Goal: Task Accomplishment & Management: Use online tool/utility

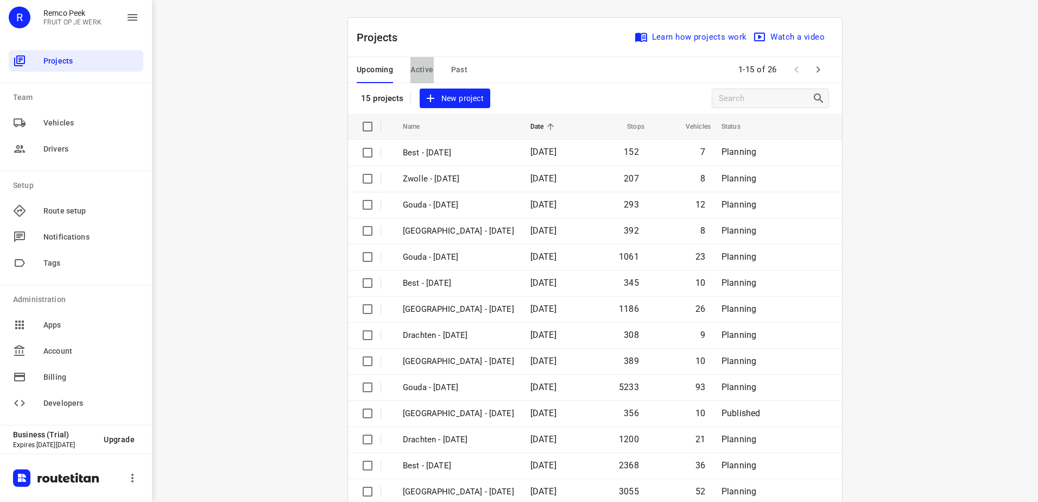
click at [416, 73] on span "Active" at bounding box center [422, 70] width 23 height 14
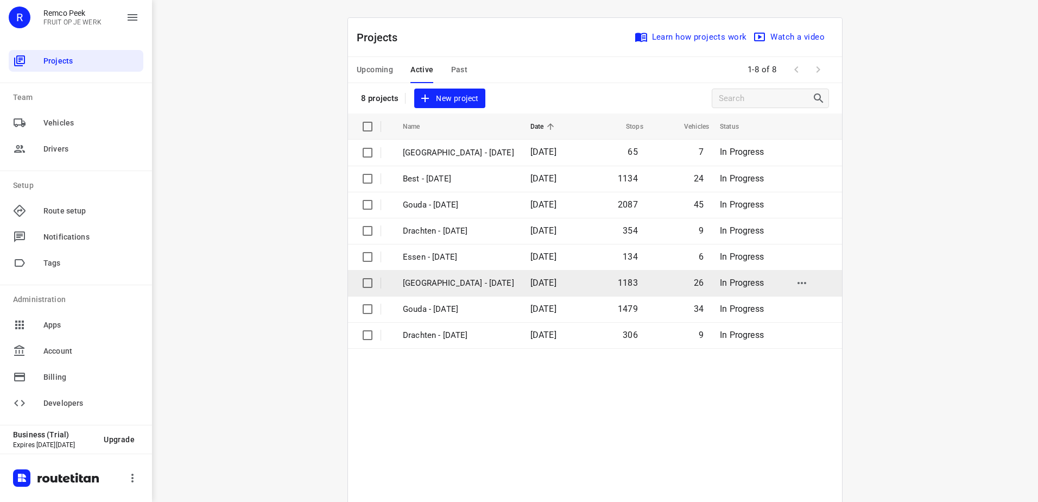
click at [460, 290] on td "Zwolle - Wednesday" at bounding box center [457, 283] width 130 height 26
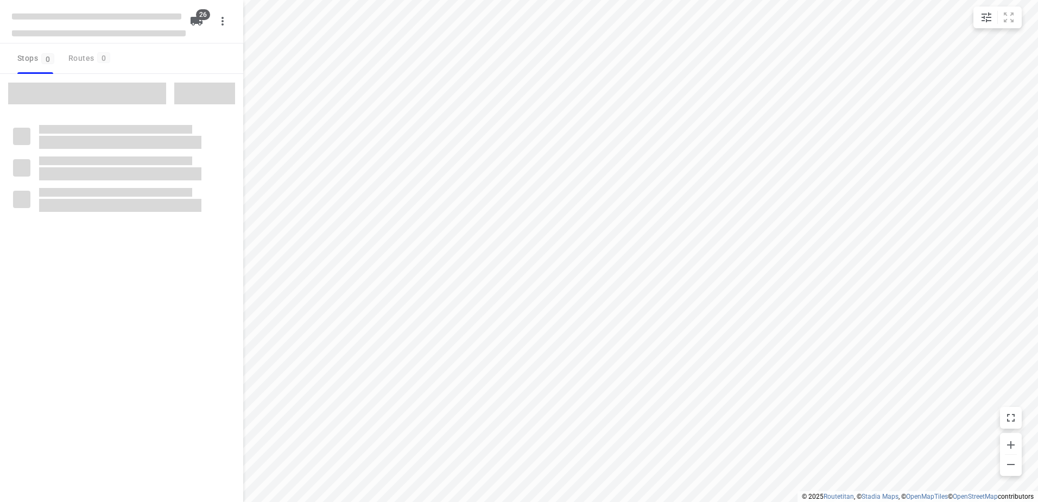
checkbox input "true"
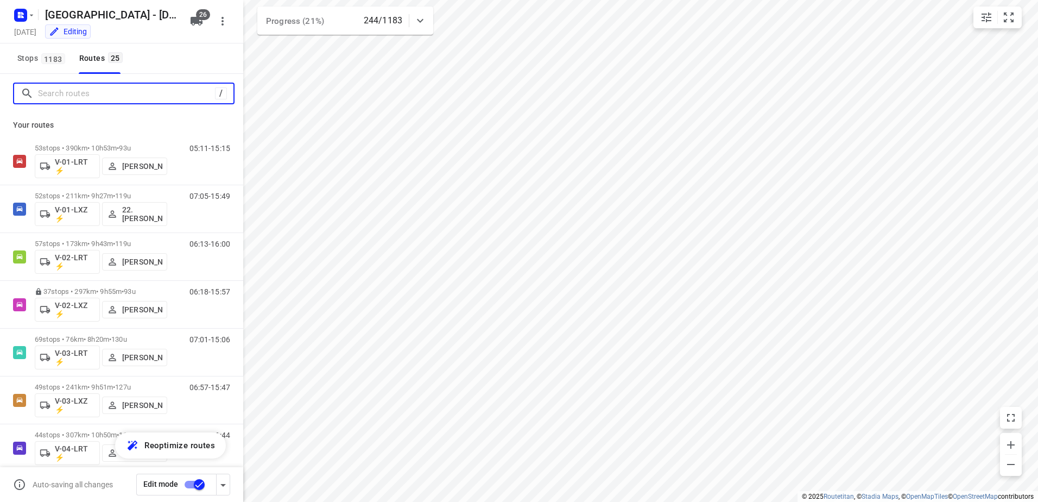
click at [109, 99] on input "Search routes" at bounding box center [126, 93] width 177 height 17
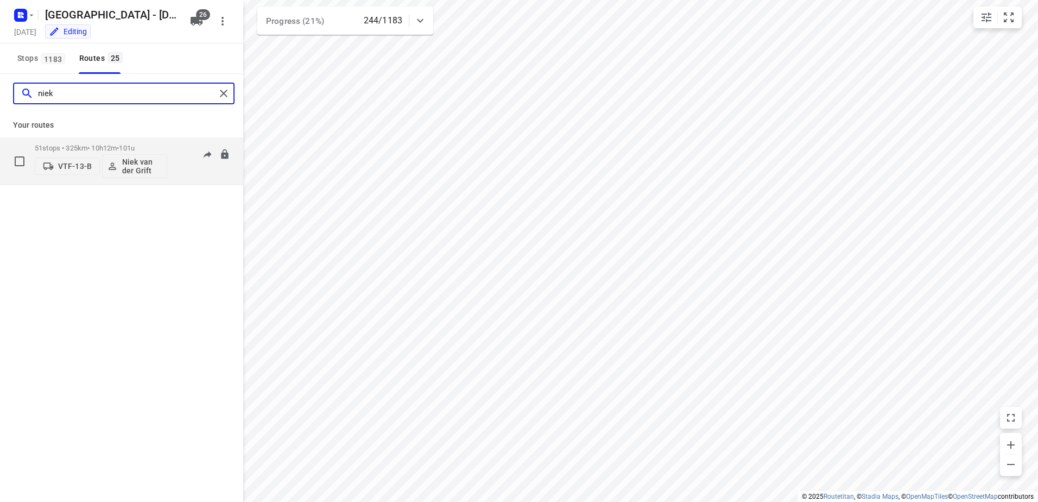
type input "niek"
click at [55, 142] on div "51 stops • 325km • 10h12m • 101u VTF-13-B Niek van der Grift" at bounding box center [101, 160] width 133 height 45
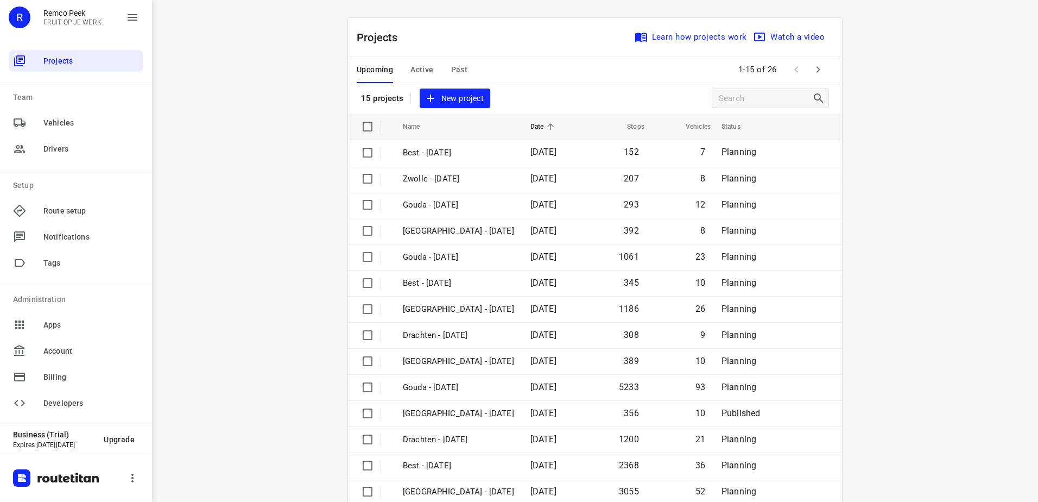
drag, startPoint x: 0, startPoint y: 0, endPoint x: 415, endPoint y: 73, distance: 421.8
click at [415, 73] on span "Active" at bounding box center [422, 70] width 23 height 14
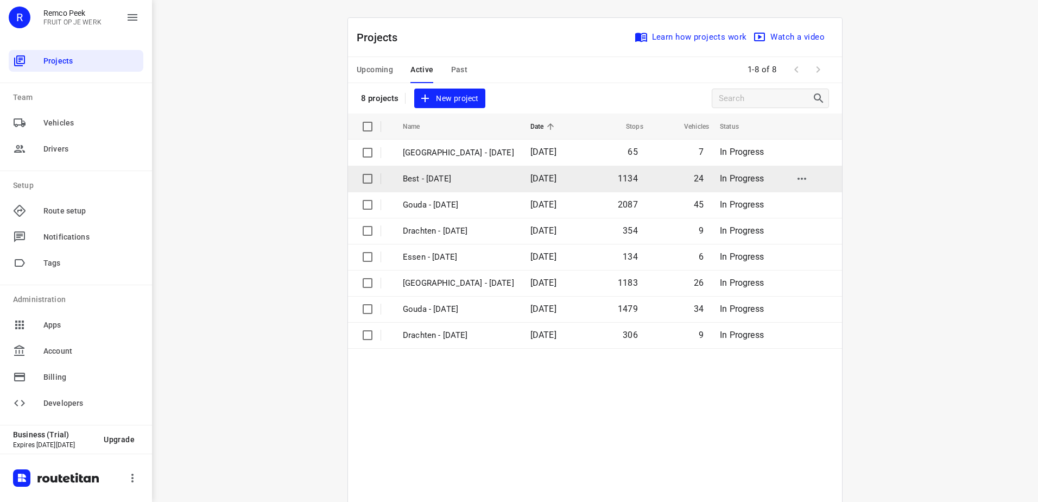
click at [445, 168] on td "Best - Wednesday" at bounding box center [457, 179] width 130 height 26
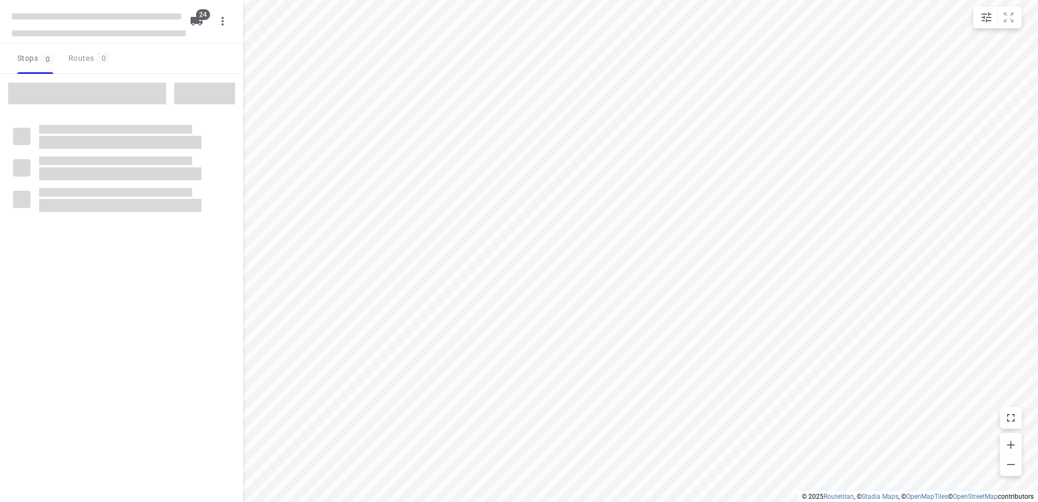
checkbox input "true"
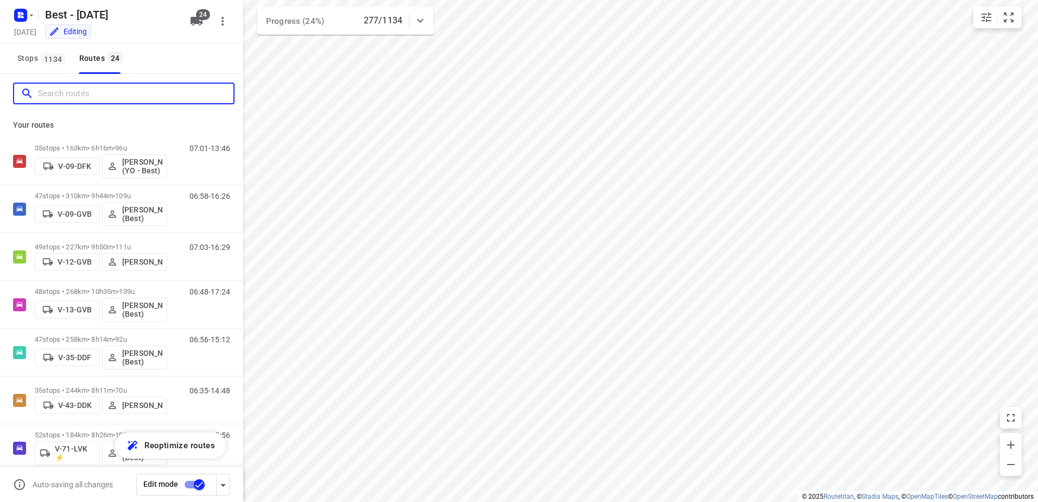
click at [54, 91] on input "Search routes" at bounding box center [136, 93] width 196 height 17
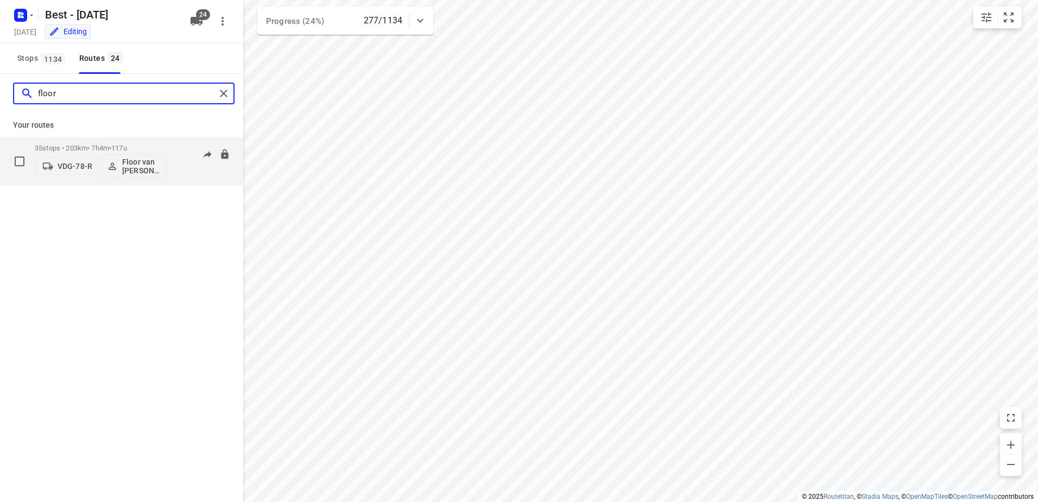
type input "floor"
click at [111, 143] on div "35 stops • 203km • 7h4m • 117u VDG-78-R Floor van Donzel (Best)" at bounding box center [101, 160] width 133 height 45
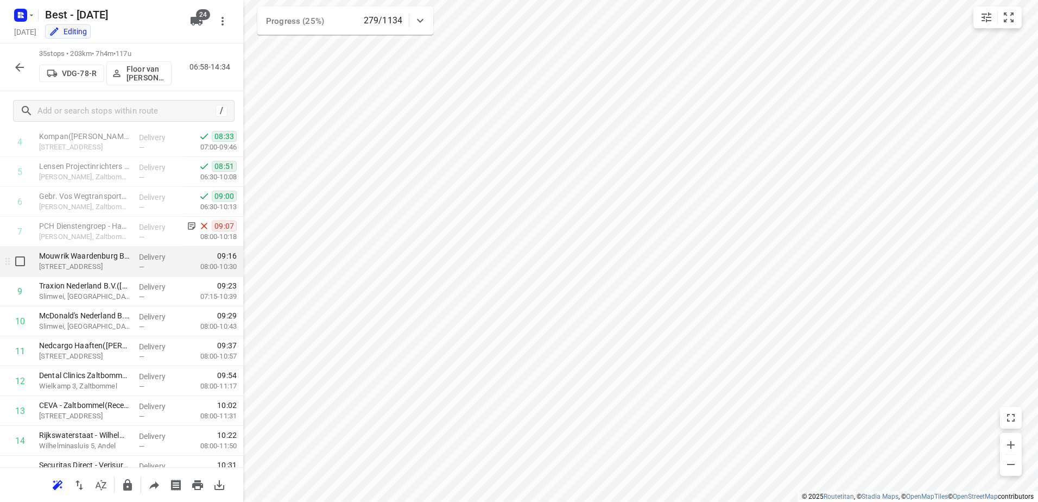
scroll to position [217, 0]
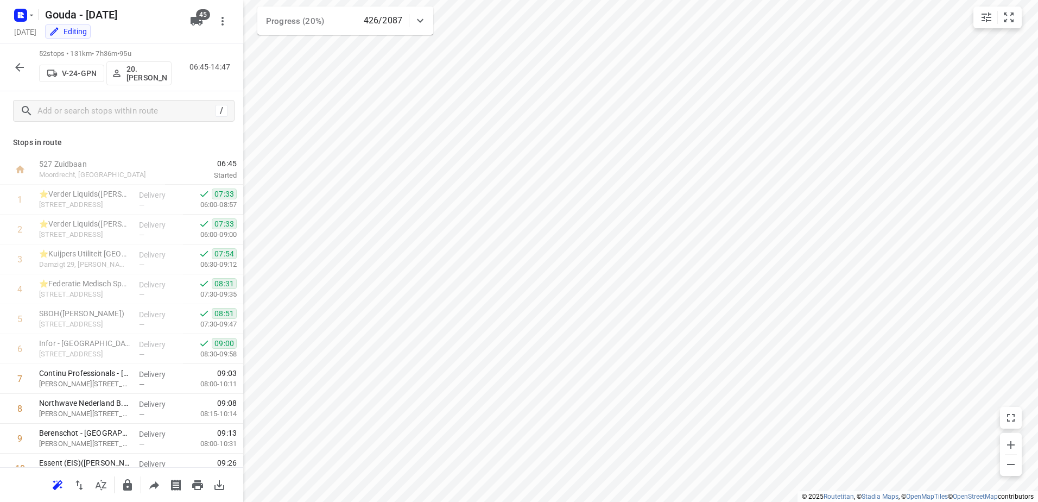
click at [25, 63] on icon "button" at bounding box center [19, 67] width 13 height 13
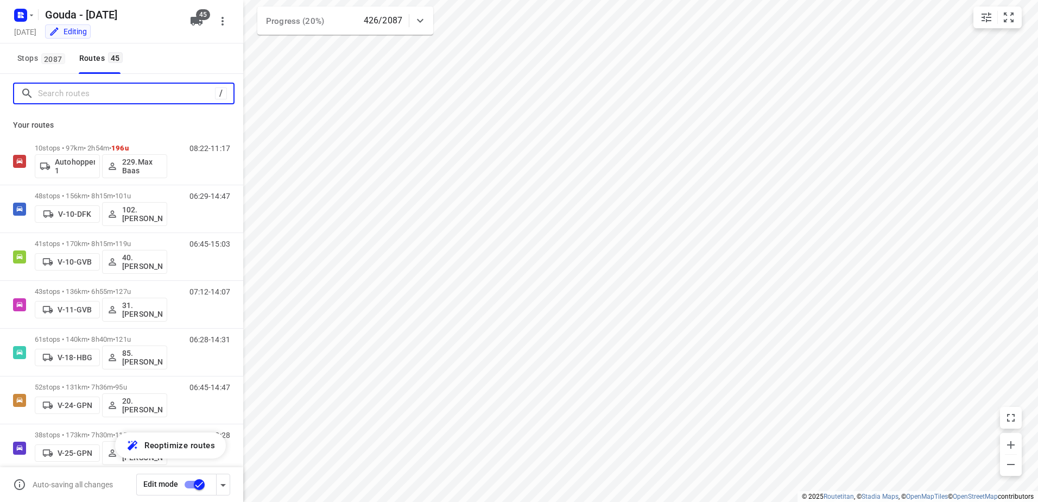
click at [121, 101] on input "Search routes" at bounding box center [126, 93] width 177 height 17
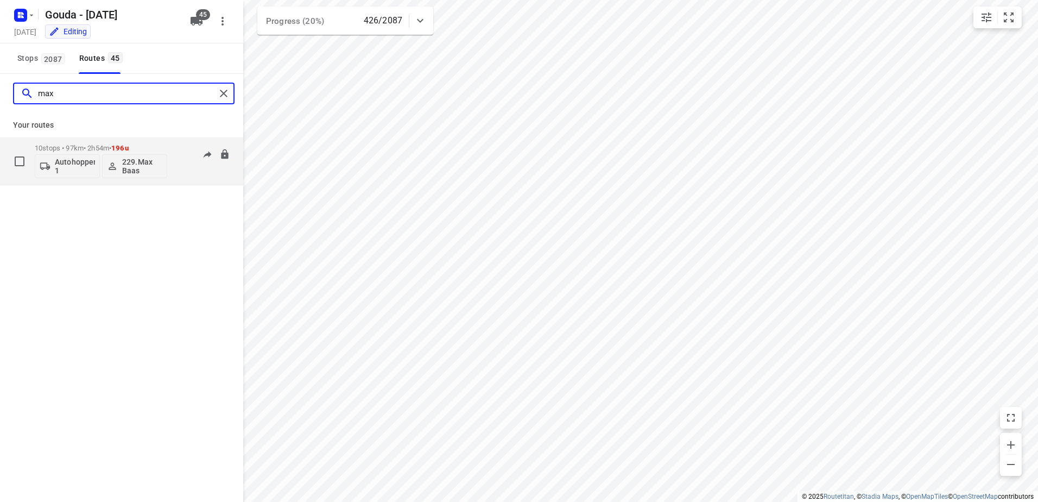
type input "max"
click at [68, 152] on p "10 stops • 97km • 2h54m • 196u" at bounding box center [101, 148] width 133 height 8
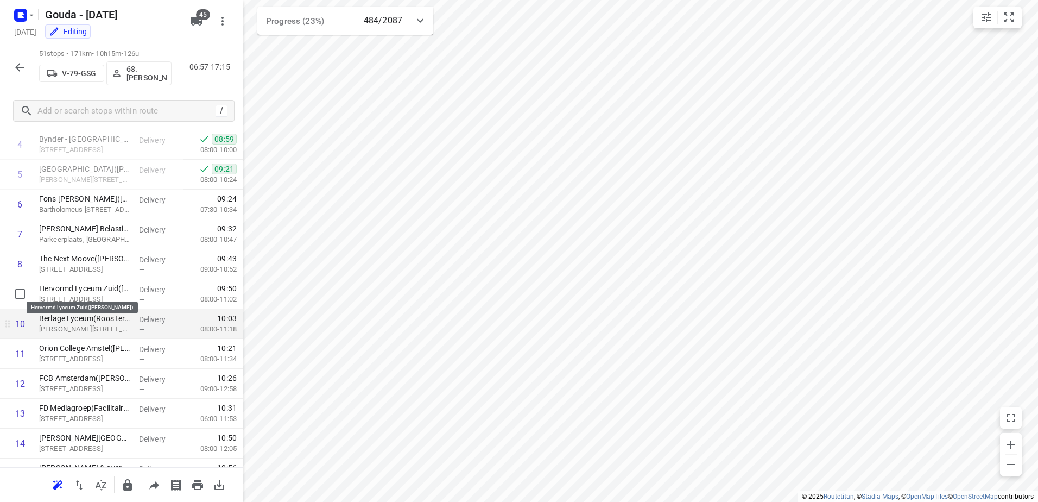
scroll to position [163, 0]
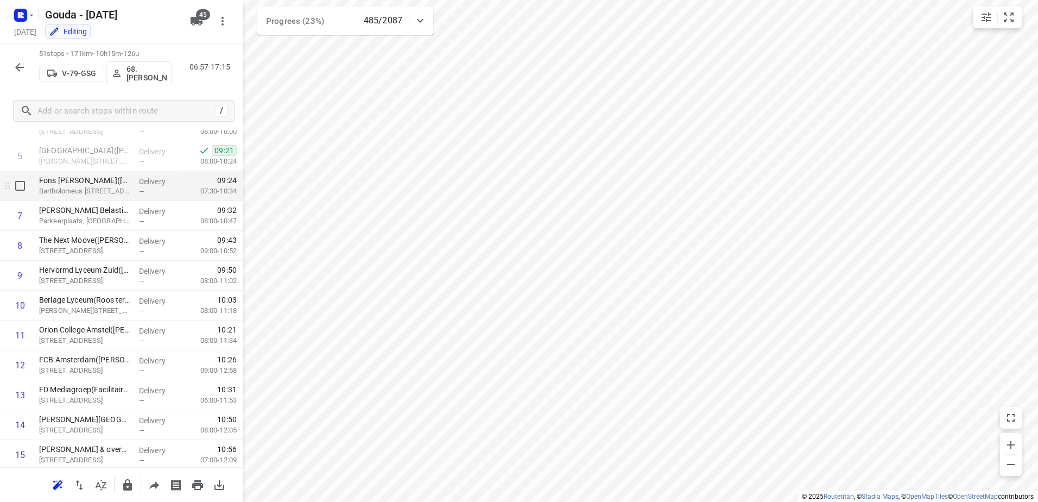
click at [116, 182] on p "Fons Vitae Lyceum(Marcel Rijsmus)" at bounding box center [84, 180] width 91 height 11
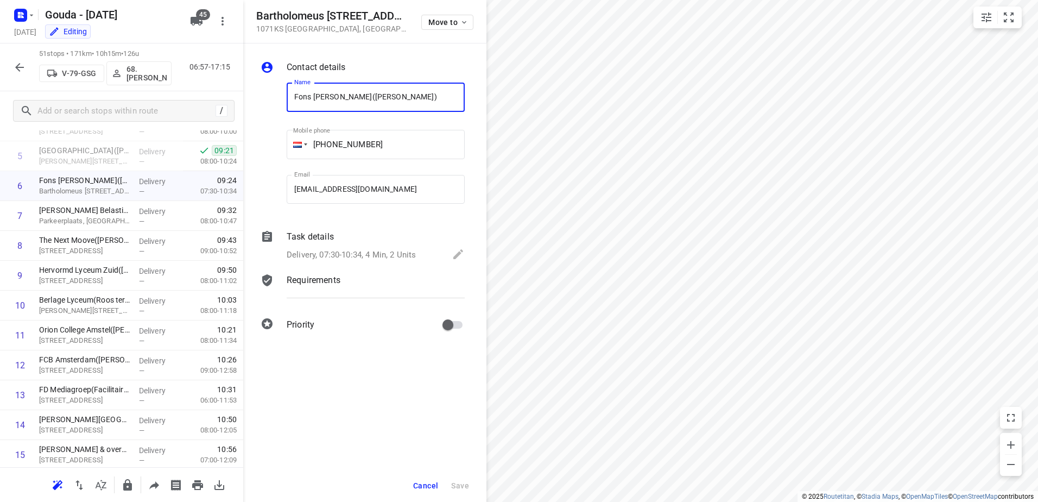
click at [360, 254] on p "Delivery, 07:30-10:34, 4 Min, 2 Units" at bounding box center [351, 255] width 129 height 12
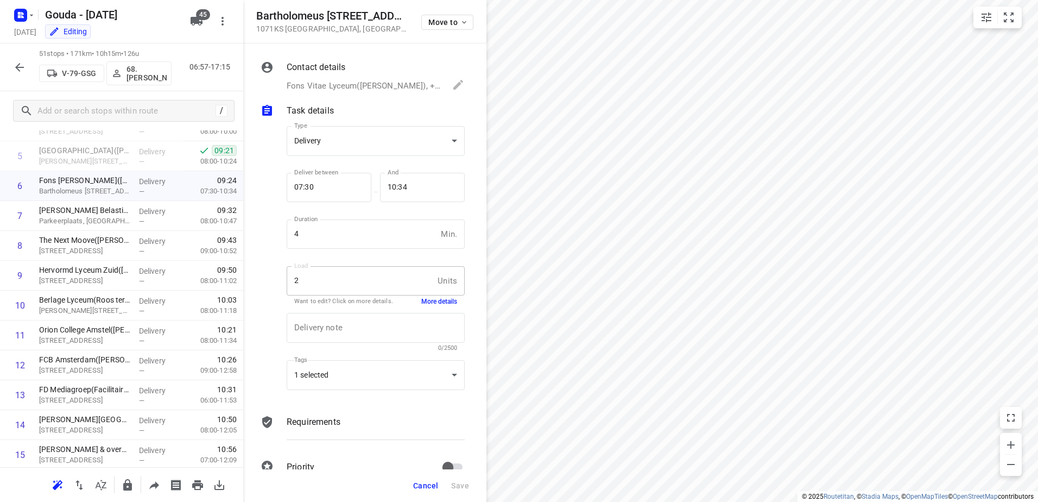
click at [25, 67] on icon "button" at bounding box center [19, 67] width 13 height 13
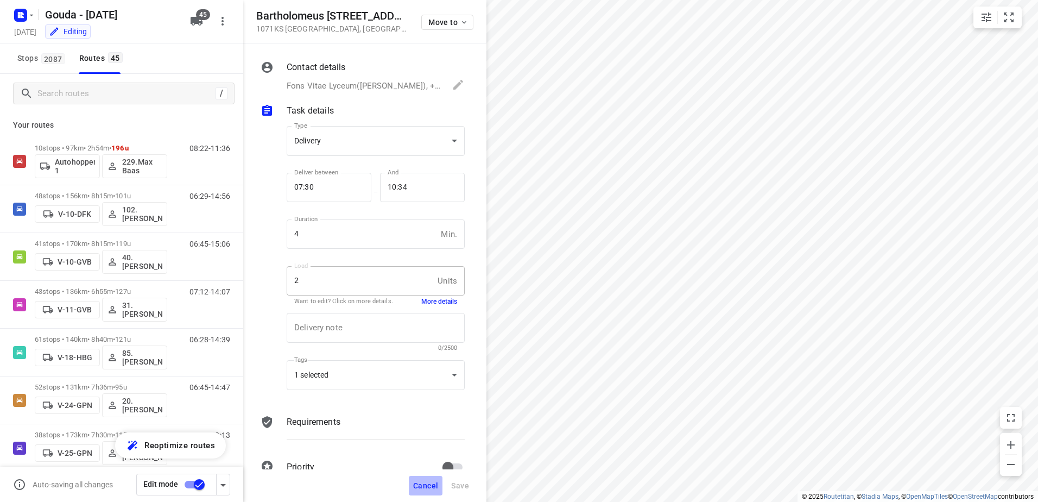
click at [420, 489] on span "Cancel" at bounding box center [425, 485] width 25 height 9
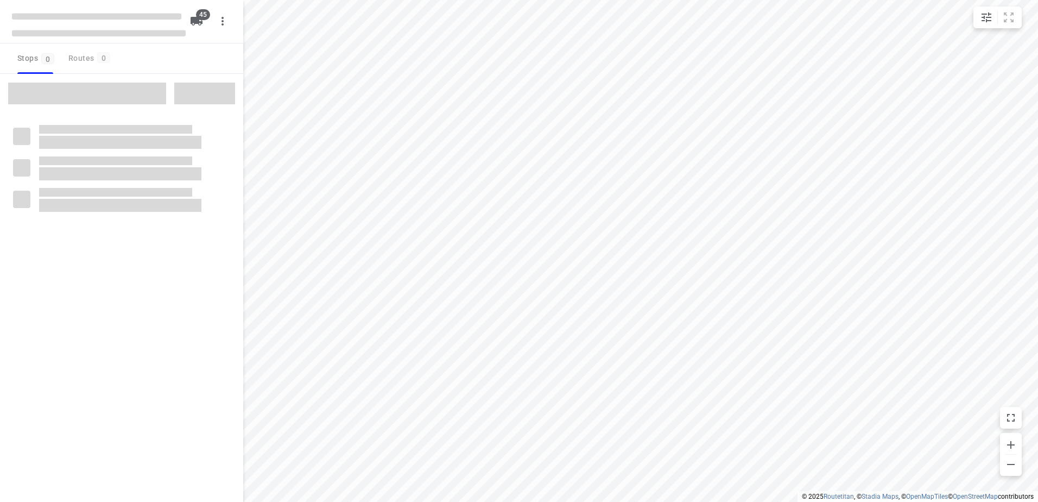
checkbox input "true"
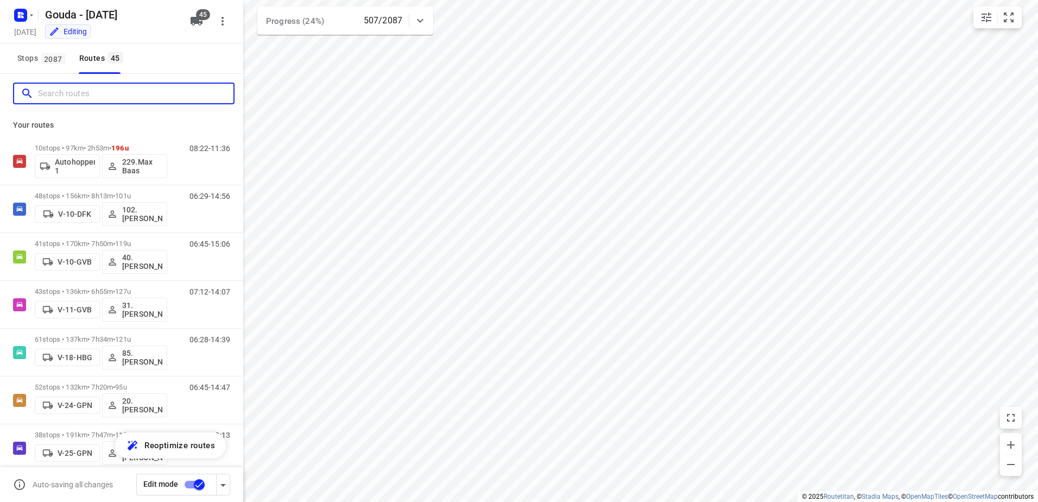
click at [110, 97] on input "Search routes" at bounding box center [136, 93] width 196 height 17
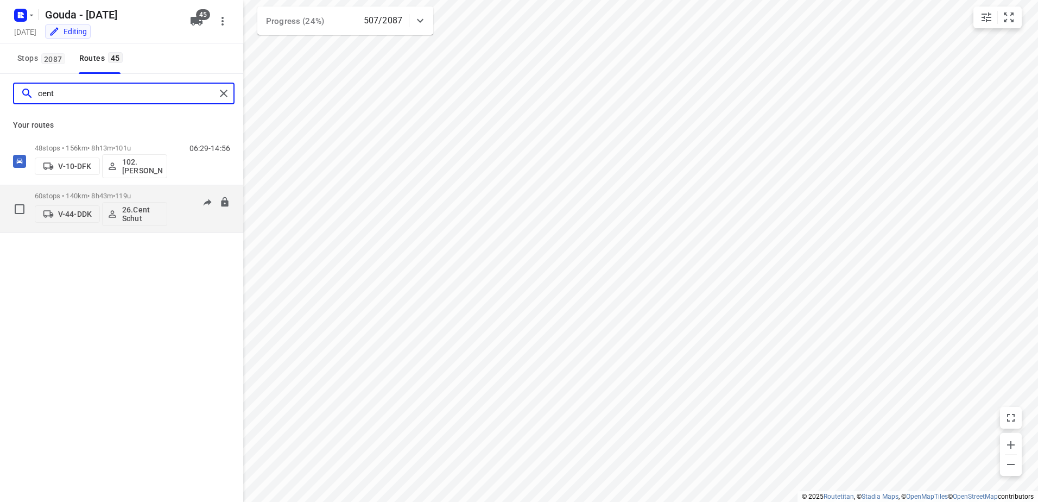
type input "cent"
click at [90, 190] on div "60 stops • 140km • 8h43m • 119u V-44-DDK 26.Cent Schut" at bounding box center [101, 208] width 133 height 45
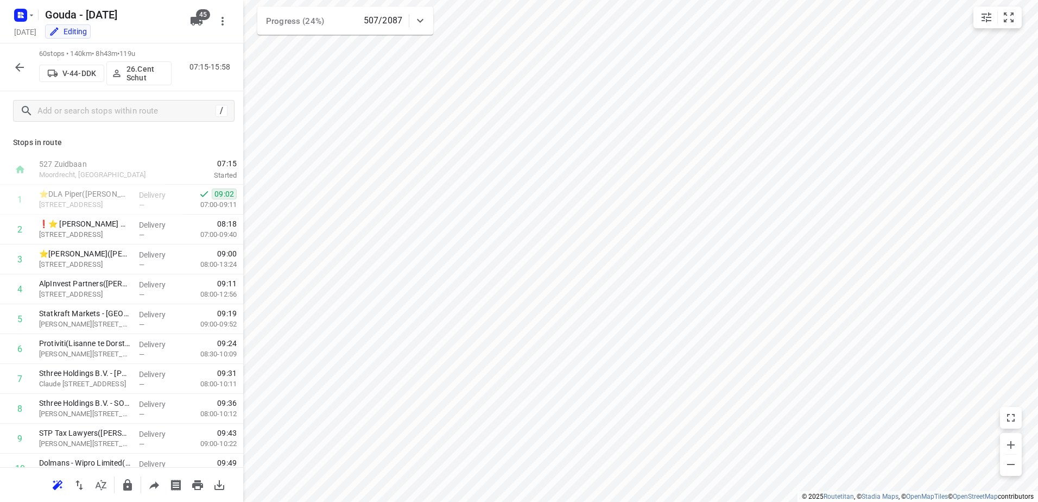
click at [17, 62] on icon "button" at bounding box center [19, 67] width 13 height 13
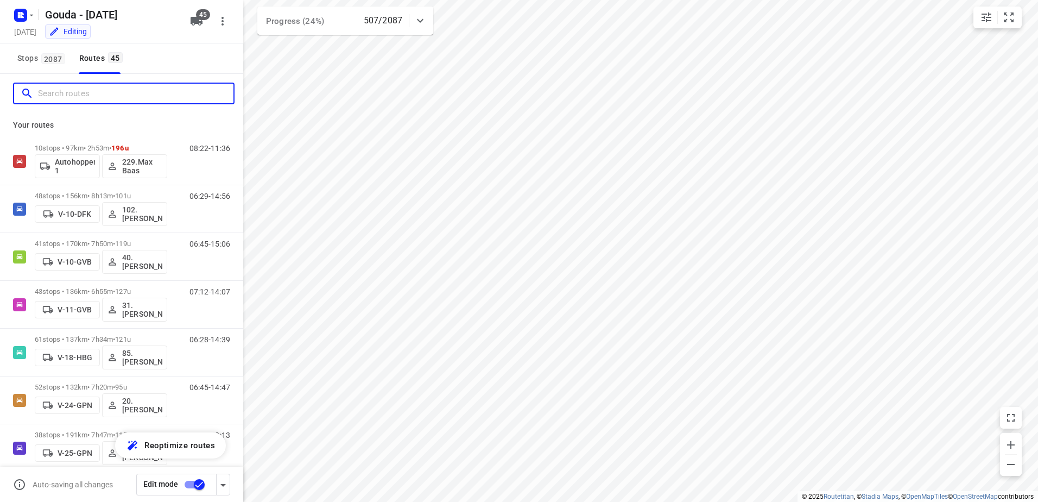
click at [87, 95] on input "Search routes" at bounding box center [136, 93] width 196 height 17
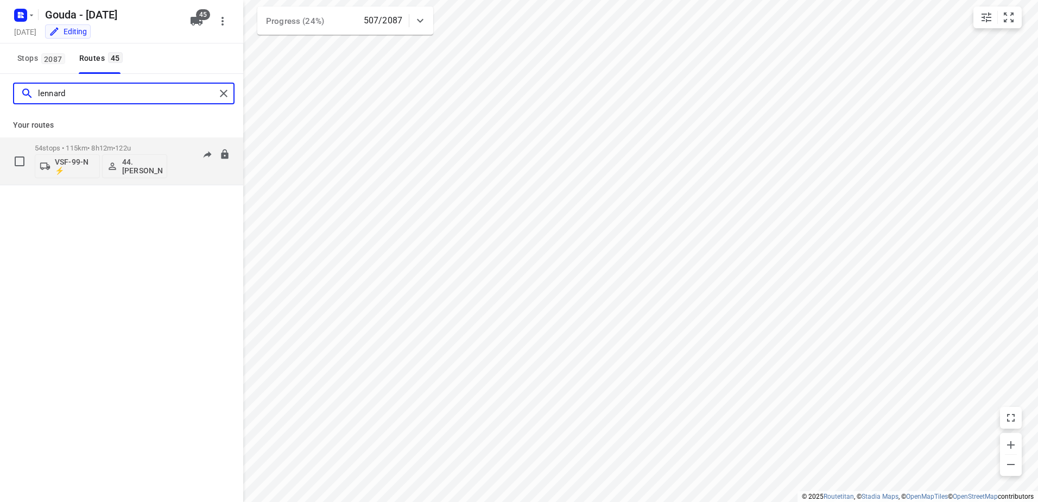
type input "lennard"
click at [77, 142] on div "54 stops • 115km • 8h12m • 122u VSF-99-N ⚡ 44. Lennard Horn" at bounding box center [101, 160] width 133 height 45
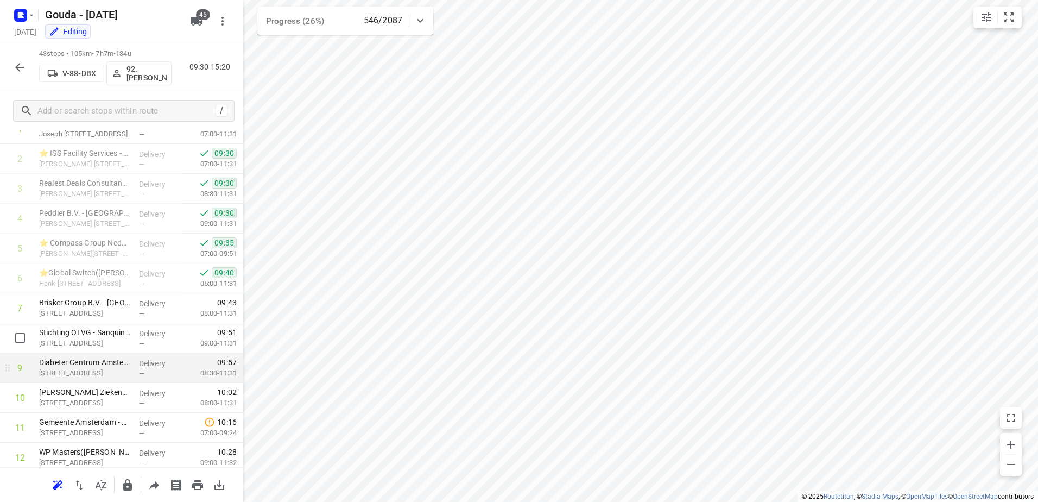
scroll to position [109, 0]
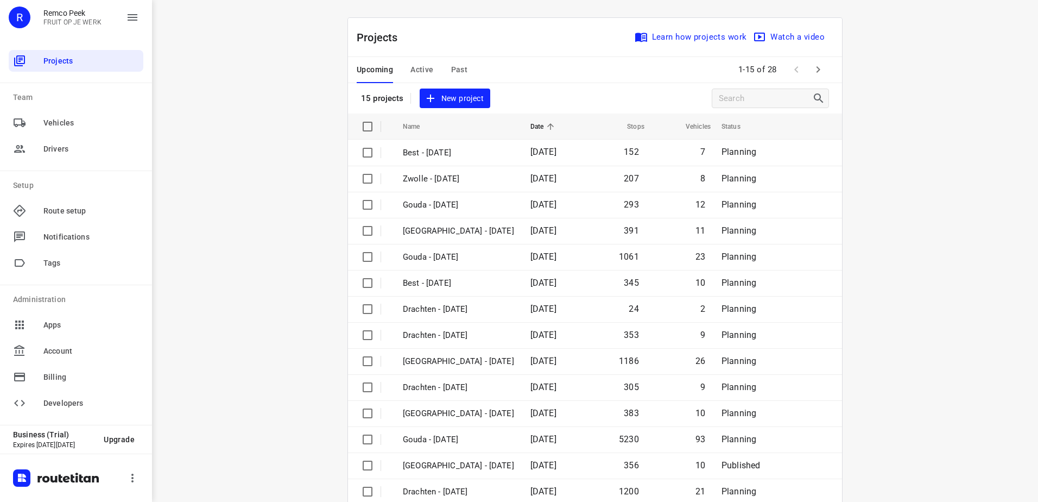
drag, startPoint x: 415, startPoint y: 66, endPoint x: 470, endPoint y: 186, distance: 131.5
click at [415, 66] on span "Active" at bounding box center [422, 70] width 23 height 14
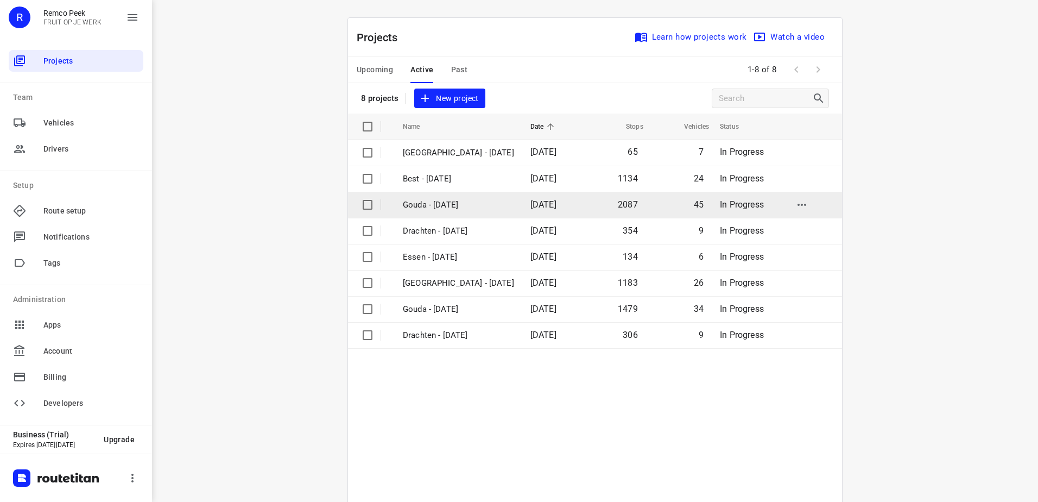
click at [431, 209] on p "Gouda - Wednesday" at bounding box center [458, 205] width 111 height 12
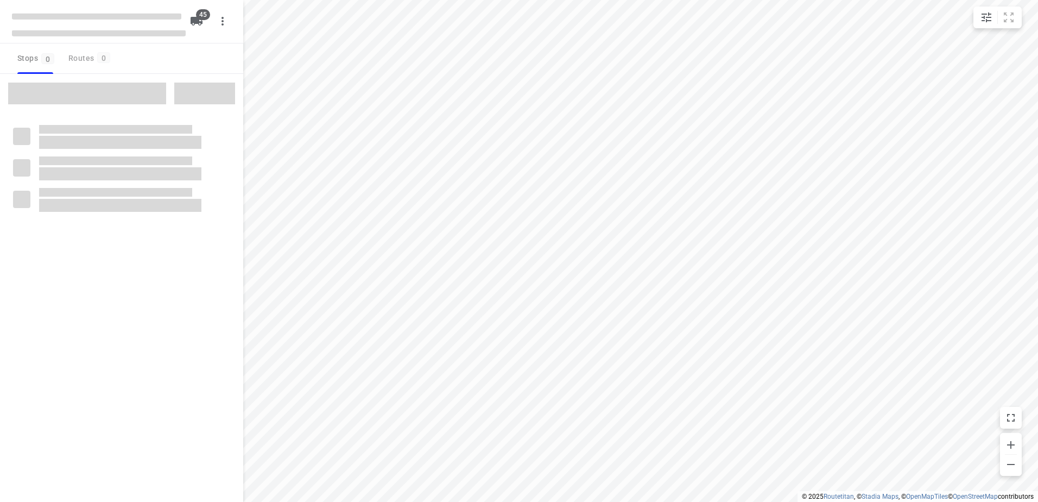
checkbox input "true"
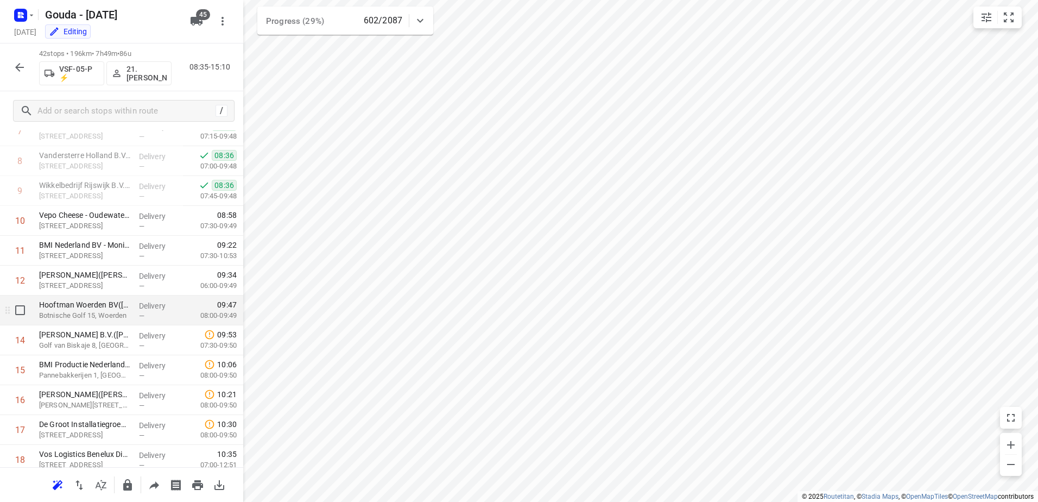
scroll to position [272, 0]
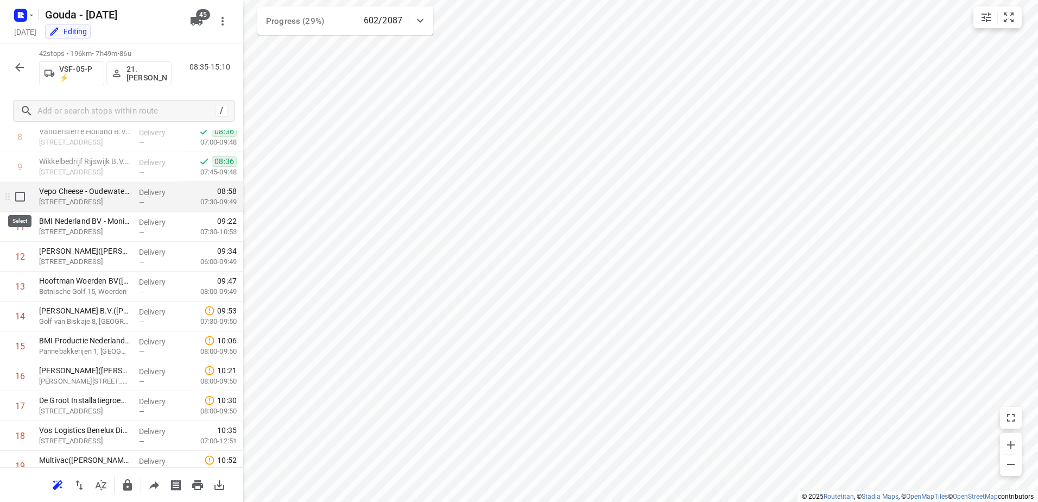
click at [18, 200] on input "checkbox" at bounding box center [20, 197] width 22 height 22
checkbox input "true"
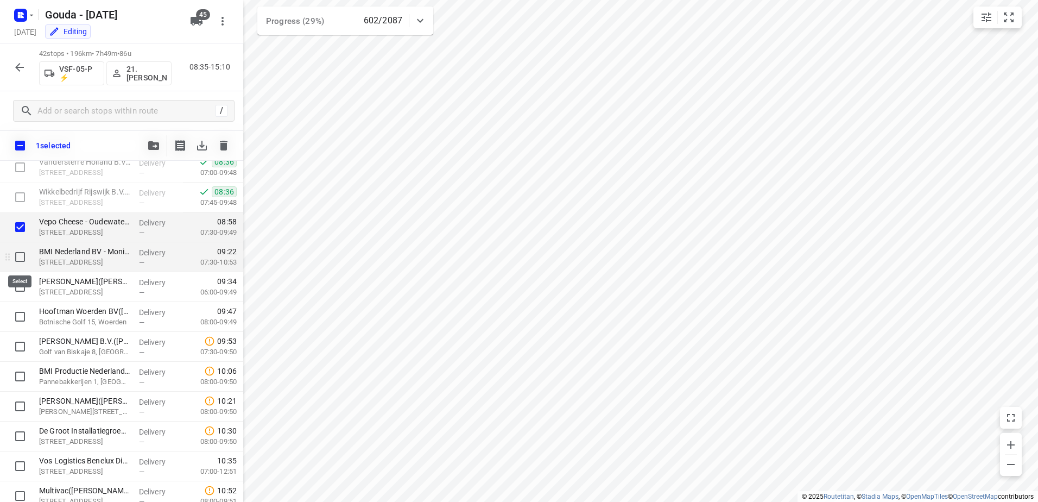
click at [17, 259] on input "checkbox" at bounding box center [20, 257] width 22 height 22
checkbox input "true"
click at [18, 279] on input "checkbox" at bounding box center [20, 287] width 22 height 22
checkbox input "true"
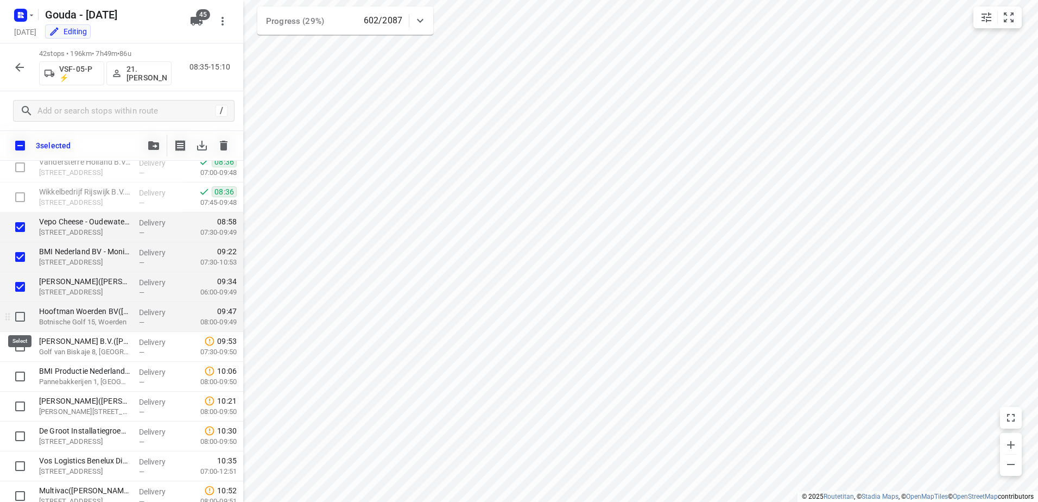
click at [20, 316] on input "checkbox" at bounding box center [20, 317] width 22 height 22
checkbox input "true"
click at [18, 350] on input "checkbox" at bounding box center [20, 347] width 22 height 22
checkbox input "true"
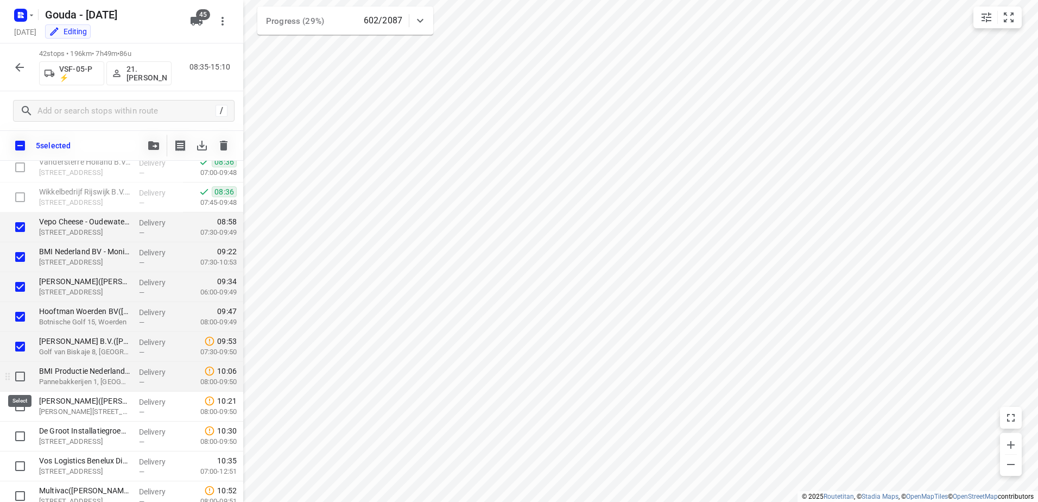
click at [17, 372] on input "checkbox" at bounding box center [20, 377] width 22 height 22
checkbox input "true"
click at [17, 402] on input "checkbox" at bounding box center [20, 406] width 22 height 22
checkbox input "true"
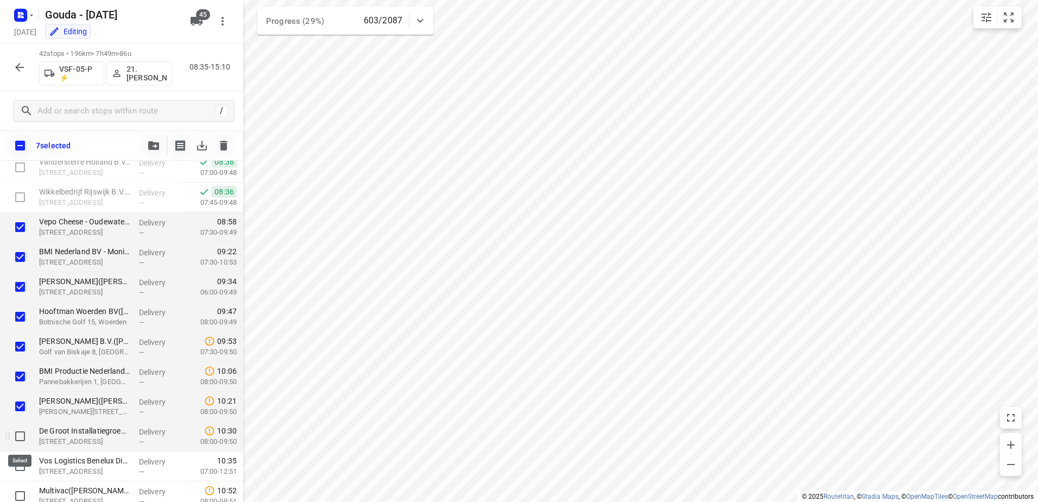
click at [21, 433] on input "checkbox" at bounding box center [20, 436] width 22 height 22
checkbox input "true"
click at [22, 459] on input "checkbox" at bounding box center [20, 466] width 22 height 22
checkbox input "true"
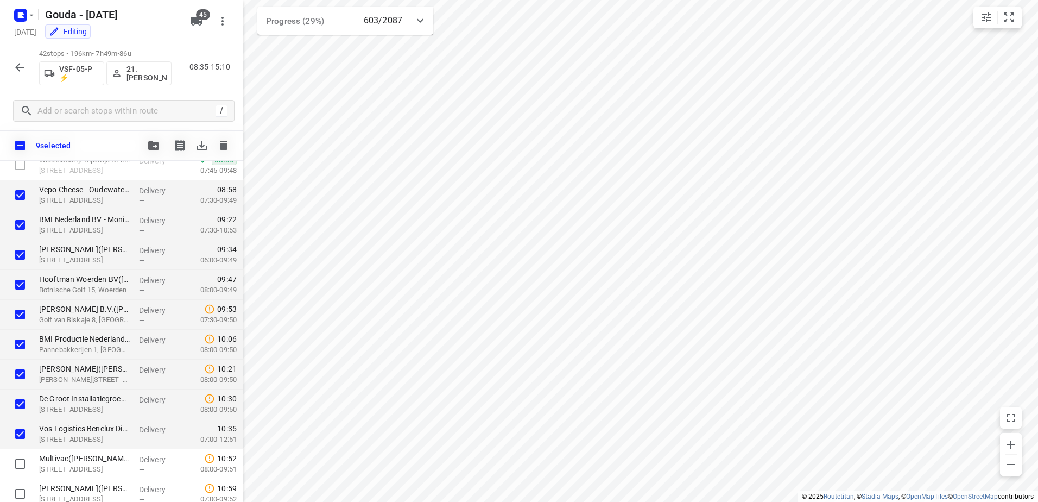
scroll to position [380, 0]
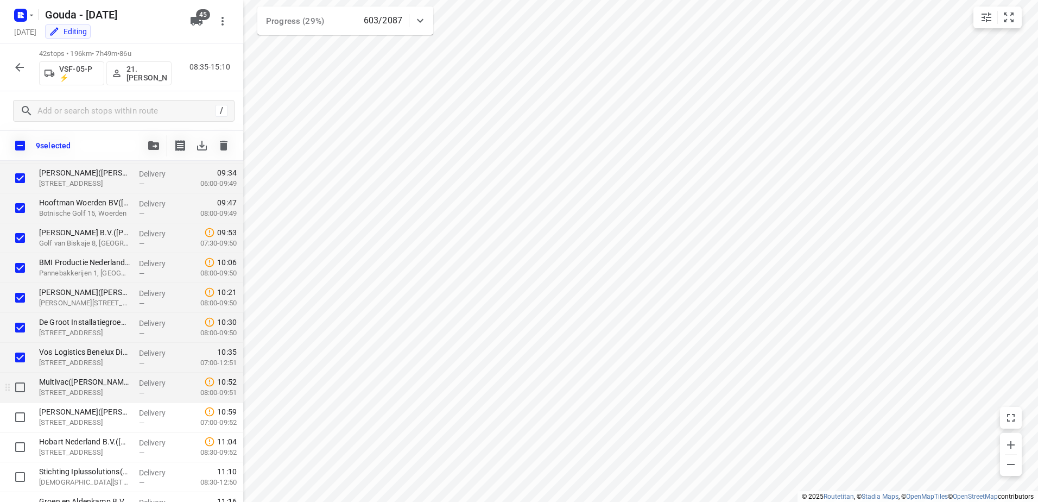
click at [20, 392] on input "checkbox" at bounding box center [20, 387] width 22 height 22
checkbox input "true"
click at [203, 144] on icon "button" at bounding box center [202, 145] width 13 height 13
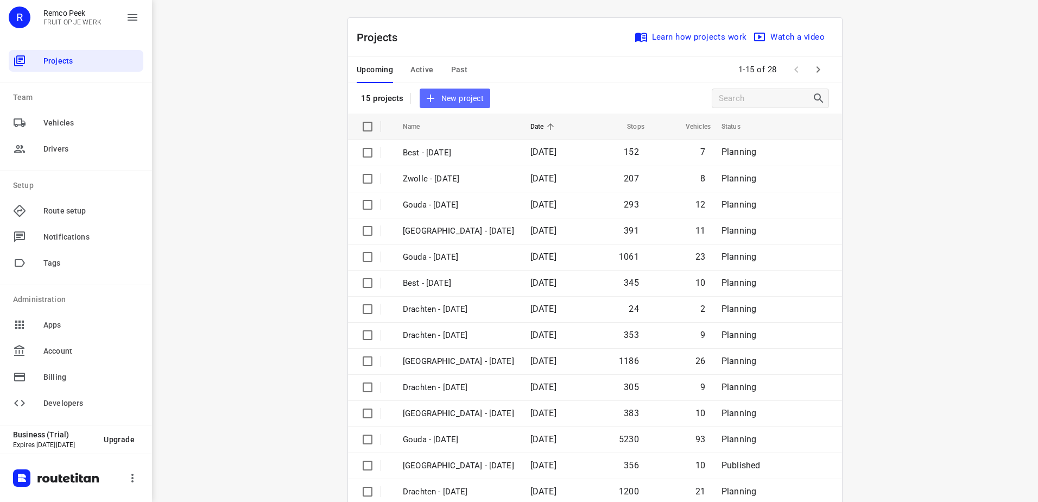
click at [457, 92] on span "New project" at bounding box center [455, 99] width 58 height 14
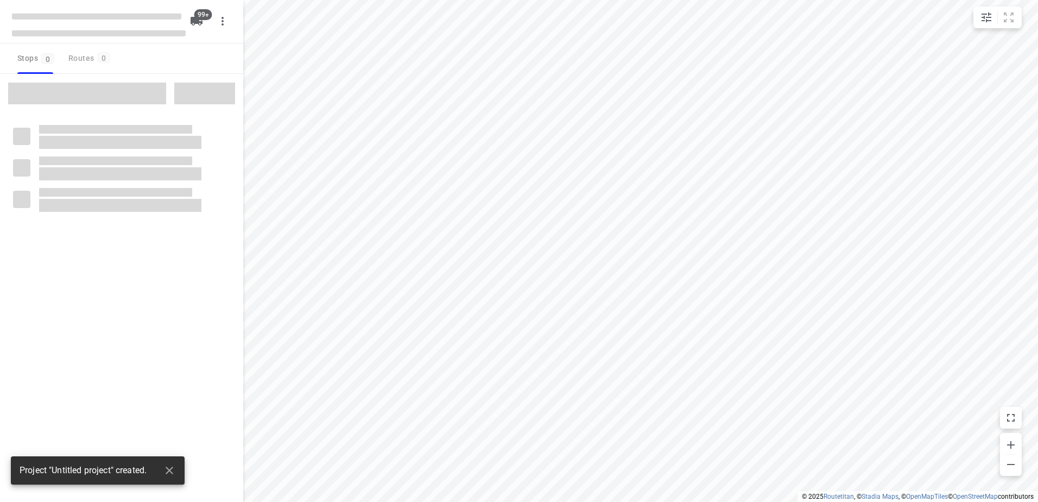
checkbox input "true"
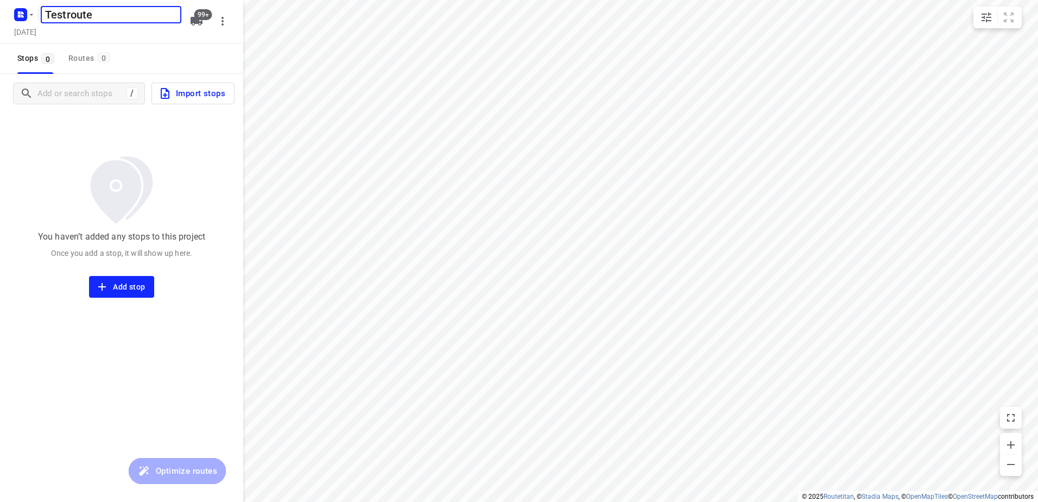
type input "Testroute"
click at [159, 35] on div "[DATE]" at bounding box center [99, 33] width 174 height 15
click at [108, 15] on h5 "Testroute" at bounding box center [111, 14] width 141 height 17
type input "Testroute [PERSON_NAME]"
drag, startPoint x: 165, startPoint y: 39, endPoint x: 188, endPoint y: 7, distance: 39.7
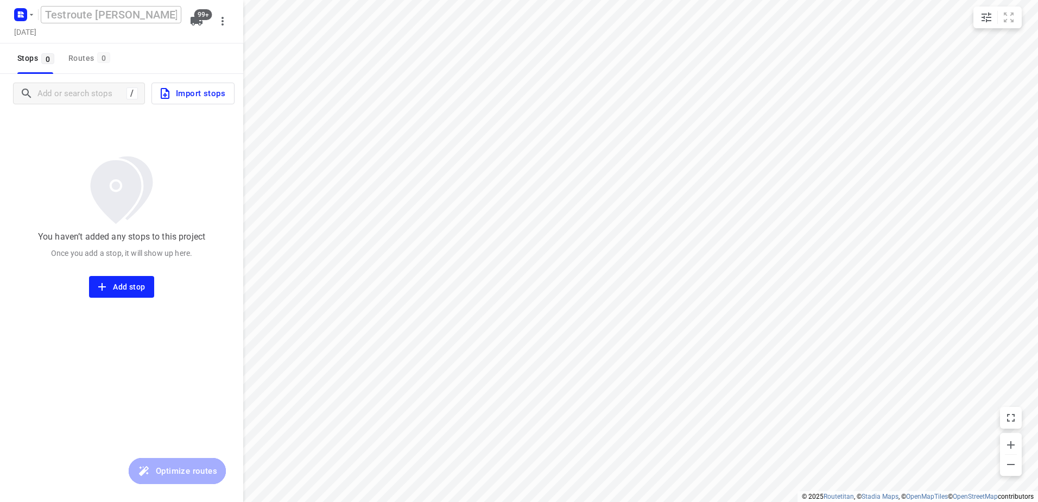
click at [166, 33] on div "[DATE]" at bounding box center [99, 33] width 174 height 15
click at [205, 15] on span "99+" at bounding box center [203, 14] width 18 height 11
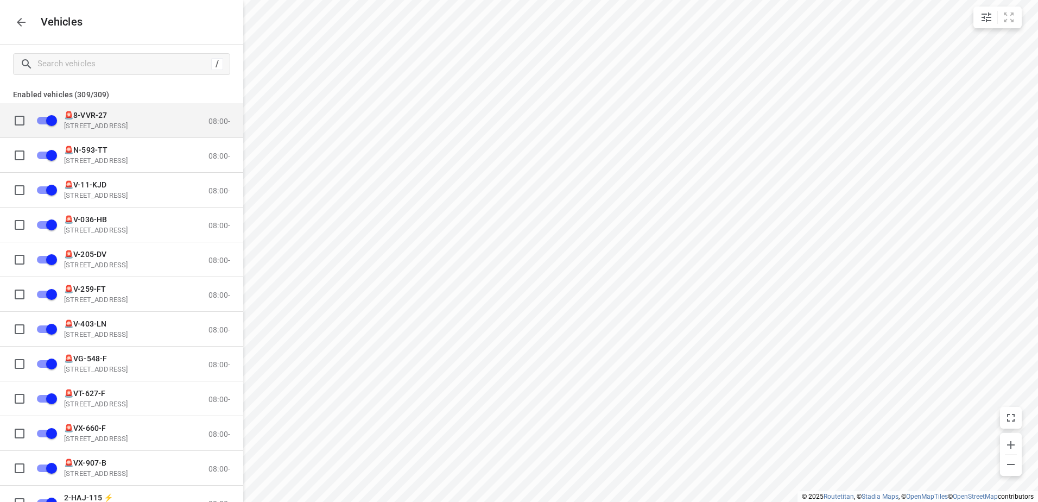
click at [21, 118] on input "grid" at bounding box center [20, 120] width 22 height 22
checkbox input "true"
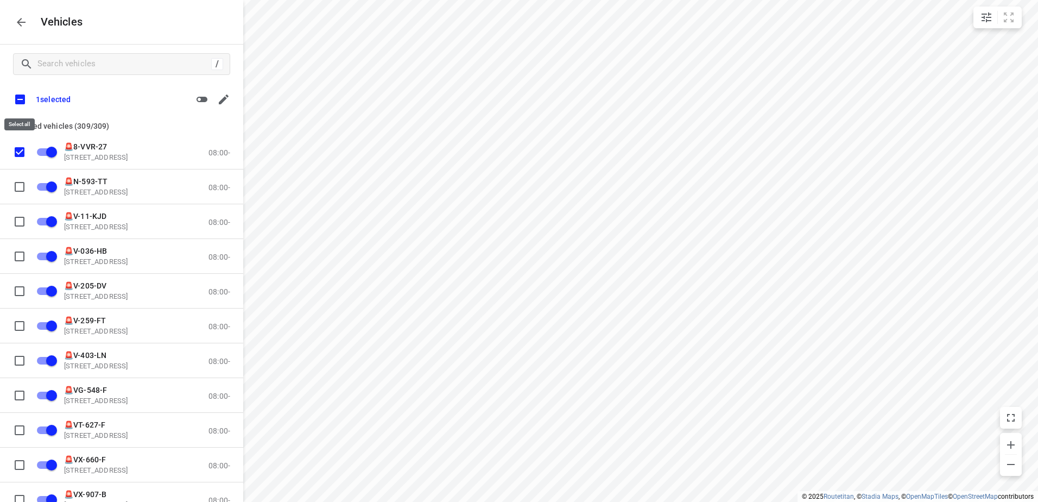
click at [17, 95] on input "checkbox" at bounding box center [20, 99] width 23 height 23
checkbox input "true"
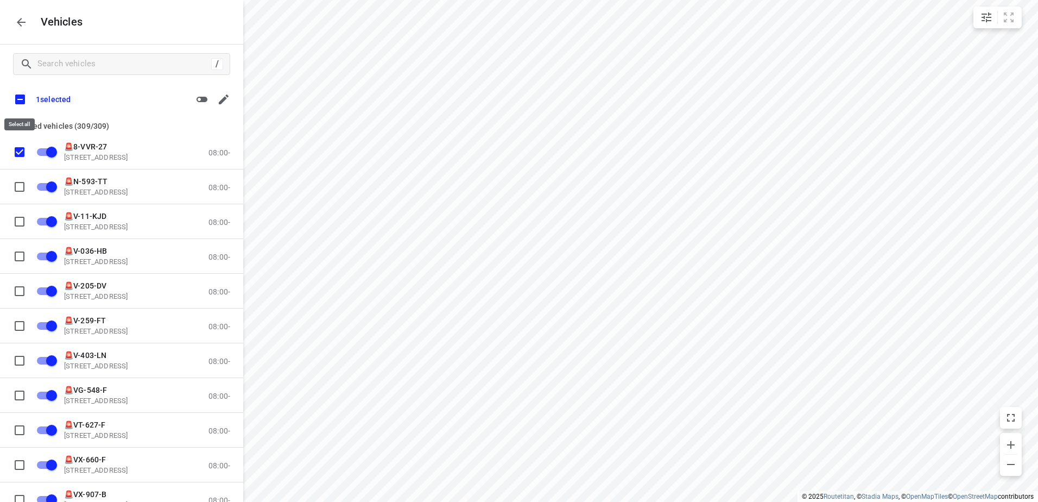
checkbox input "true"
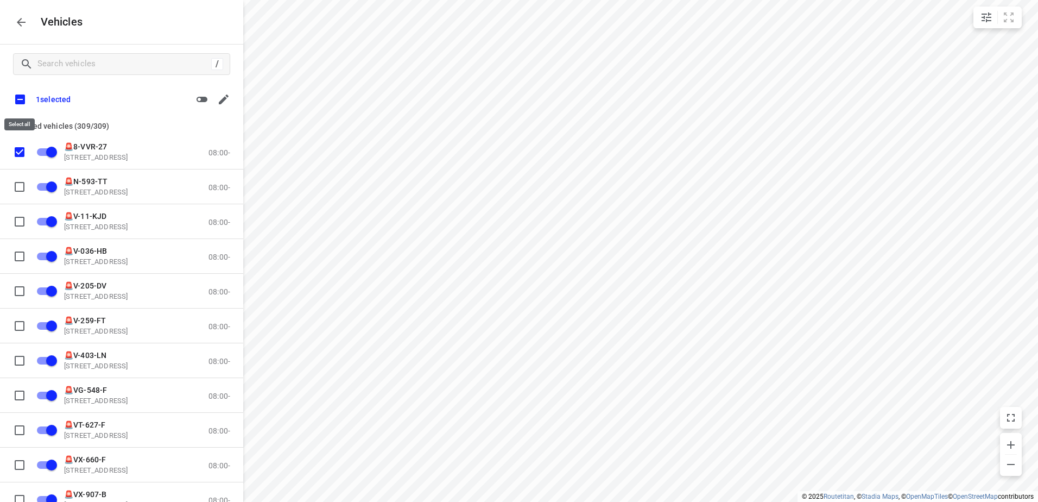
checkbox input "true"
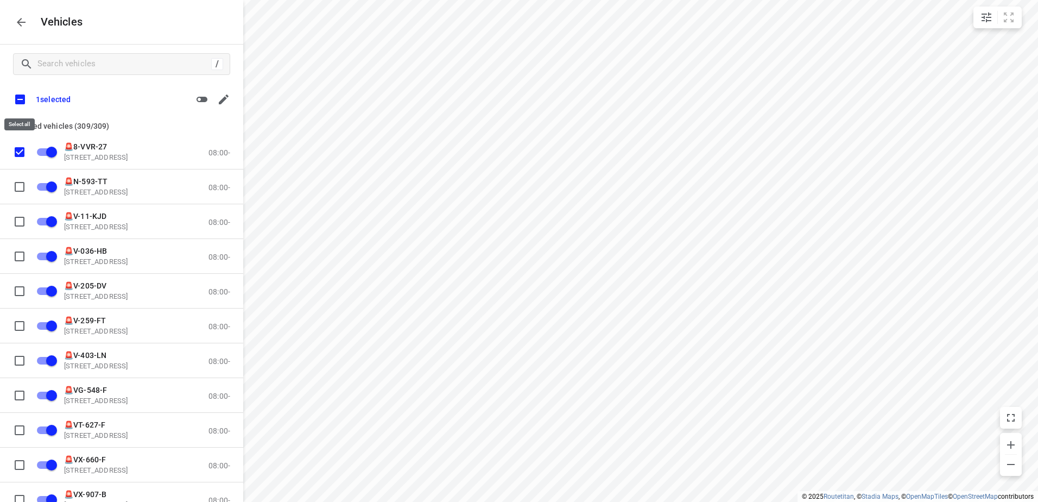
checkbox input "true"
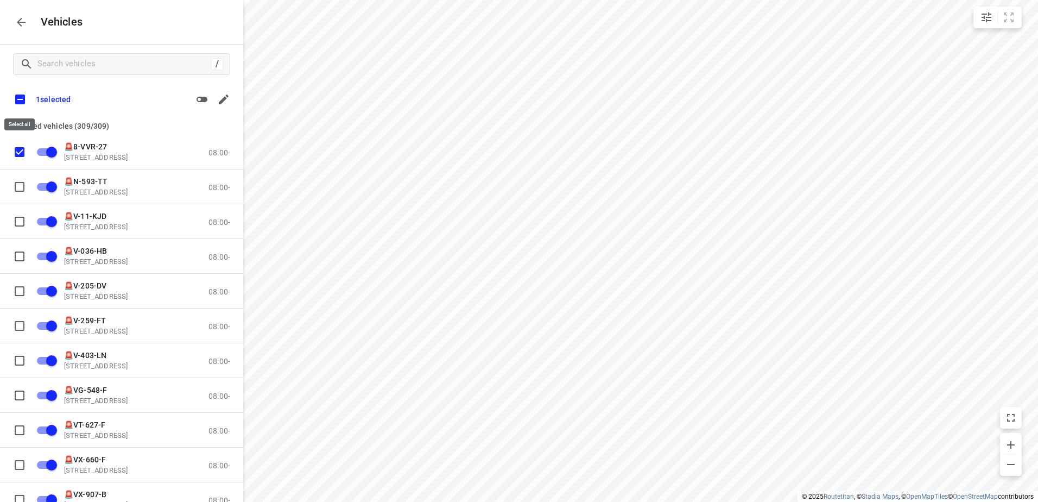
checkbox input "true"
click at [200, 98] on icon "button" at bounding box center [202, 99] width 13 height 13
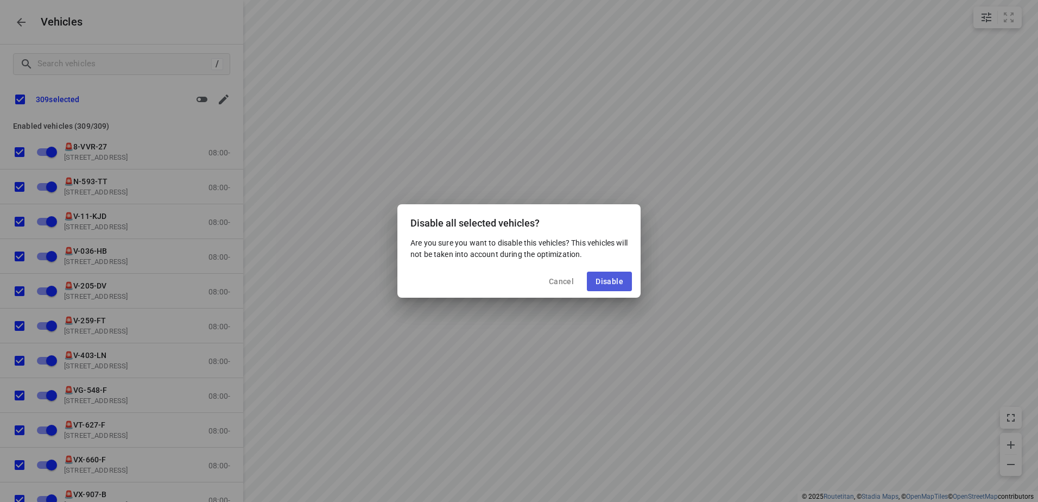
click at [612, 282] on span "Disable" at bounding box center [610, 281] width 28 height 9
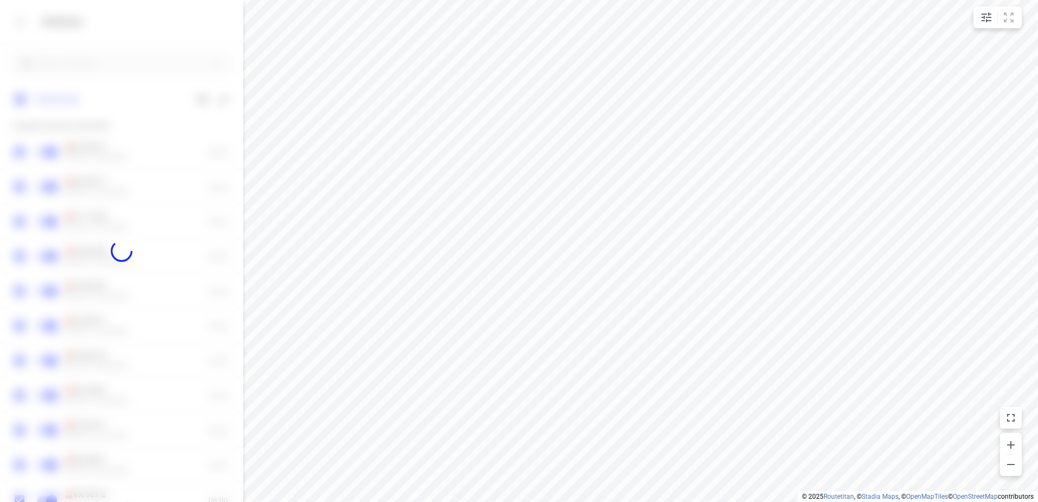
checkbox input "false"
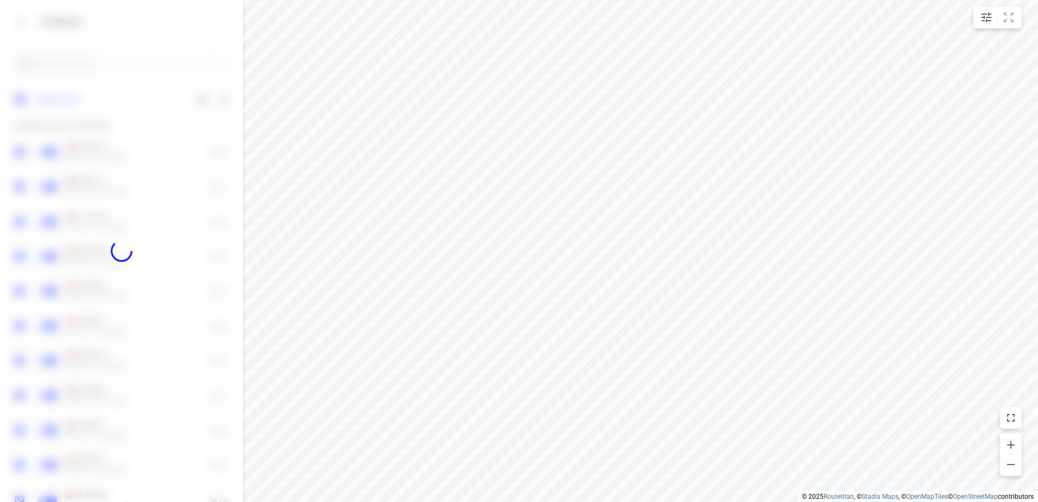
checkbox input "false"
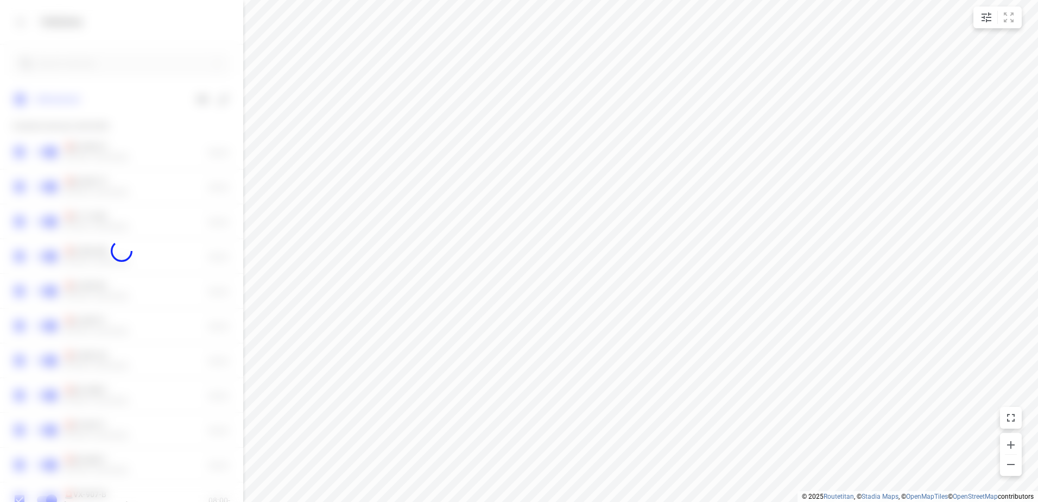
checkbox input "false"
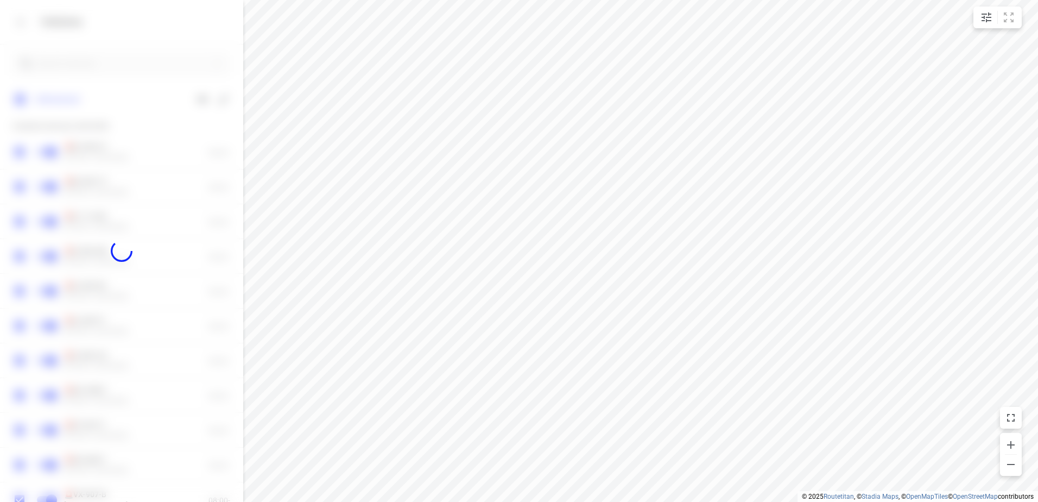
checkbox input "false"
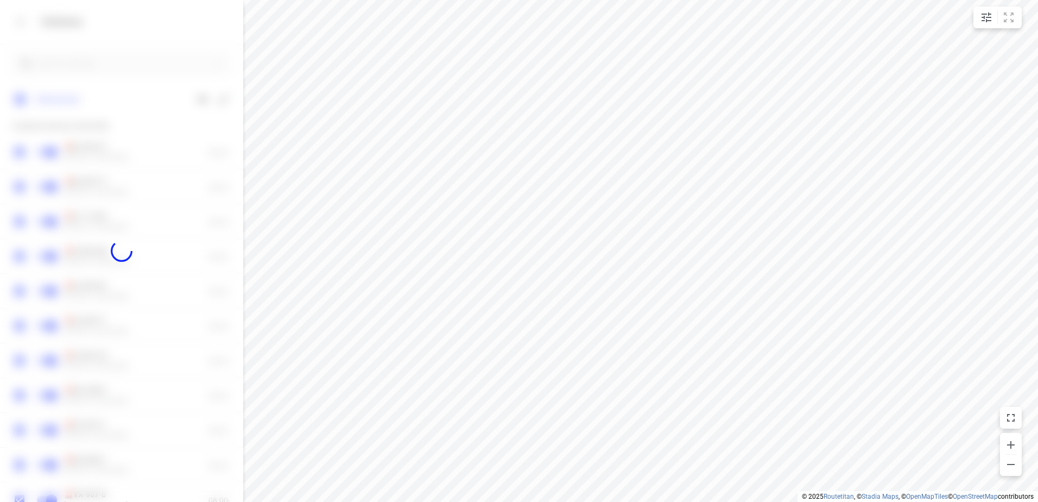
checkbox input "false"
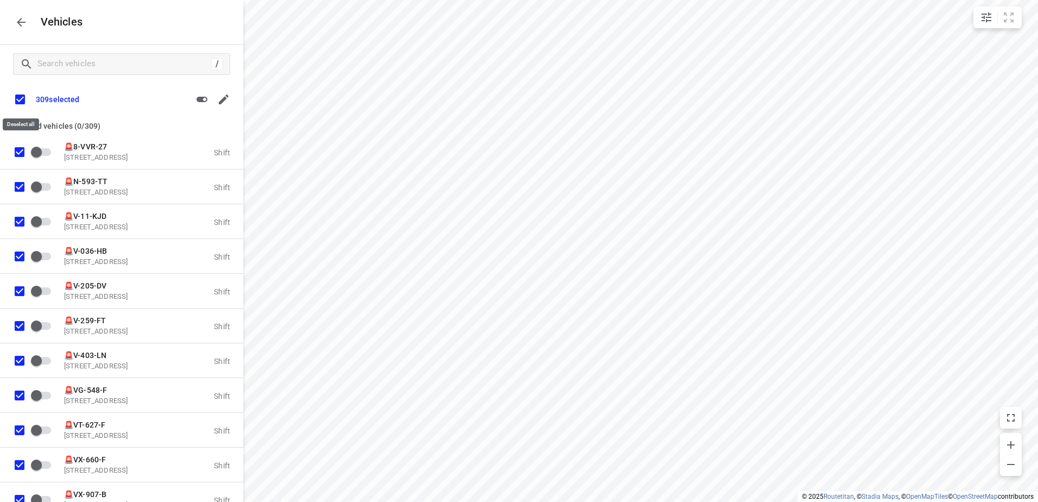
click at [21, 97] on input "checkbox" at bounding box center [20, 99] width 23 height 23
checkbox input "false"
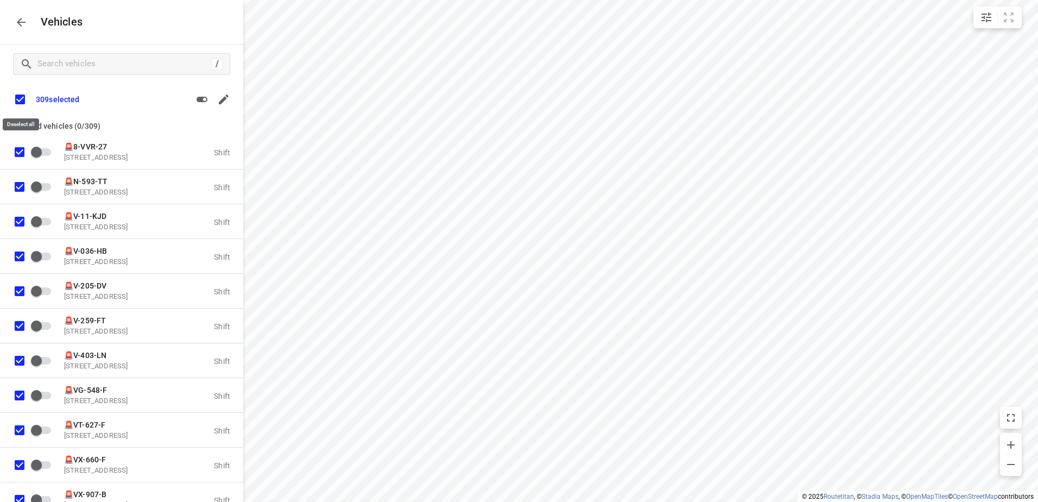
checkbox input "false"
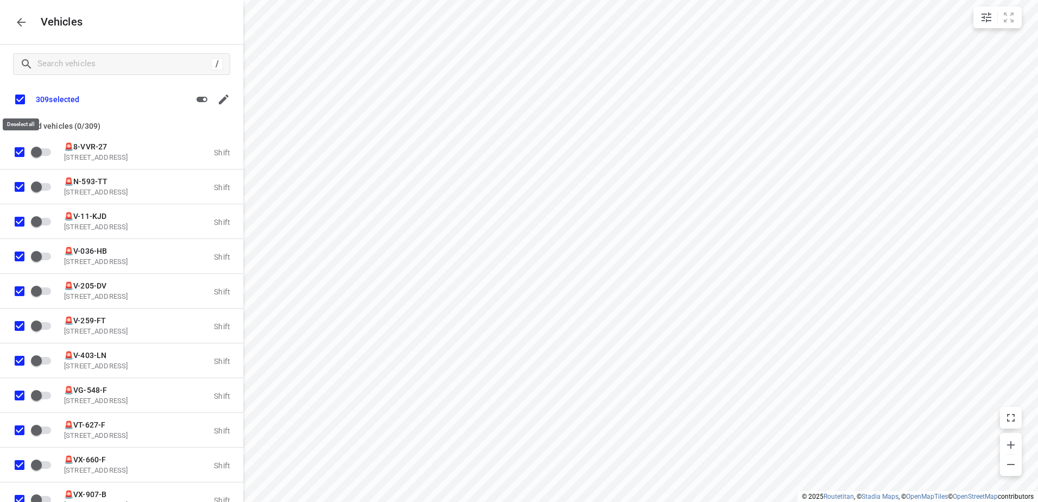
checkbox input "false"
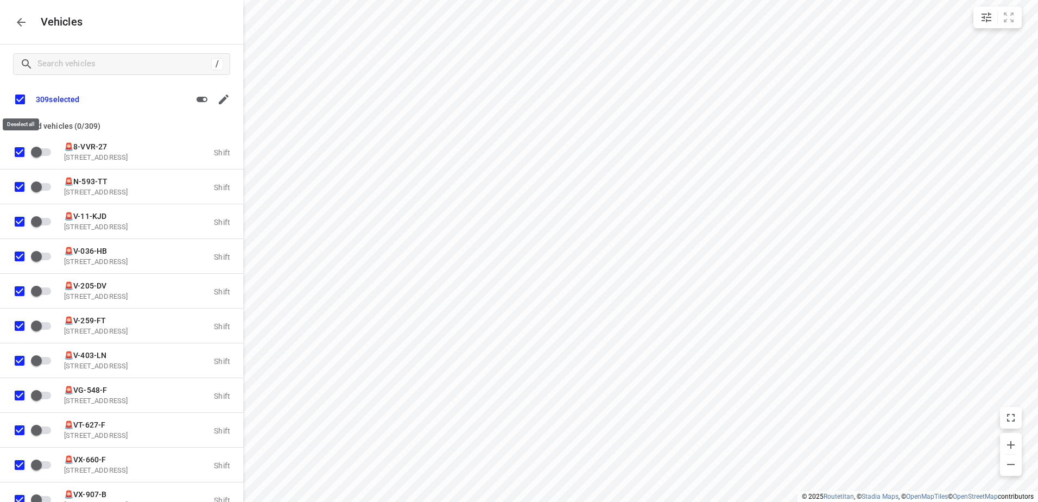
checkbox input "false"
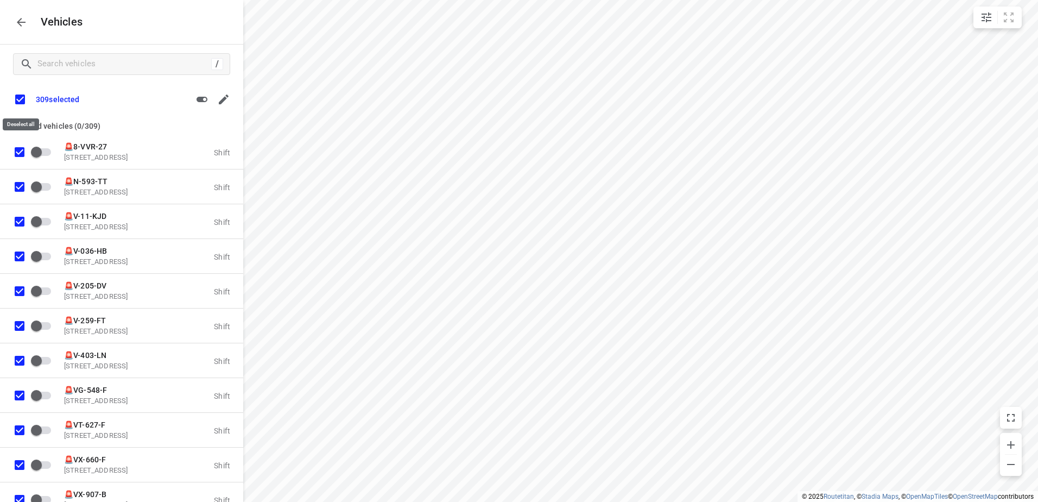
checkbox input "false"
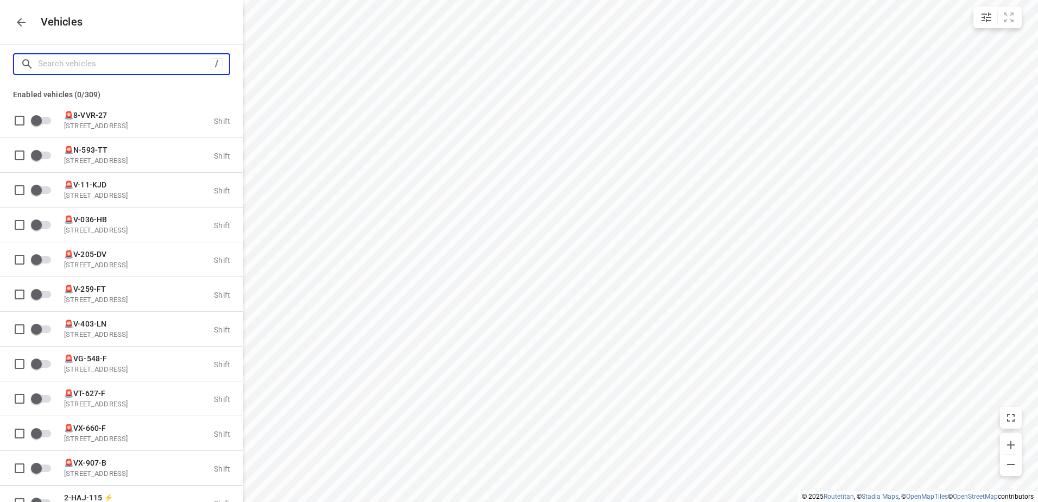
click at [59, 62] on input "Search vehicles" at bounding box center [124, 63] width 173 height 17
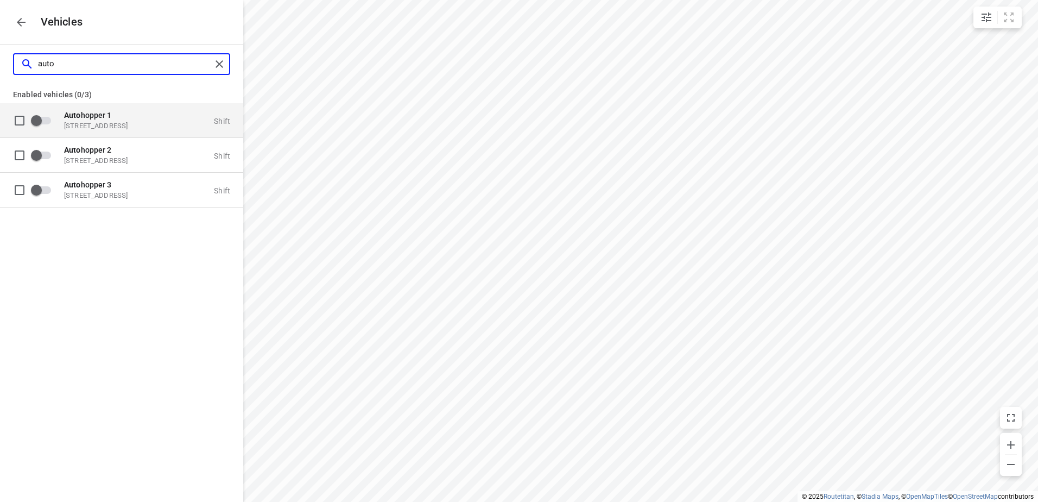
type input "auto"
click at [90, 121] on div "Auto hopper 1 Zuidbaan 527, 2841 MD Moordrecht, Netherlands" at bounding box center [118, 120] width 109 height 20
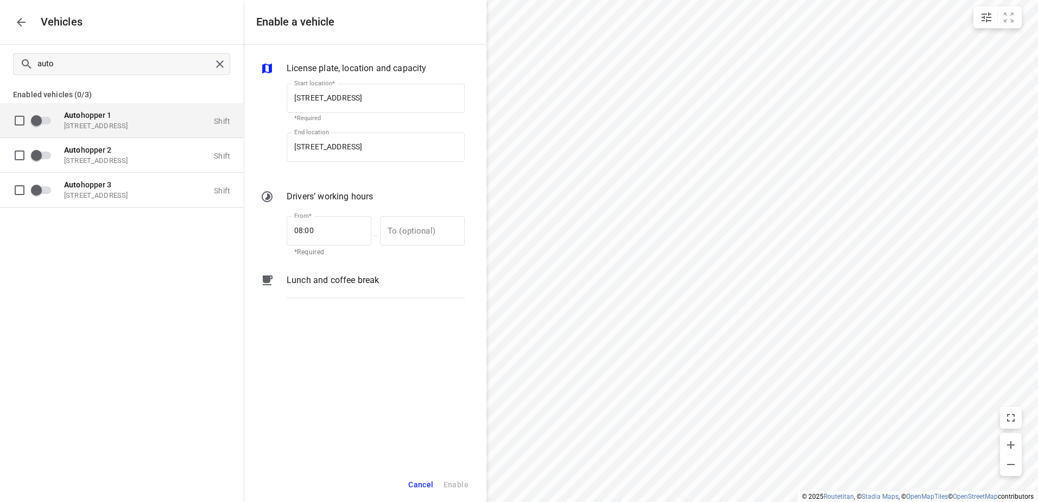
scroll to position [0, 7]
click at [39, 117] on input "grid" at bounding box center [36, 120] width 62 height 21
checkbox input "true"
click at [223, 71] on div at bounding box center [222, 64] width 20 height 16
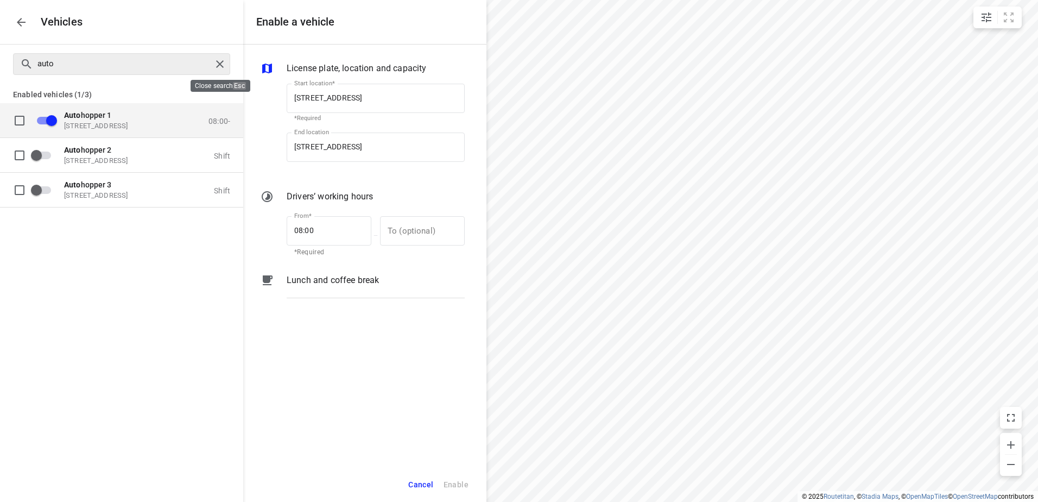
checkbox input "false"
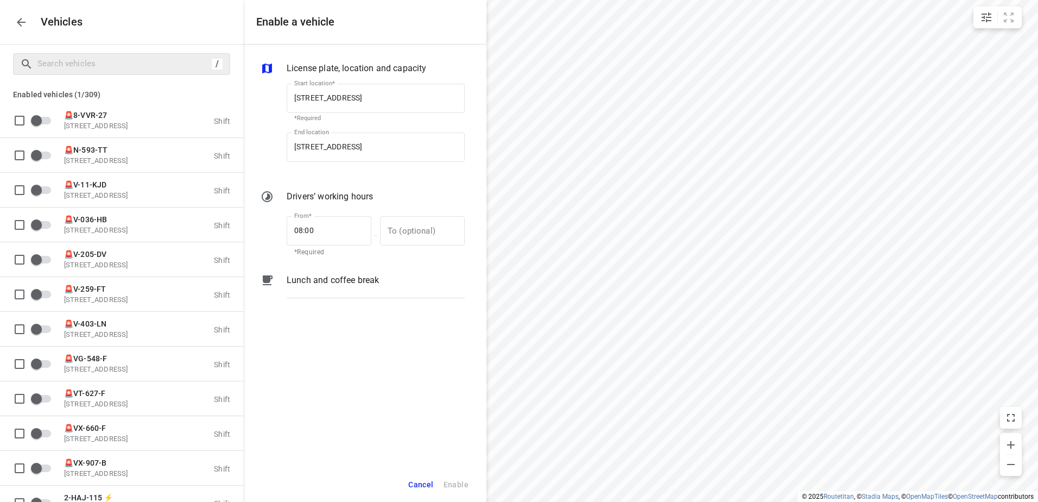
click at [23, 21] on icon "button" at bounding box center [21, 22] width 13 height 13
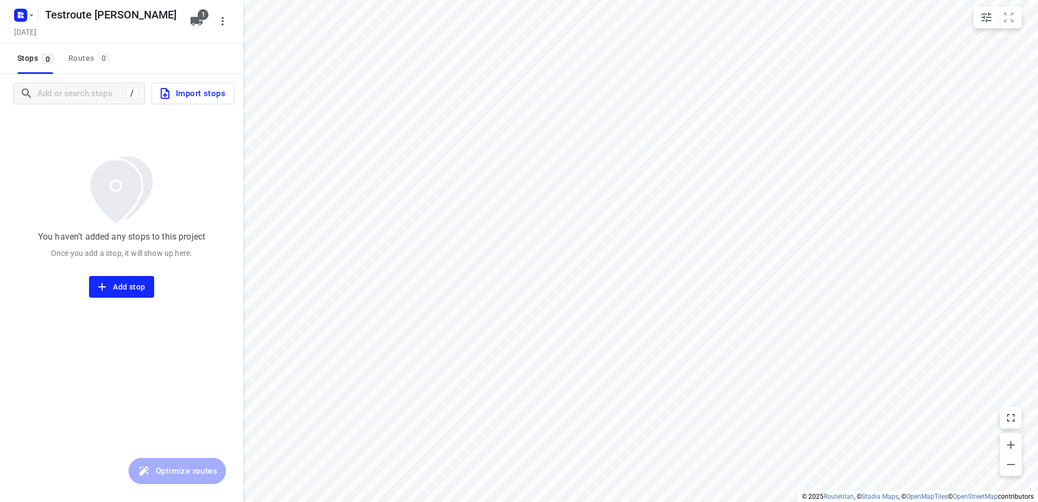
click at [185, 92] on span "Import stops" at bounding box center [192, 93] width 67 height 14
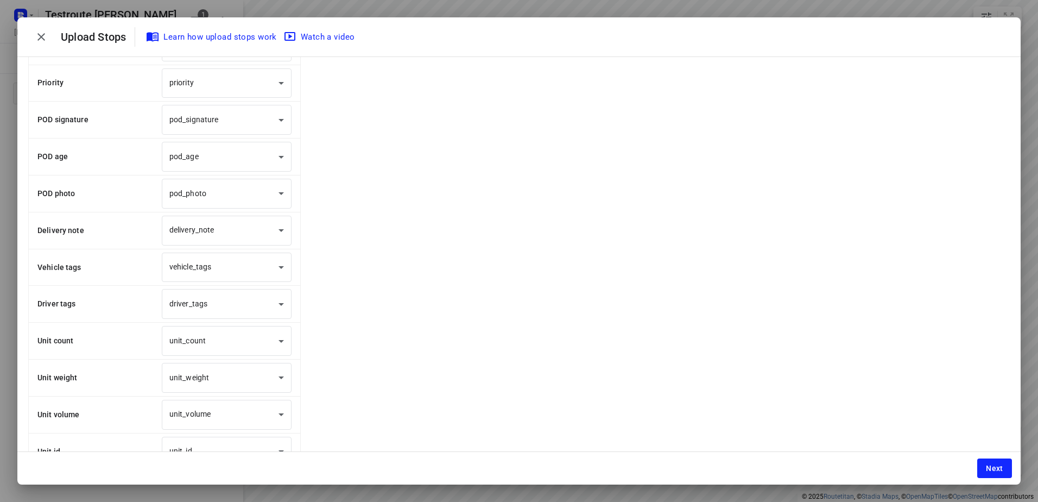
scroll to position [624, 0]
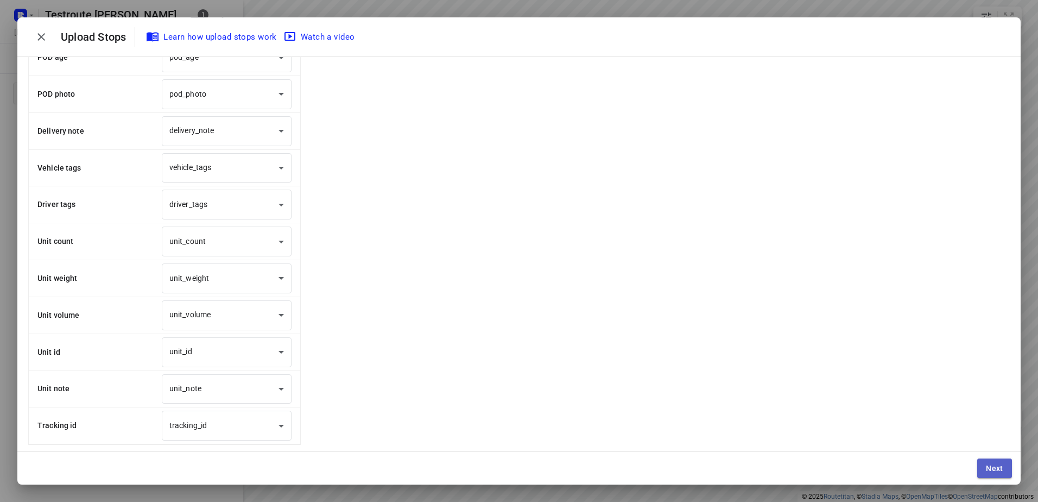
click at [998, 473] on button "Next" at bounding box center [995, 468] width 35 height 20
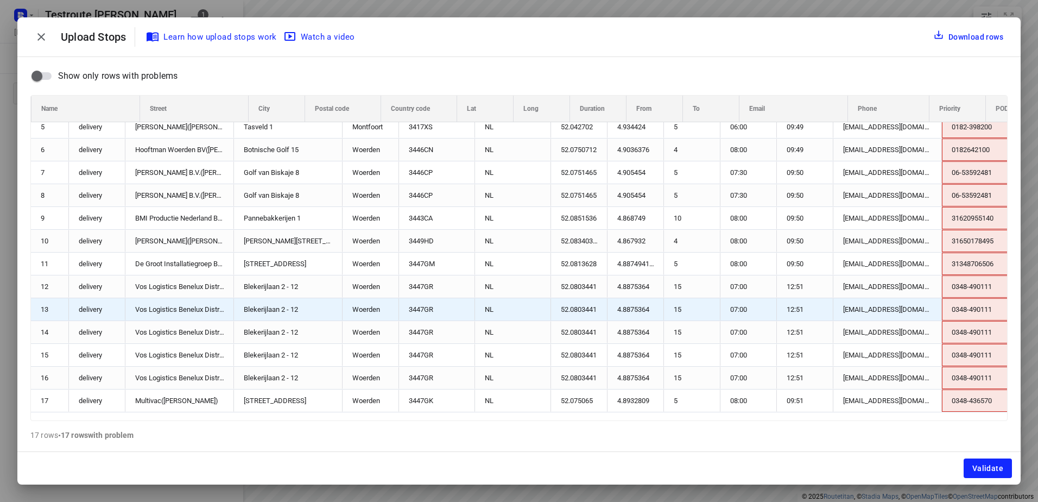
scroll to position [0, 0]
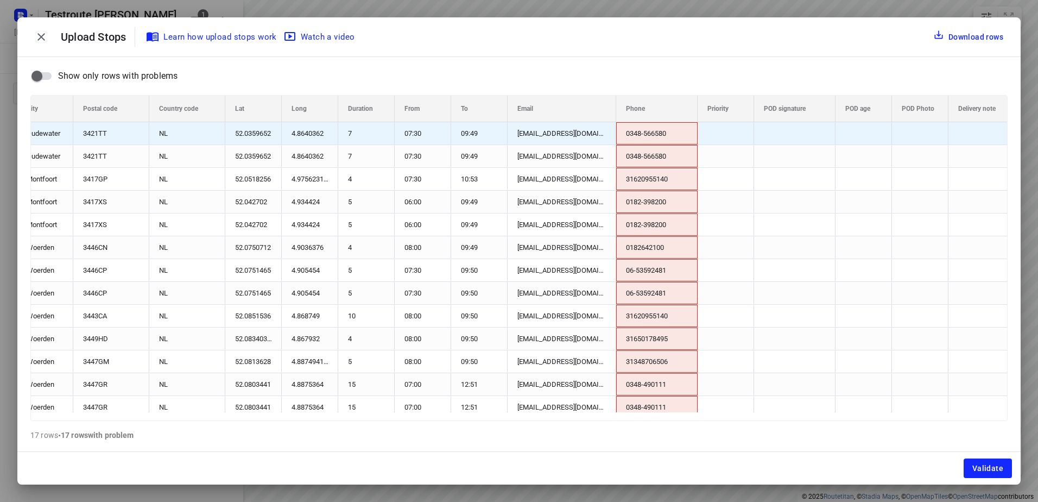
click at [667, 135] on div "0348-566580" at bounding box center [656, 133] width 81 height 22
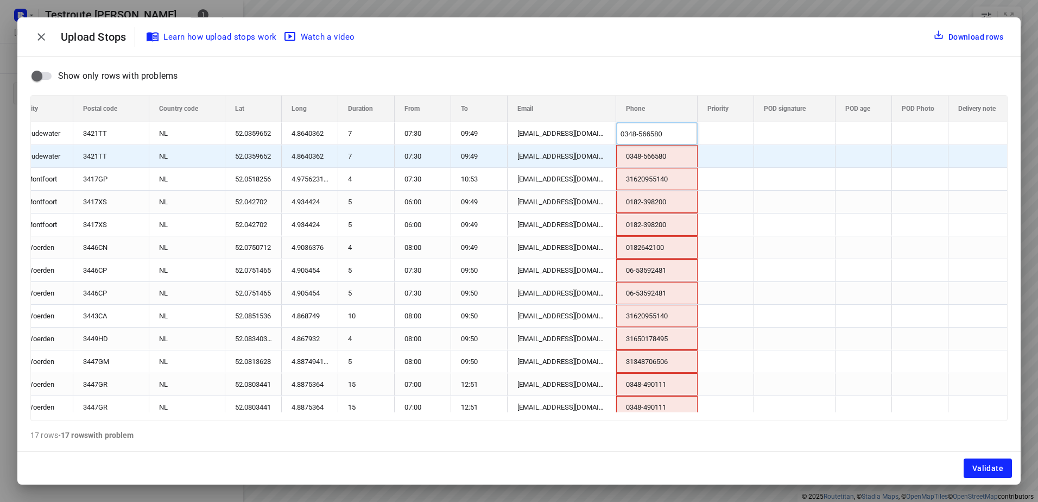
click at [654, 155] on div "0348-566580" at bounding box center [656, 156] width 81 height 22
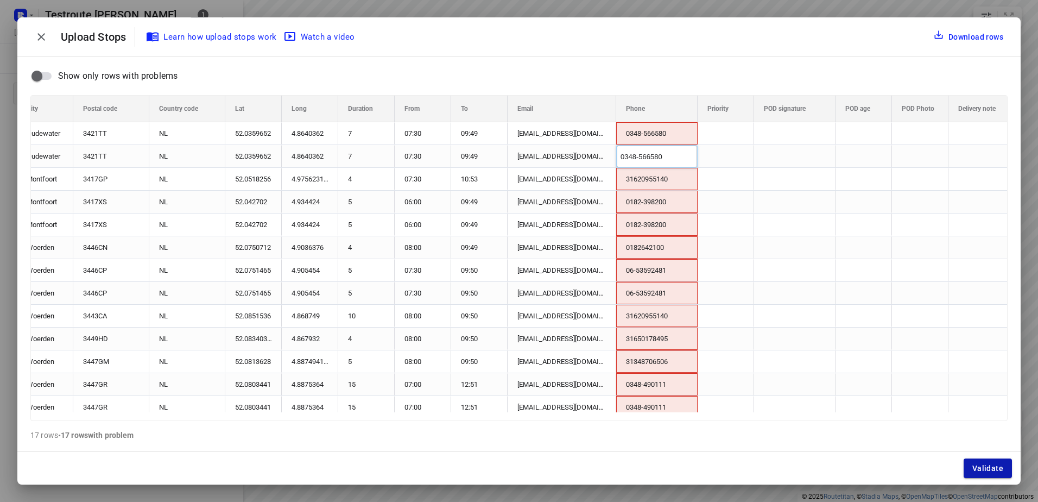
click at [994, 471] on span "Validate" at bounding box center [988, 468] width 31 height 9
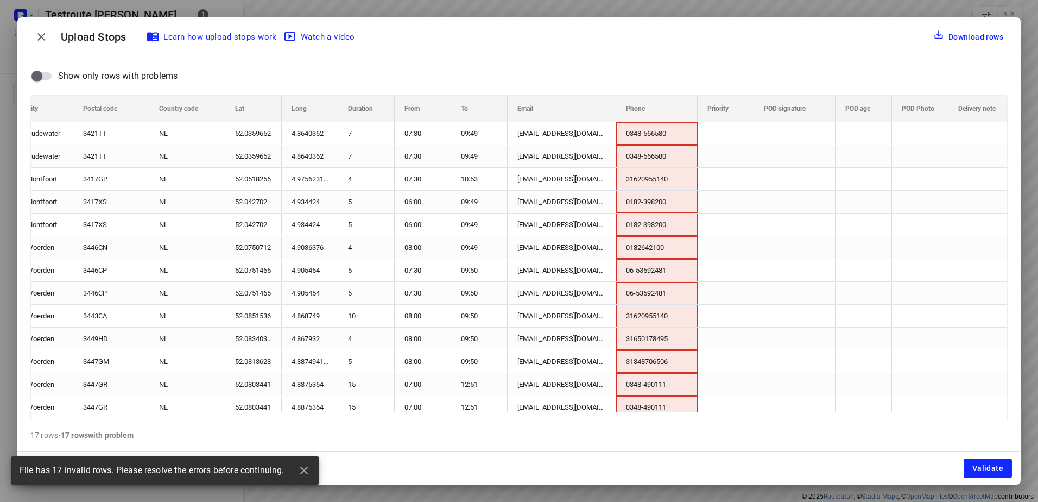
click at [225, 73] on div "Show only rows with problems Street City Postal code Country code" at bounding box center [519, 229] width 978 height 326
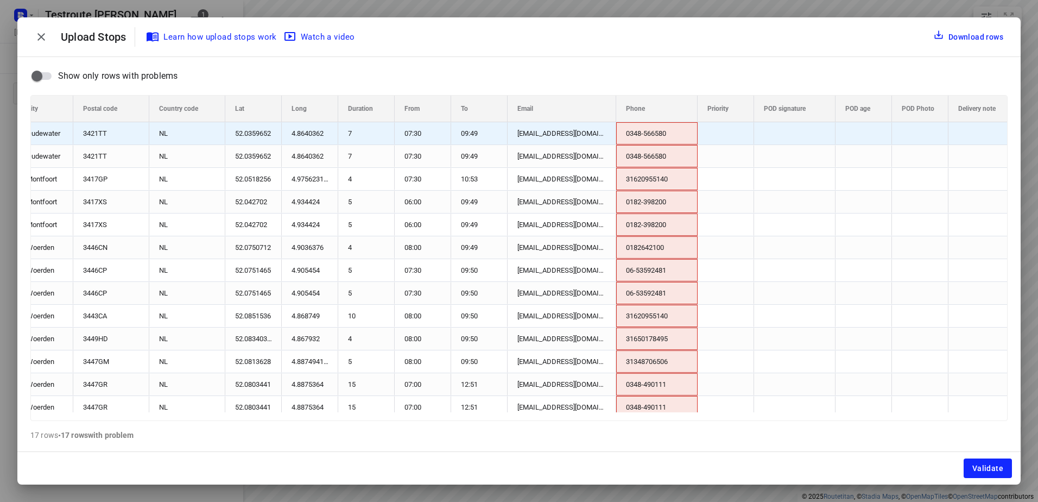
click at [648, 138] on div "0348-566580" at bounding box center [656, 133] width 81 height 22
click at [683, 144] on div "0348-566580" at bounding box center [656, 133] width 81 height 23
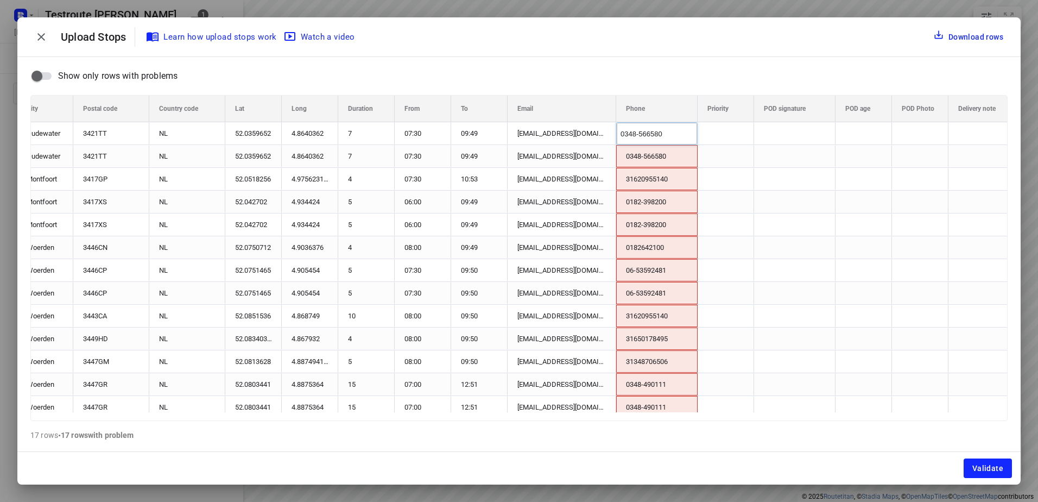
click at [727, 55] on div "Upload Stops Learn how upload stops work Watch a video Download rows" at bounding box center [519, 36] width 1004 height 39
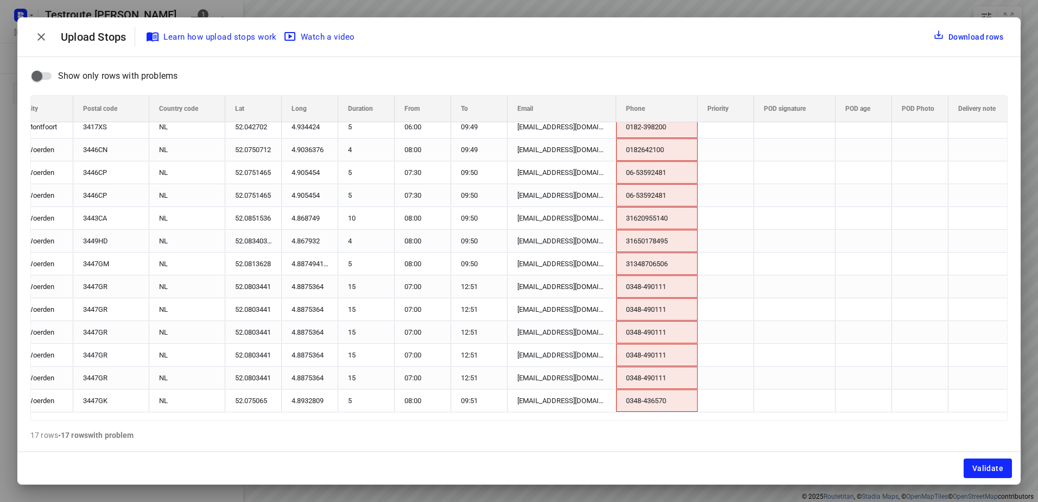
drag, startPoint x: 39, startPoint y: 39, endPoint x: 204, endPoint y: 59, distance: 165.9
click at [39, 39] on icon "button" at bounding box center [41, 37] width 8 height 8
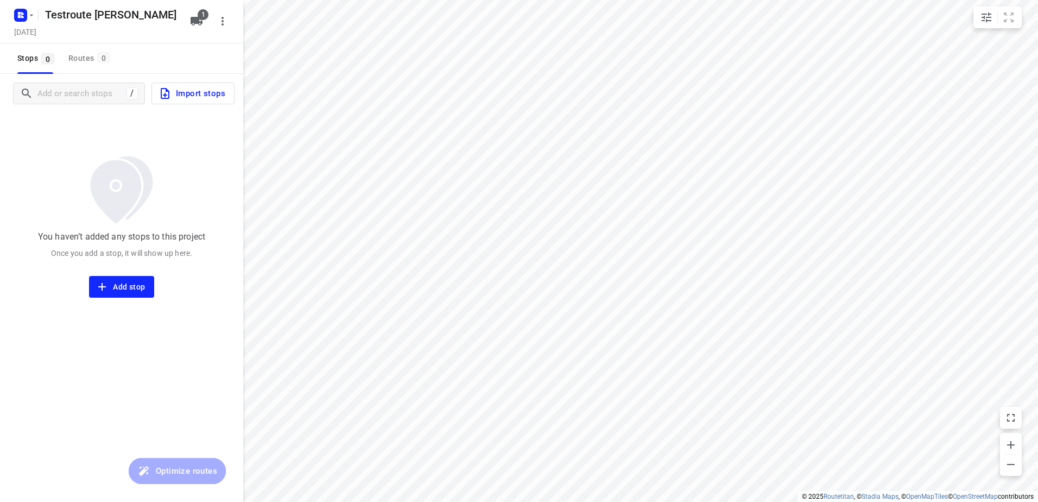
click at [135, 292] on span "Add stop" at bounding box center [121, 287] width 47 height 14
click at [109, 285] on icon "button" at bounding box center [102, 286] width 13 height 13
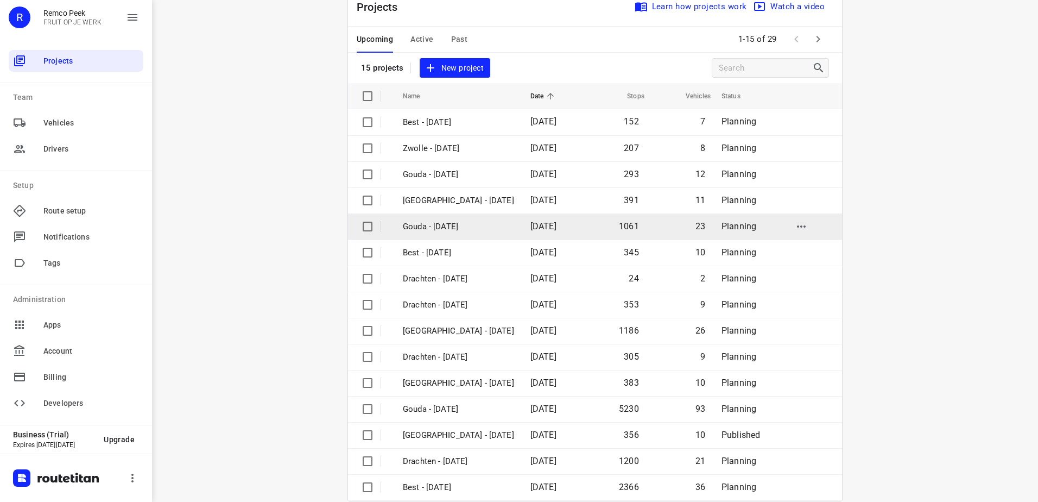
scroll to position [47, 0]
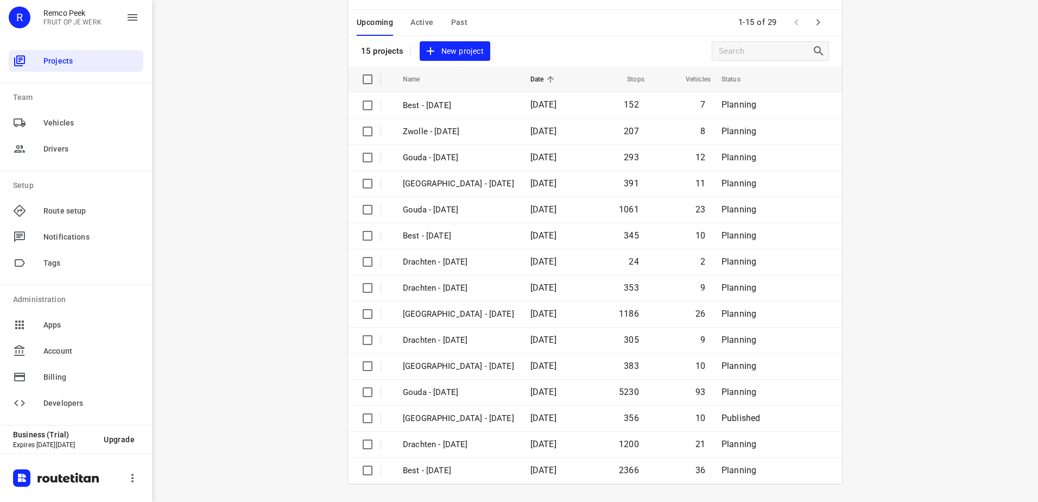
click at [814, 27] on icon "button" at bounding box center [818, 22] width 13 height 13
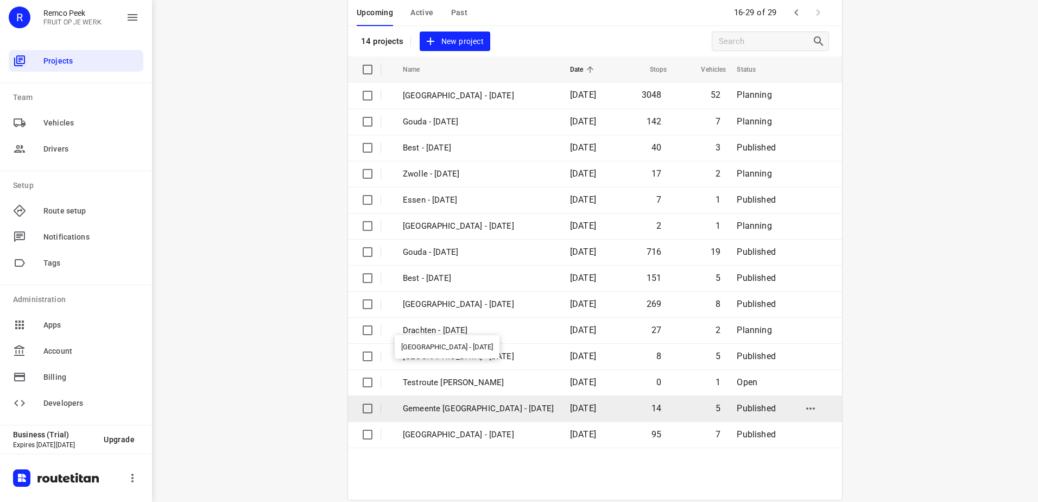
scroll to position [73, 0]
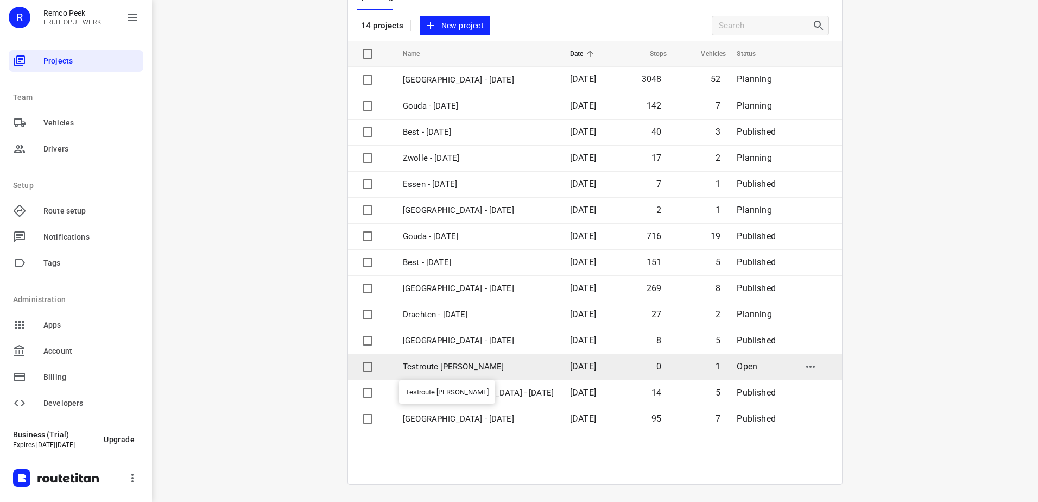
click at [467, 369] on p "Testroute [PERSON_NAME]" at bounding box center [478, 367] width 151 height 12
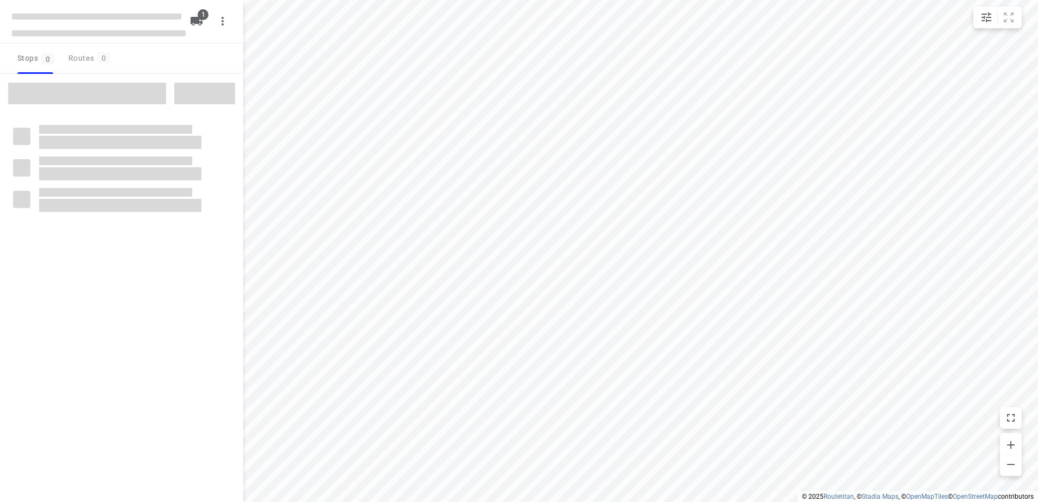
checkbox input "true"
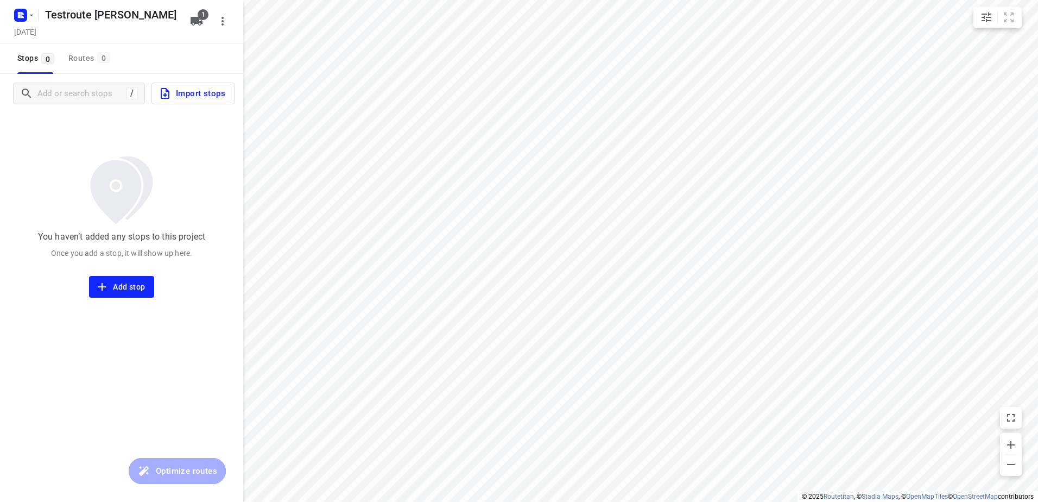
click at [185, 85] on button "Import stops" at bounding box center [193, 94] width 83 height 22
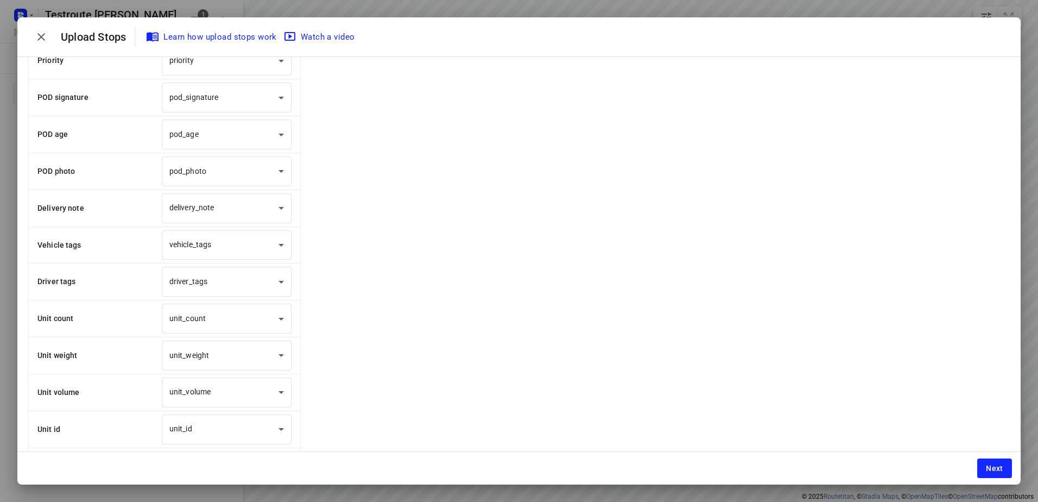
scroll to position [624, 0]
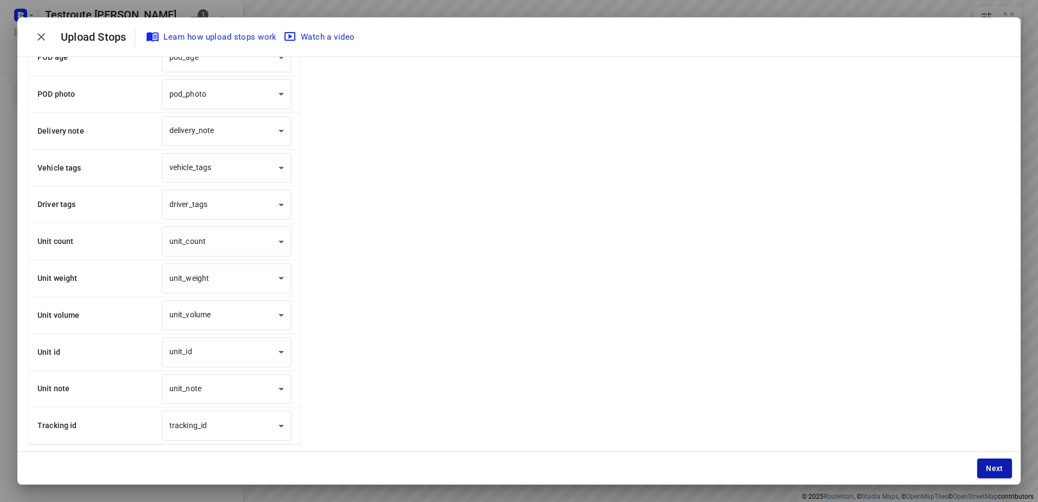
click at [991, 464] on span "Next" at bounding box center [994, 468] width 17 height 9
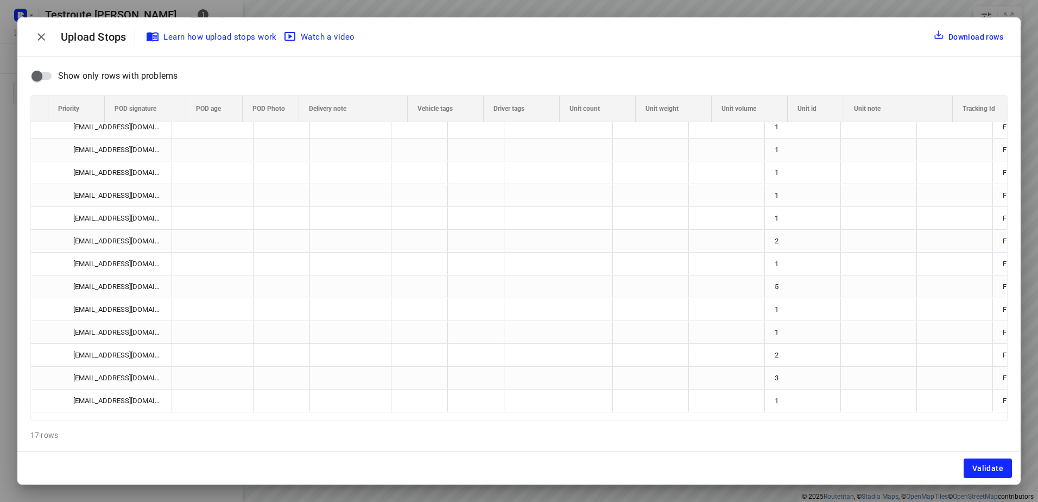
scroll to position [0, 1038]
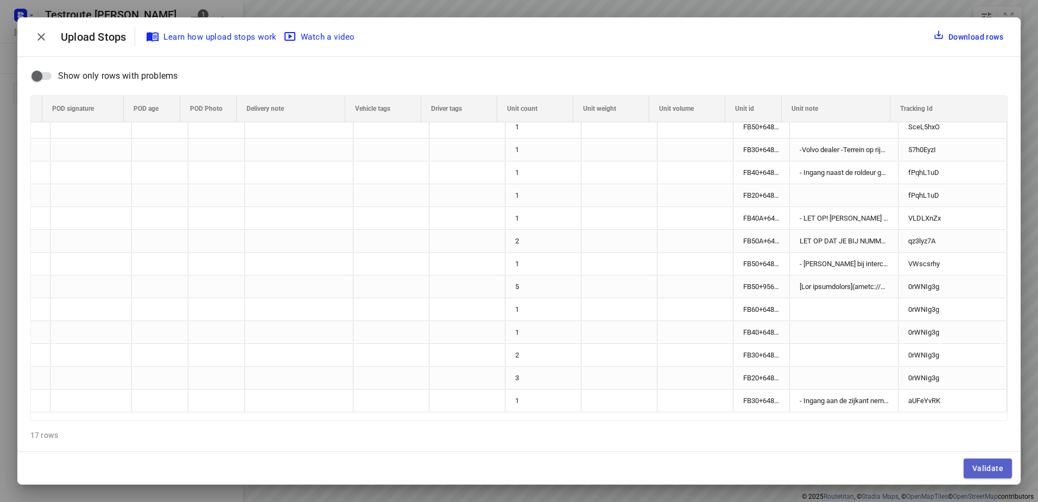
click at [995, 464] on span "Validate" at bounding box center [988, 468] width 31 height 9
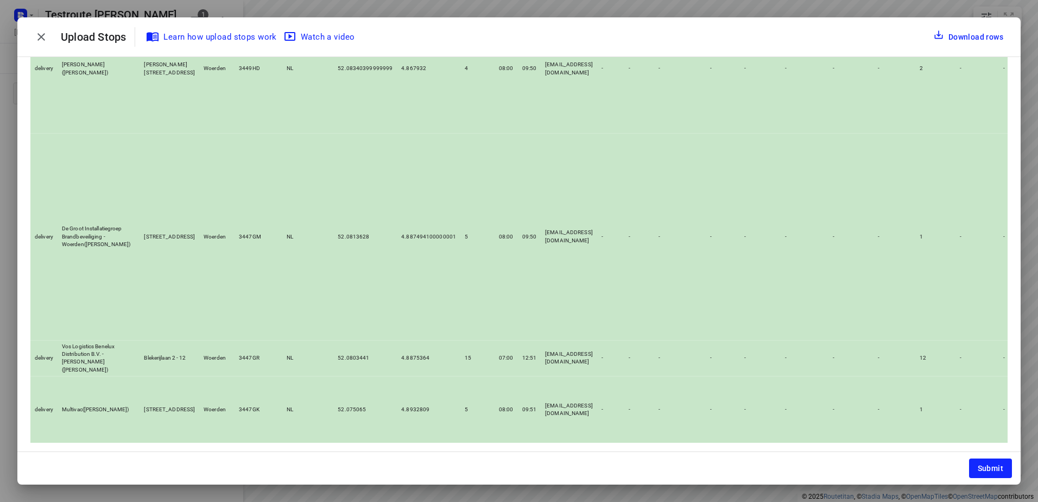
scroll to position [671, 0]
click at [1000, 464] on span "Submit" at bounding box center [991, 468] width 26 height 9
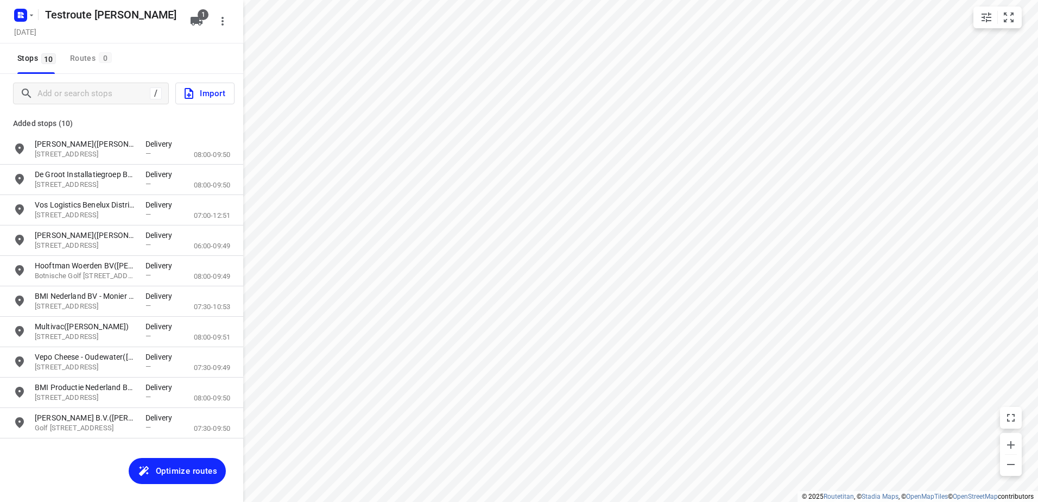
click at [184, 478] on span "Optimize routes" at bounding box center [186, 471] width 61 height 14
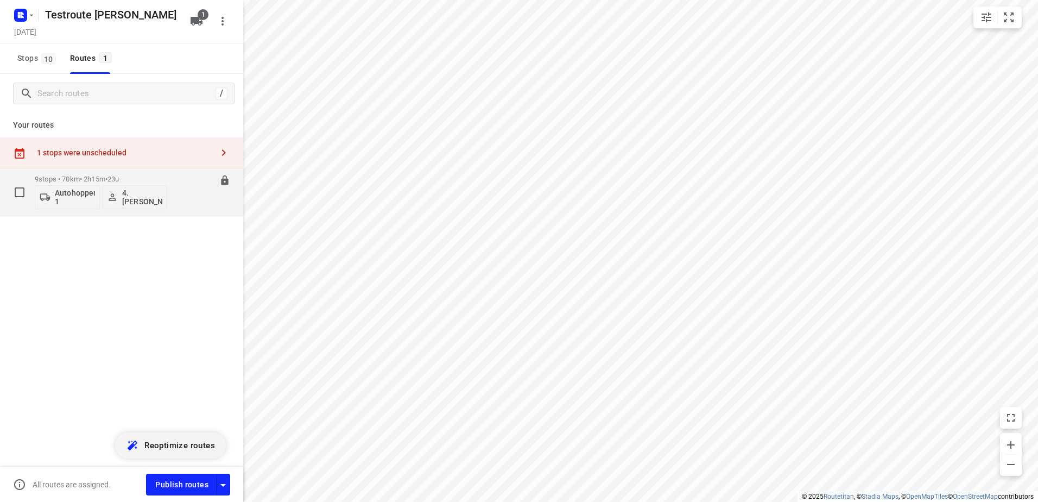
click at [136, 211] on div "9 stops • 70km • 2h15m • 23u Autohopper 1 4. Anton Vringer" at bounding box center [101, 191] width 133 height 45
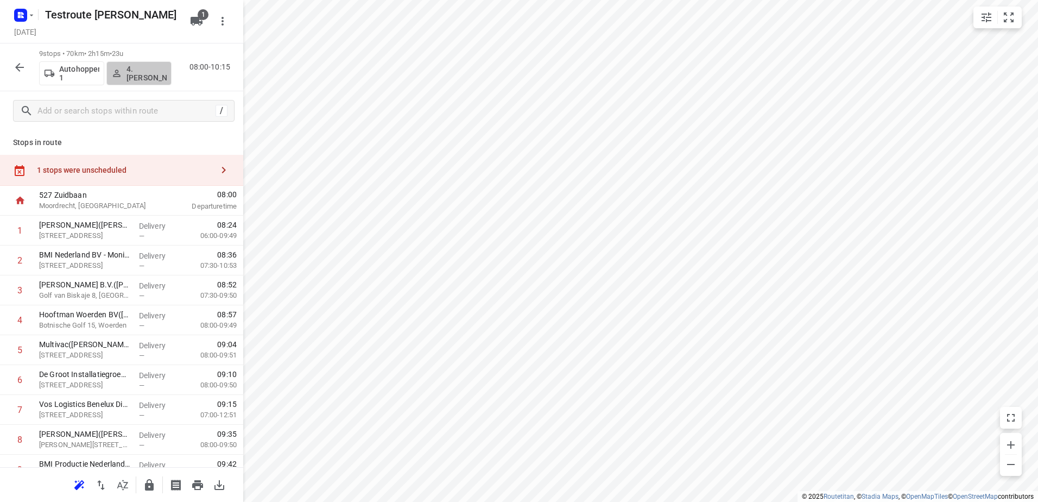
click at [149, 77] on p "4. Anton Vringer" at bounding box center [147, 73] width 40 height 17
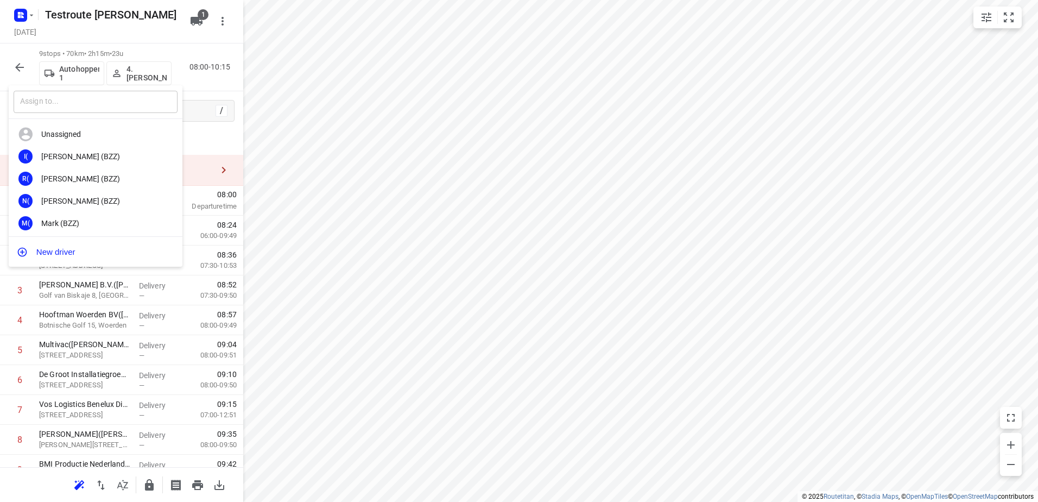
drag, startPoint x: 135, startPoint y: 93, endPoint x: 147, endPoint y: 96, distance: 12.3
click at [136, 95] on input "text" at bounding box center [96, 102] width 164 height 22
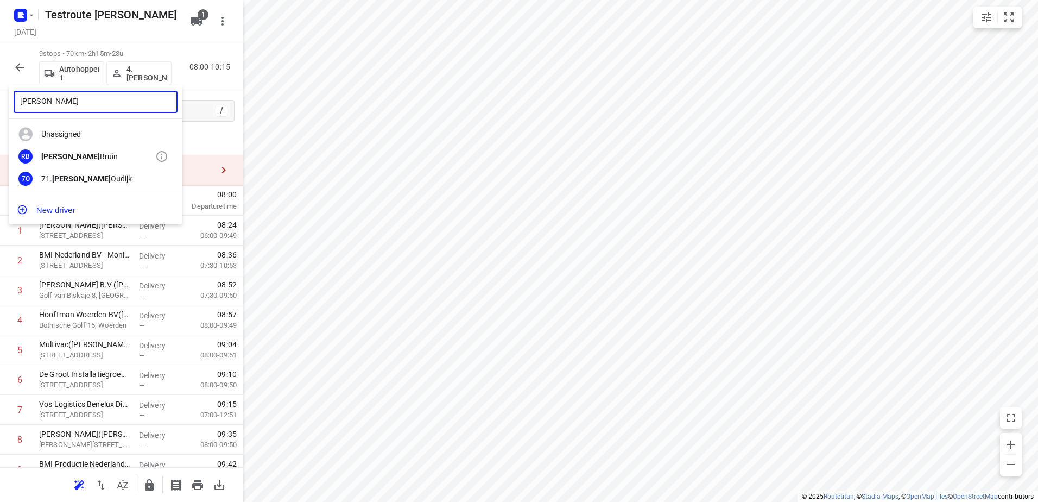
type input "Ronald"
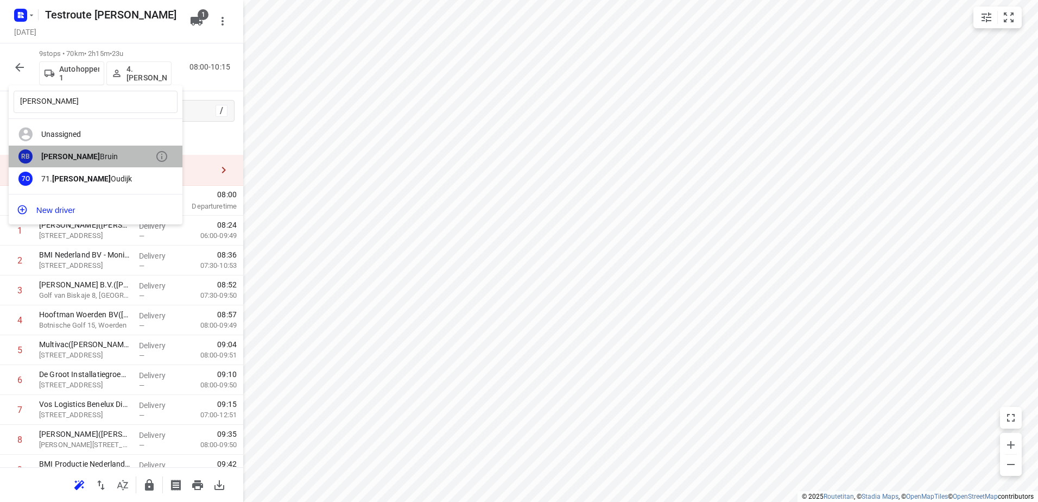
click at [108, 152] on div "RB Ronald Bruin" at bounding box center [96, 157] width 174 height 22
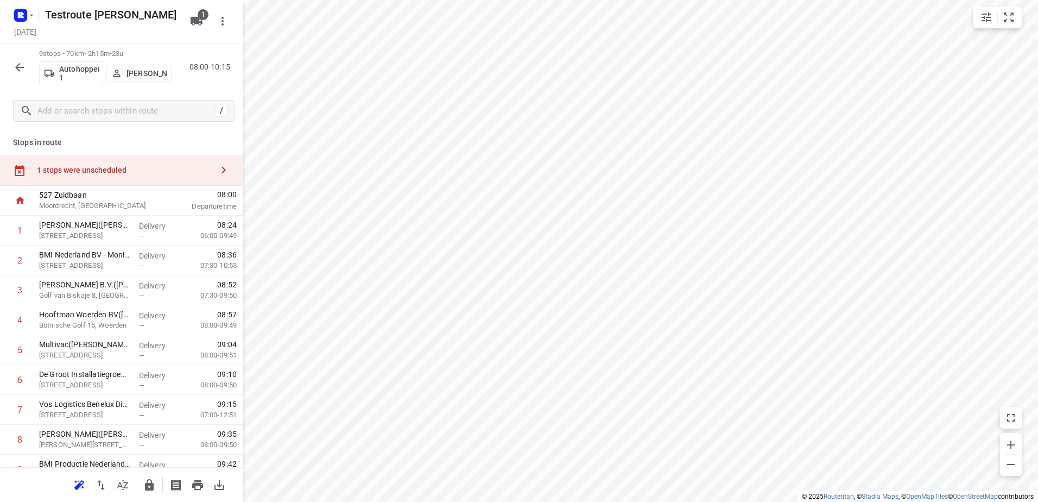
click at [102, 172] on div "1 stops were unscheduled" at bounding box center [125, 170] width 176 height 9
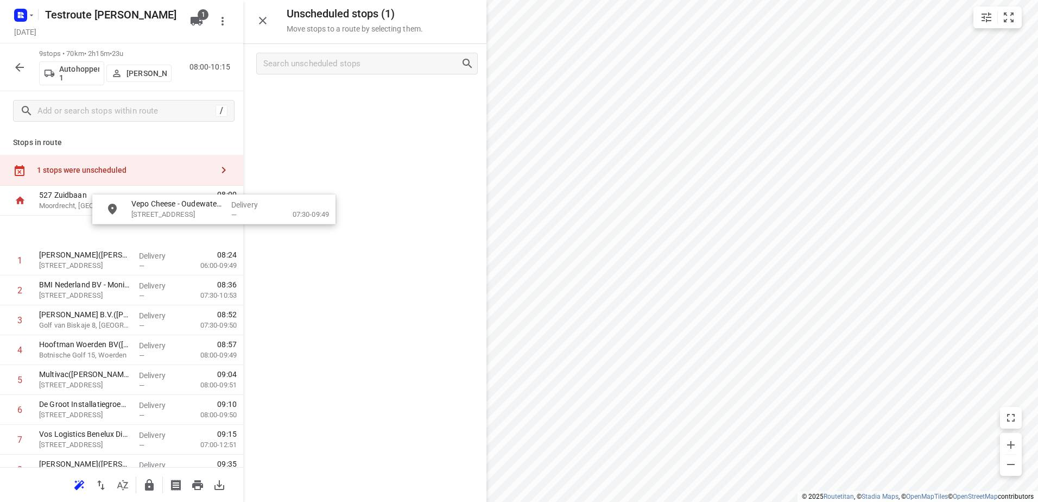
drag, startPoint x: 256, startPoint y: 179, endPoint x: 158, endPoint y: 223, distance: 108.2
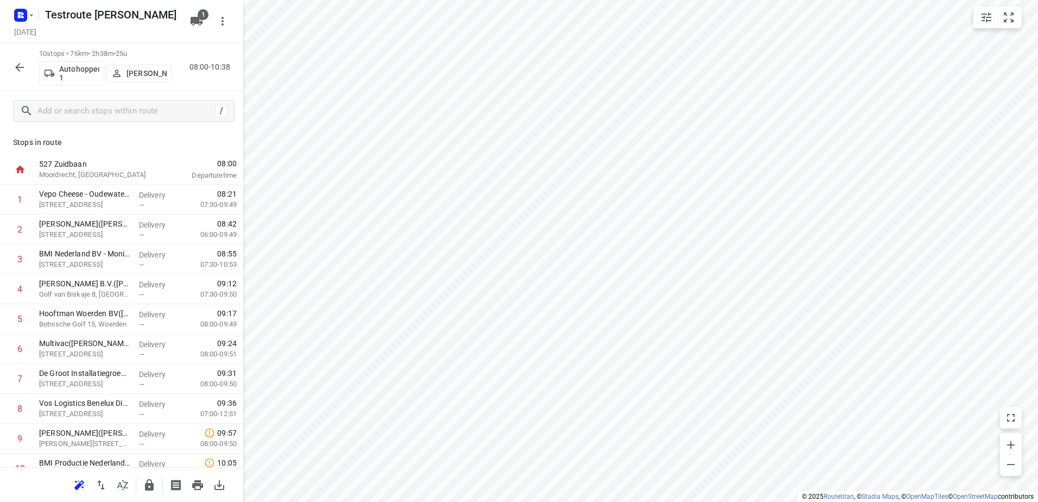
click at [26, 67] on button "button" at bounding box center [20, 67] width 22 height 22
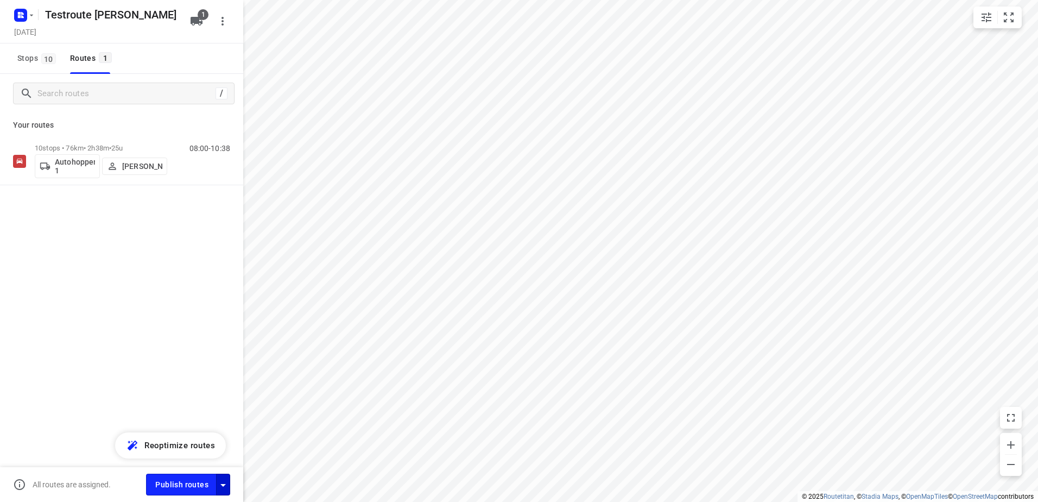
click at [220, 491] on icon "button" at bounding box center [223, 484] width 13 height 13
click at [210, 376] on input "Fulfill the stops in any order" at bounding box center [200, 376] width 62 height 21
checkbox input "true"
click at [212, 397] on input "Call the customer" at bounding box center [200, 400] width 62 height 21
checkbox input "true"
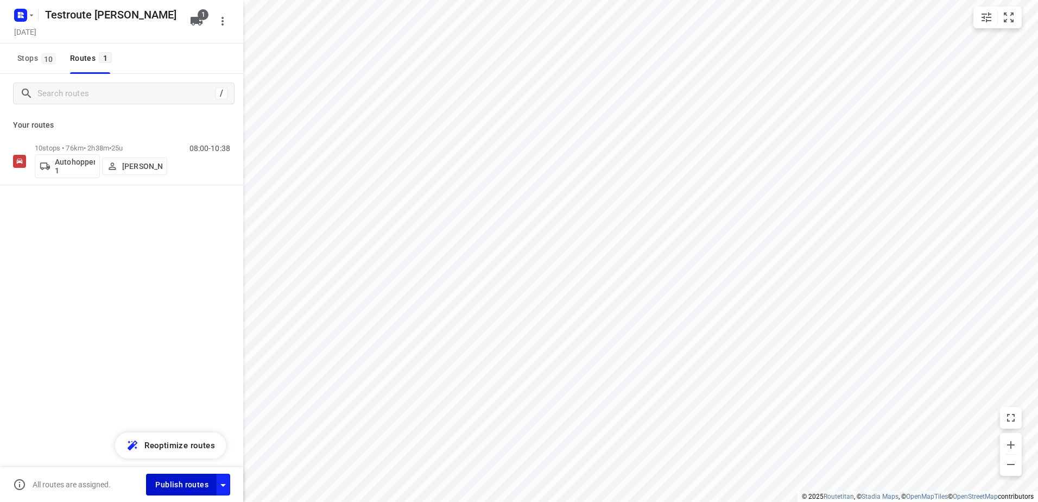
click at [195, 486] on span "Publish routes" at bounding box center [181, 485] width 53 height 14
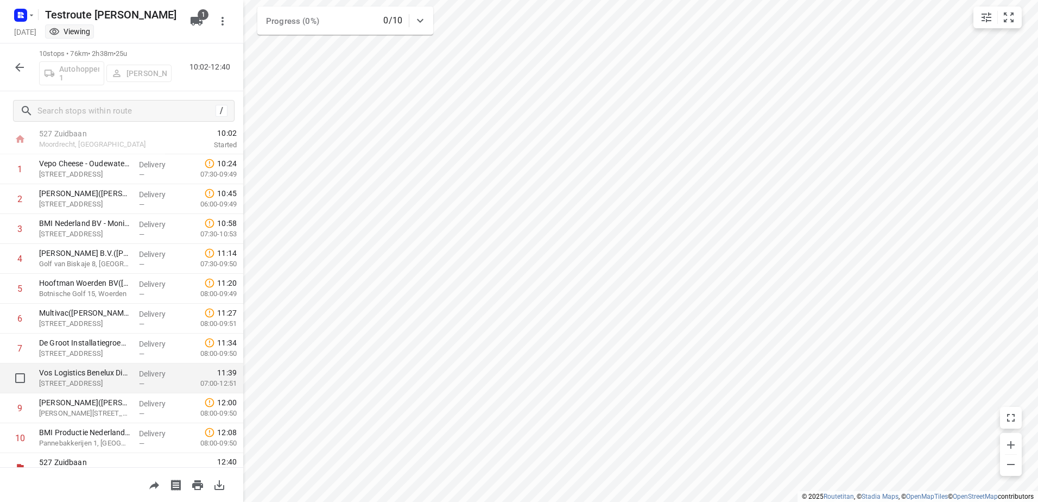
scroll to position [46, 0]
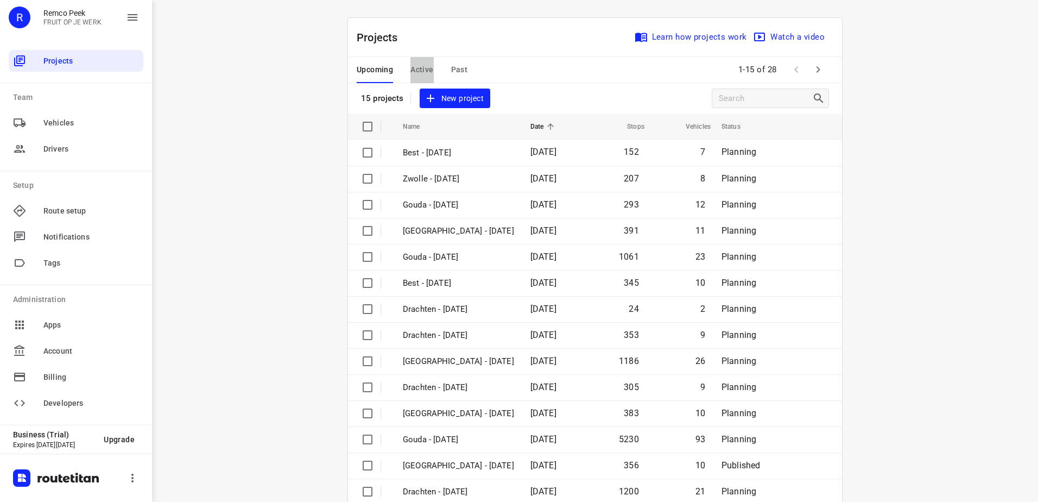
click at [420, 71] on span "Active" at bounding box center [422, 70] width 23 height 14
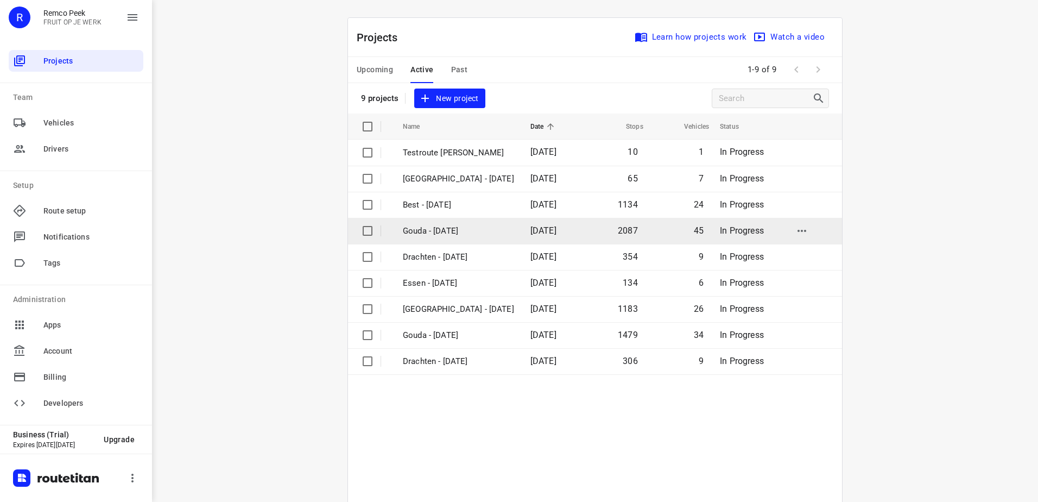
click at [470, 236] on p "Gouda - [DATE]" at bounding box center [458, 231] width 111 height 12
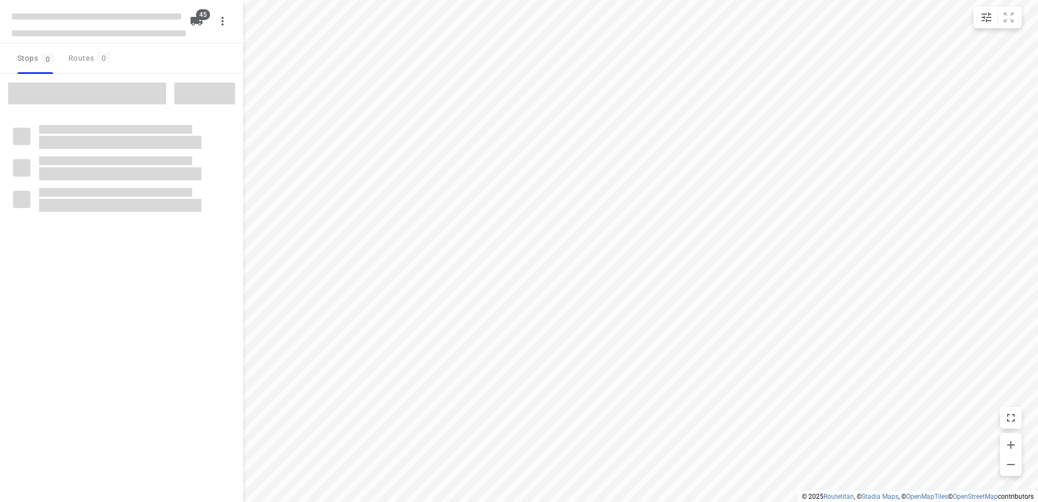
checkbox input "true"
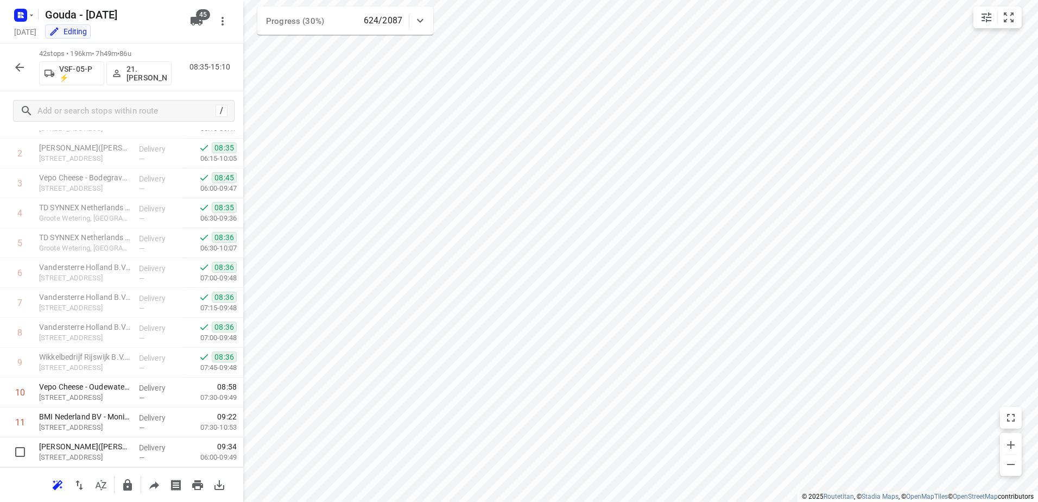
scroll to position [272, 0]
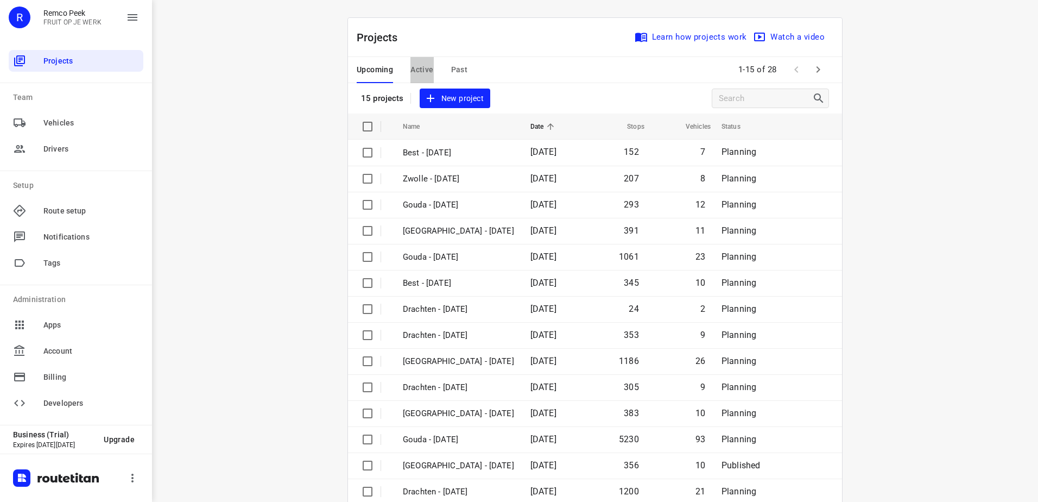
click at [417, 64] on span "Active" at bounding box center [422, 70] width 23 height 14
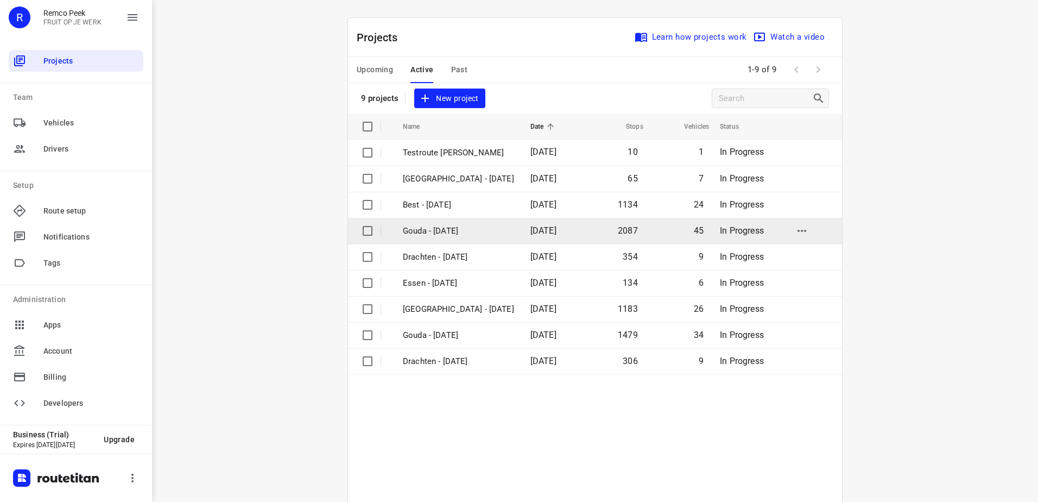
click at [440, 229] on p "Gouda - [DATE]" at bounding box center [458, 231] width 111 height 12
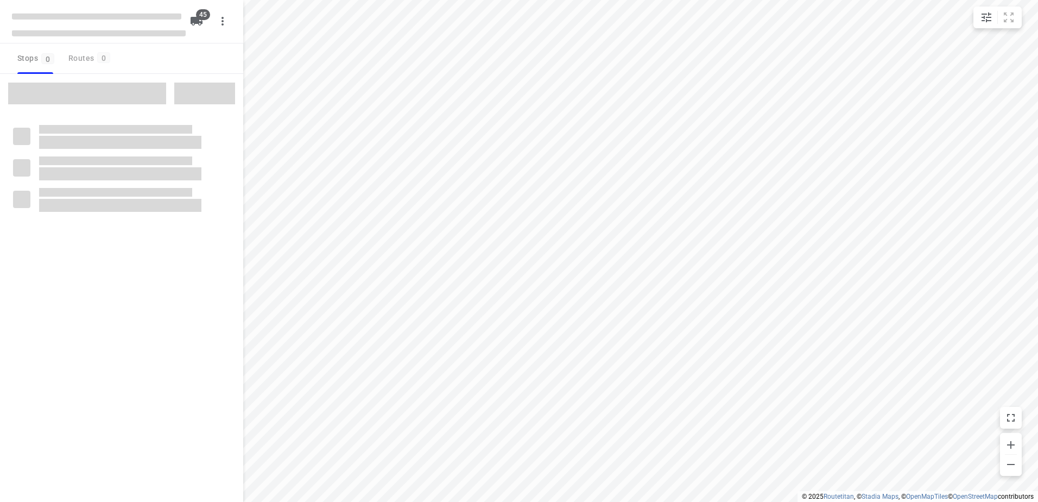
checkbox input "true"
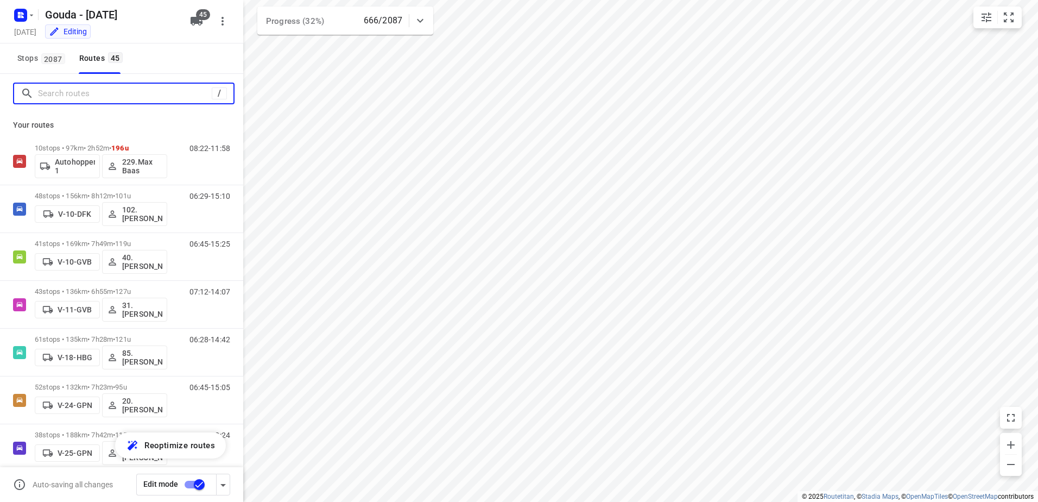
click at [85, 86] on input "Search routes" at bounding box center [125, 93] width 174 height 17
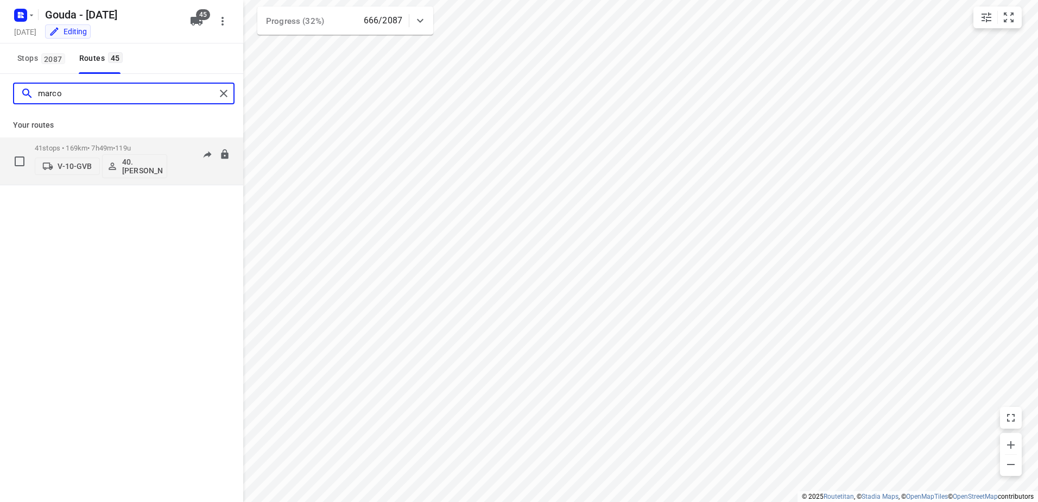
type input "marco"
click at [70, 143] on div "41 stops • 169km • 7h49m • 119u V-10-GVB 40.[PERSON_NAME]" at bounding box center [101, 160] width 133 height 45
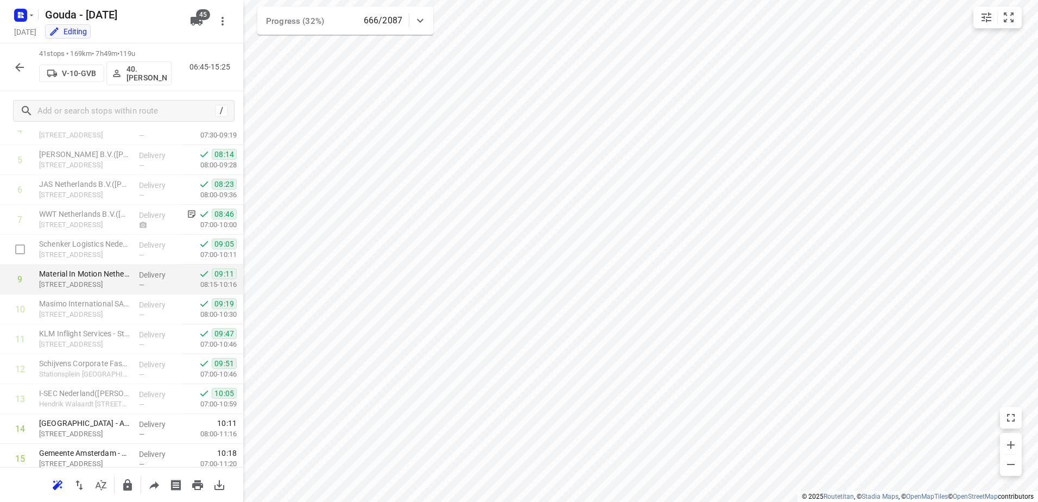
scroll to position [163, 0]
click at [31, 71] on div "41 stops • 169km • 7h49m • 119u V-10-GVB 40.Marco van den Heuvel 06:45-15:25" at bounding box center [121, 67] width 243 height 48
click at [14, 66] on icon "button" at bounding box center [19, 67] width 13 height 13
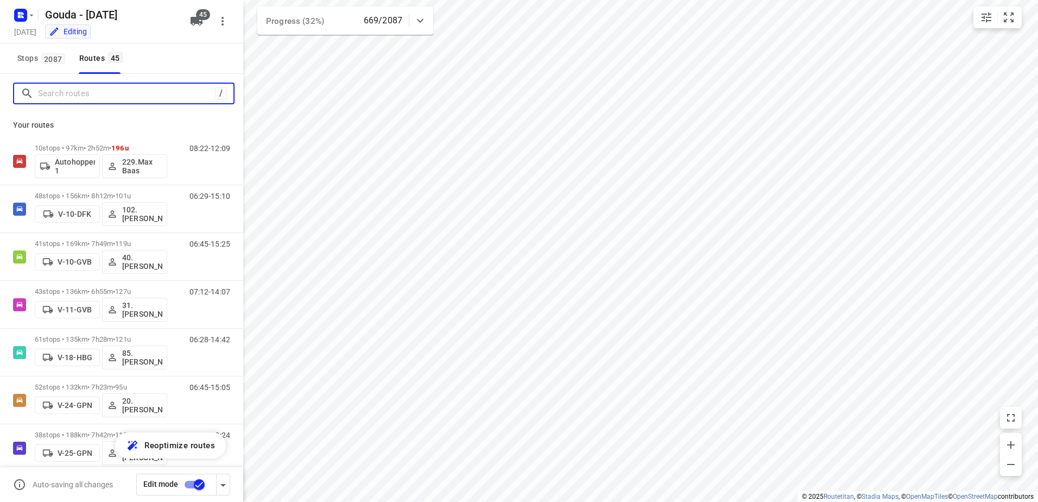
click at [67, 93] on input "Search routes" at bounding box center [126, 93] width 177 height 17
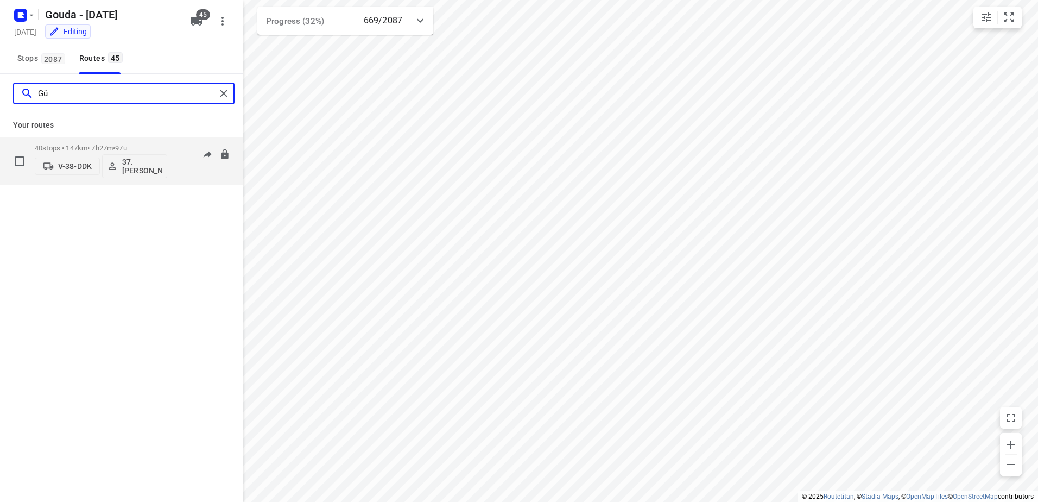
type input "Gü"
click at [75, 143] on div "40 stops • 147km • 7h27m • 97u V-38-DDK 37.Gürsel Sönmez" at bounding box center [101, 160] width 133 height 45
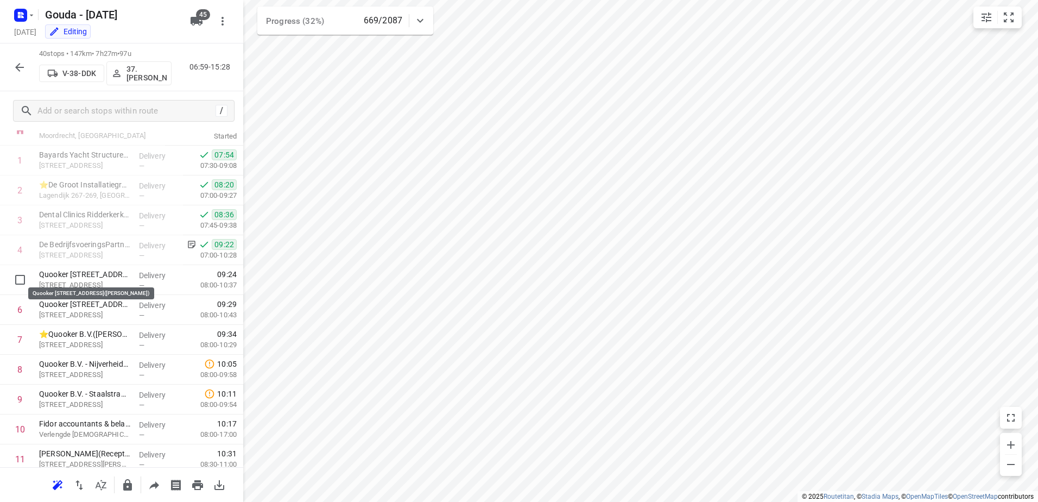
scroll to position [0, 0]
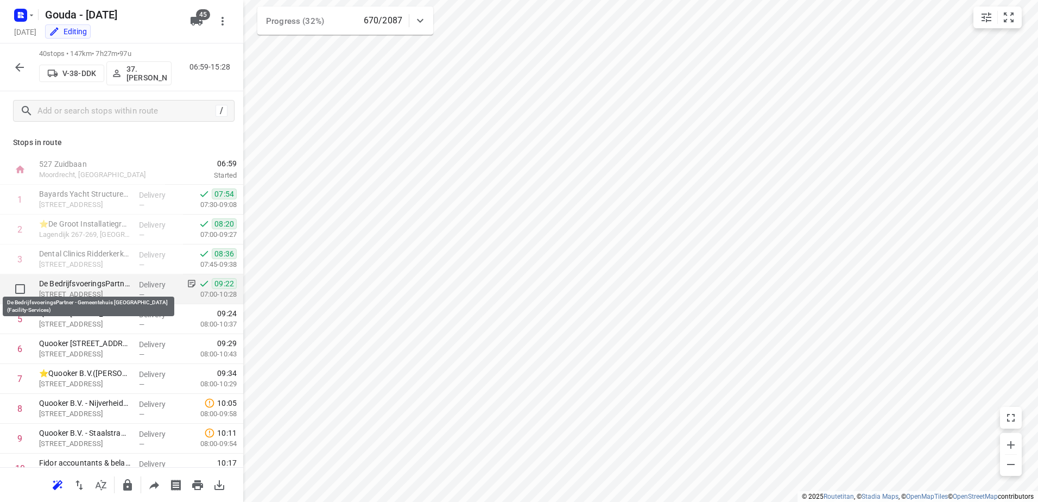
click at [121, 287] on p "De BedrijfsvoeringsPartner - Gemeentehuis Ridderkerk (Facility-Services)" at bounding box center [84, 283] width 91 height 11
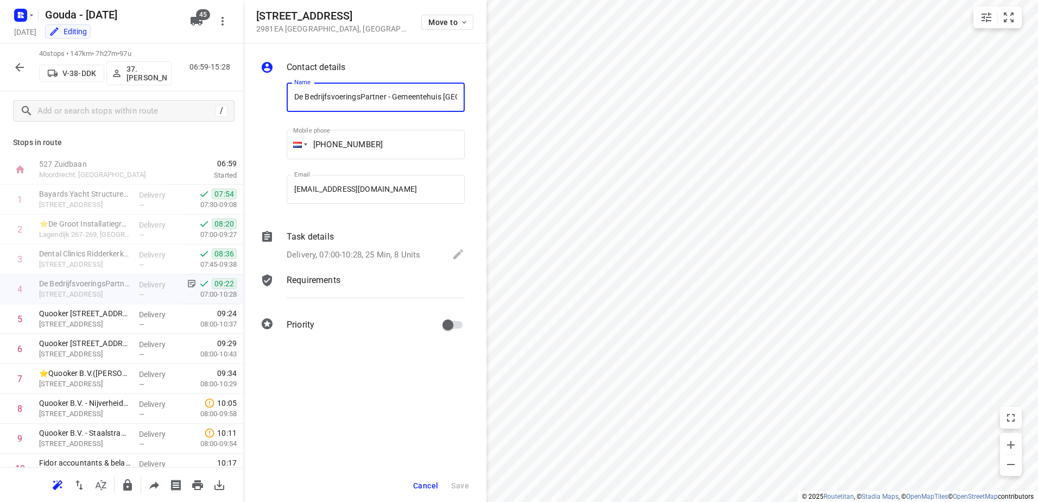
scroll to position [0, 87]
click at [364, 256] on p "Delivery, 07:00-10:28, 25 Min, 8 Units" at bounding box center [354, 255] width 134 height 12
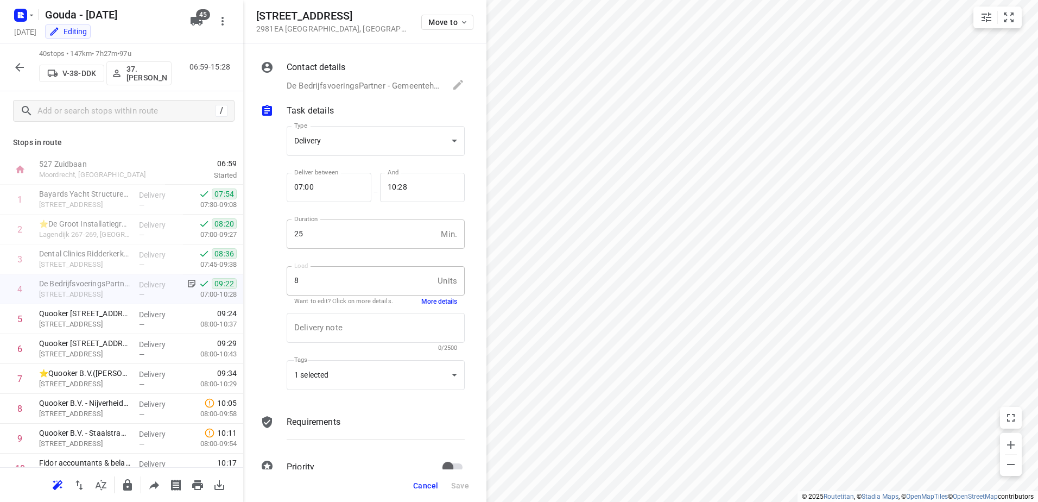
scroll to position [0, 0]
click at [436, 298] on button "More details" at bounding box center [439, 301] width 36 height 9
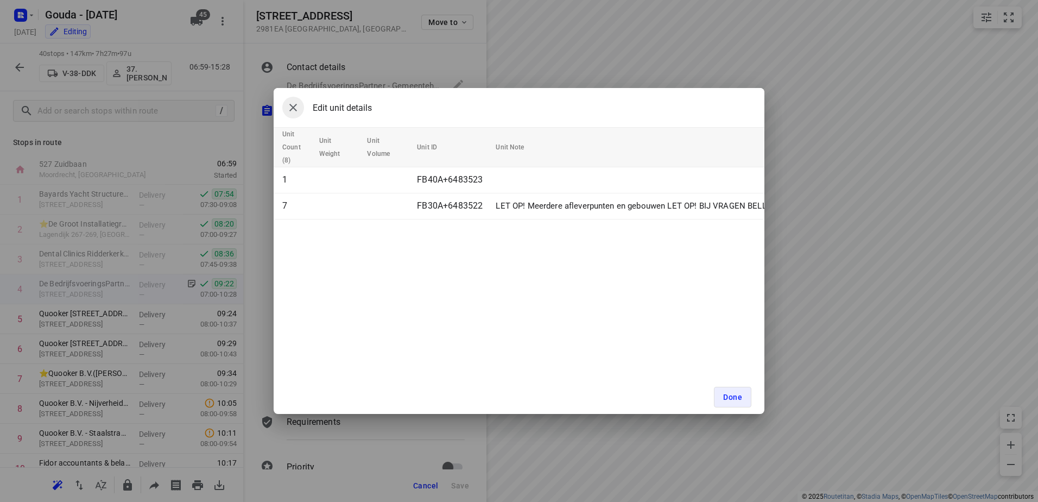
click at [284, 106] on button "button" at bounding box center [293, 108] width 22 height 22
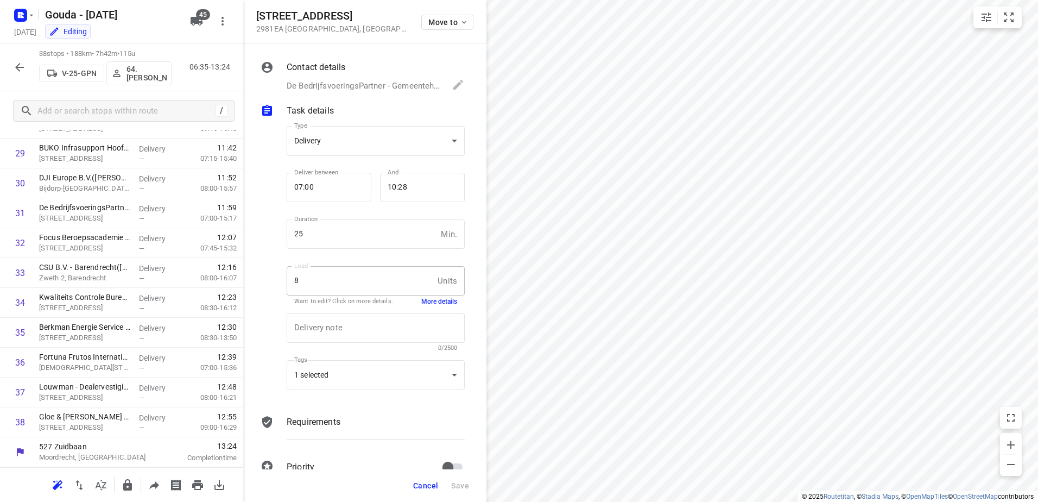
scroll to position [883, 0]
click at [420, 481] on span "Cancel" at bounding box center [425, 485] width 25 height 9
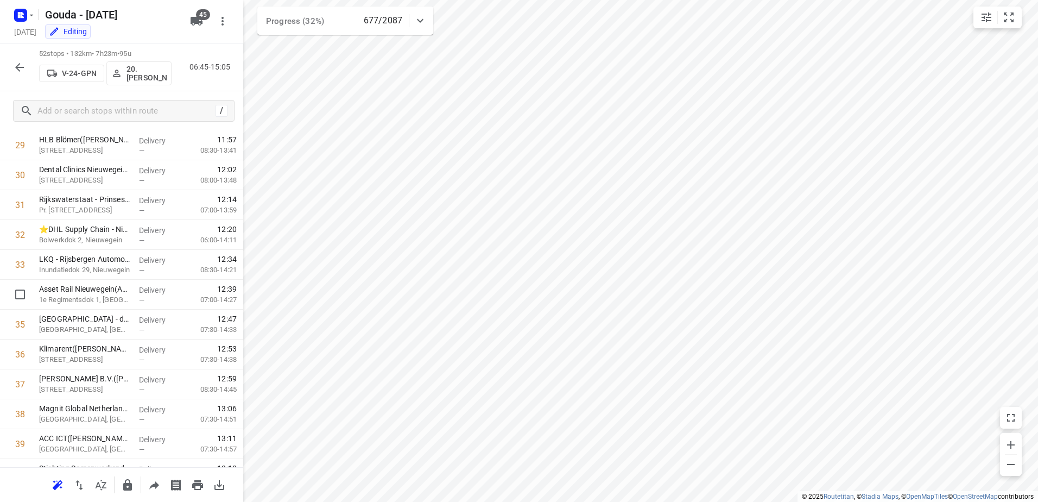
scroll to position [1301, 0]
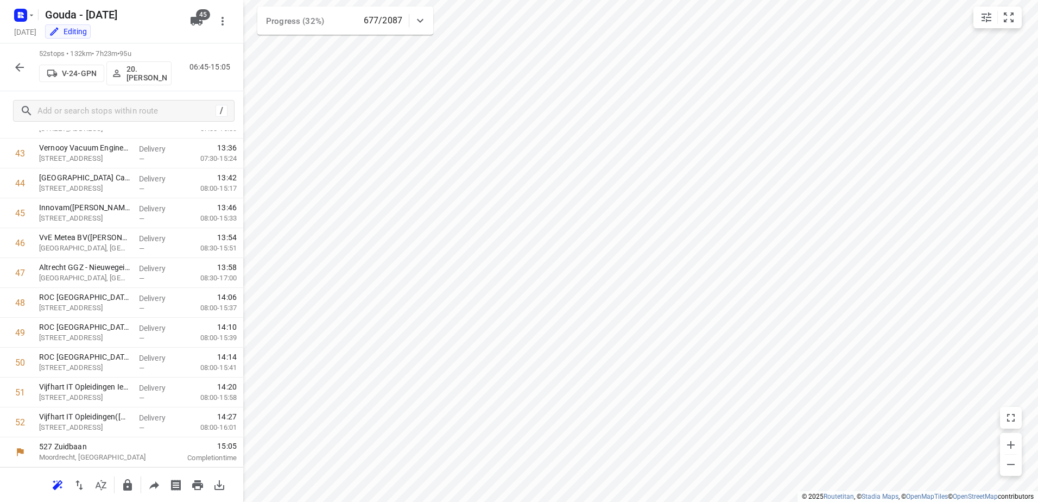
click at [13, 66] on icon "button" at bounding box center [19, 67] width 13 height 13
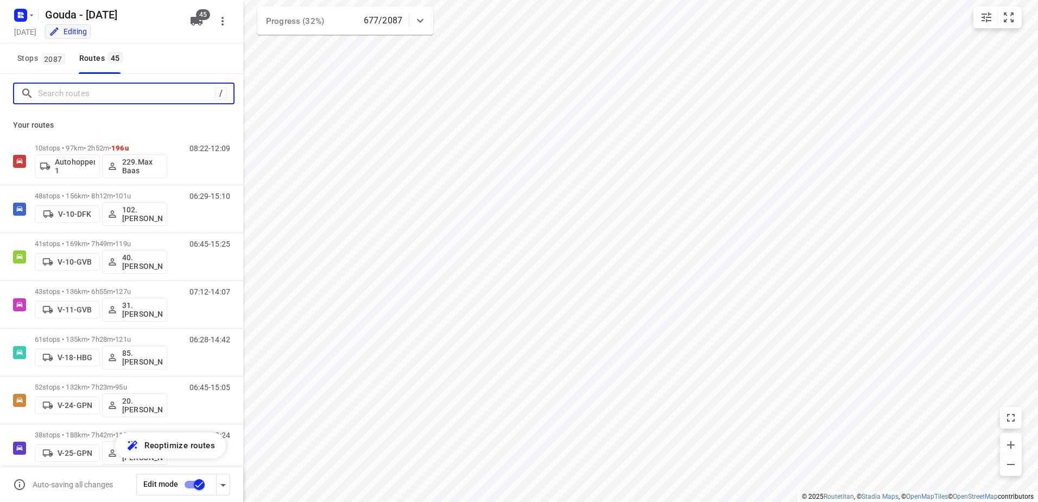
click at [119, 87] on input "Search routes" at bounding box center [126, 93] width 177 height 17
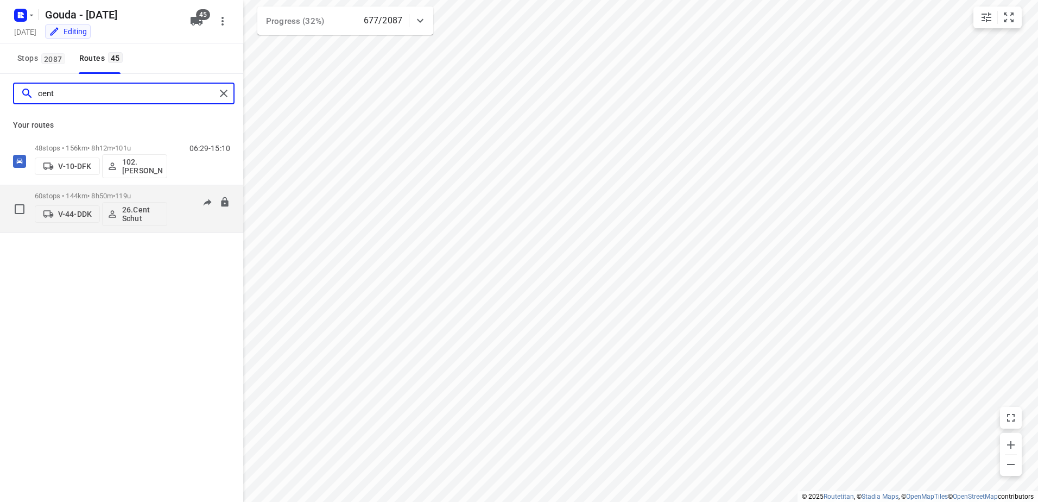
type input "cent"
click at [96, 194] on p "60 stops • 144km • 8h50m • 119u" at bounding box center [101, 196] width 133 height 8
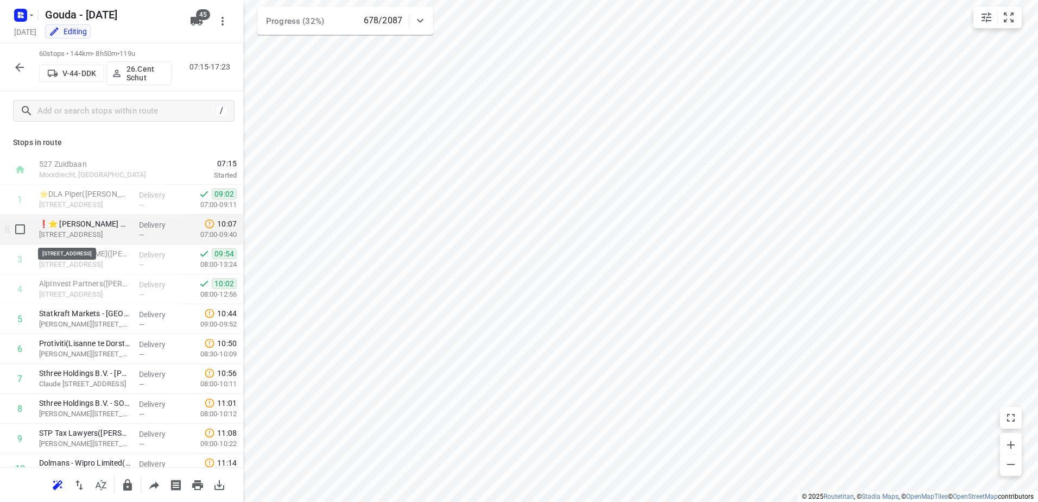
click at [118, 231] on p "Beethovenstraat 300, Amsterdam" at bounding box center [84, 234] width 91 height 11
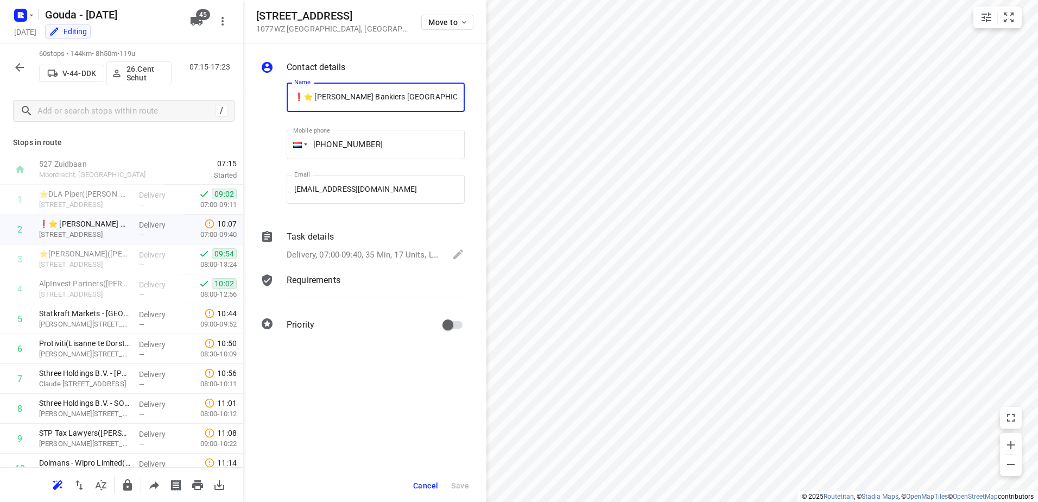
scroll to position [0, 180]
click at [150, 488] on icon "button" at bounding box center [154, 485] width 10 height 8
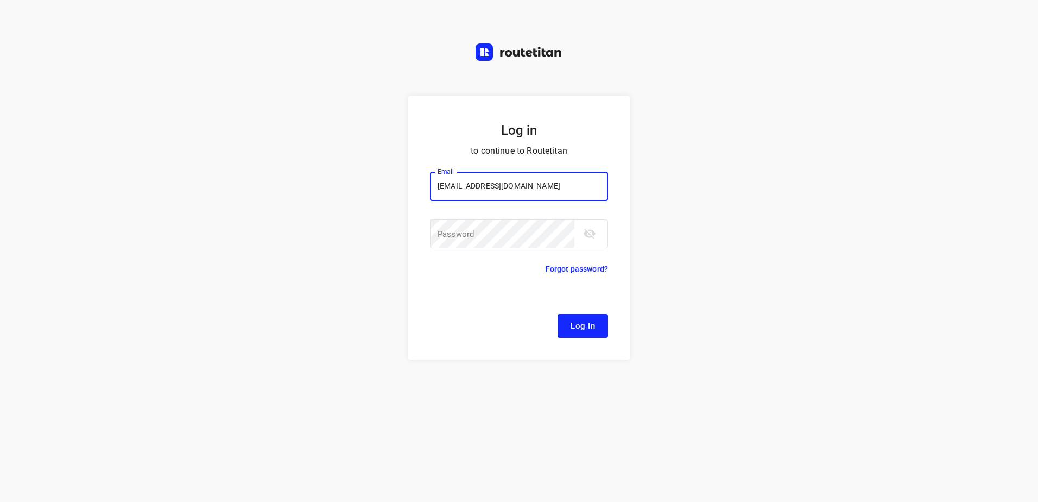
type input "remco@fruitopjewerk.nl"
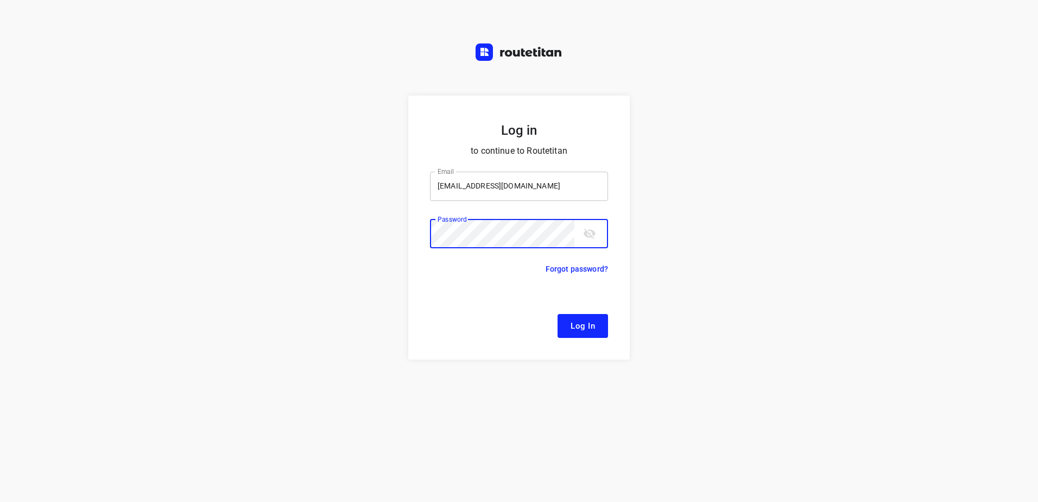
click at [558, 314] on button "Log In" at bounding box center [583, 326] width 51 height 24
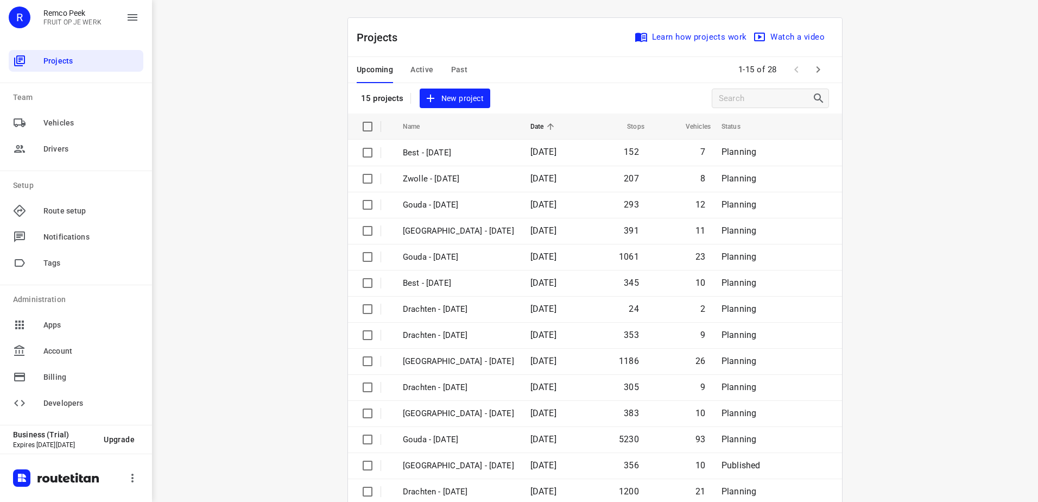
click at [427, 65] on span "Active" at bounding box center [422, 70] width 23 height 14
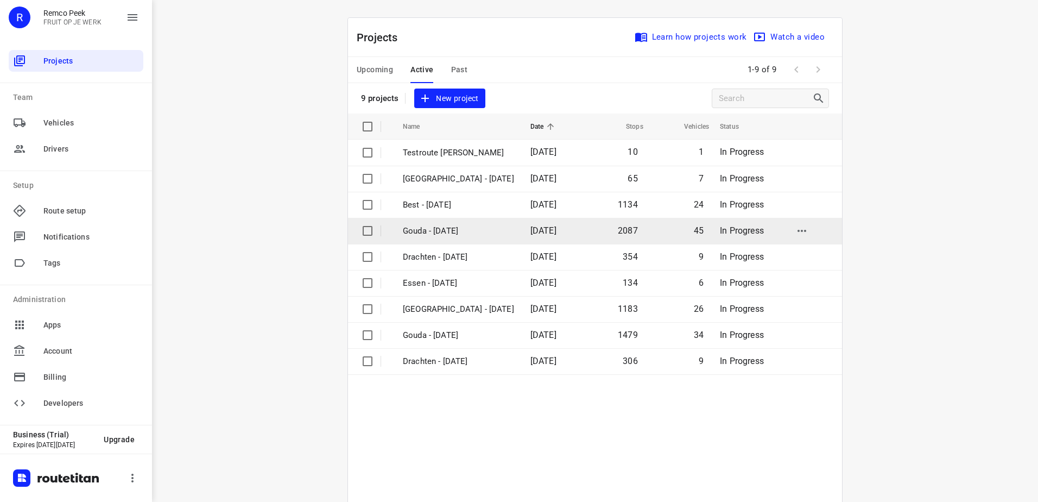
click at [445, 233] on p "Gouda - [DATE]" at bounding box center [458, 231] width 111 height 12
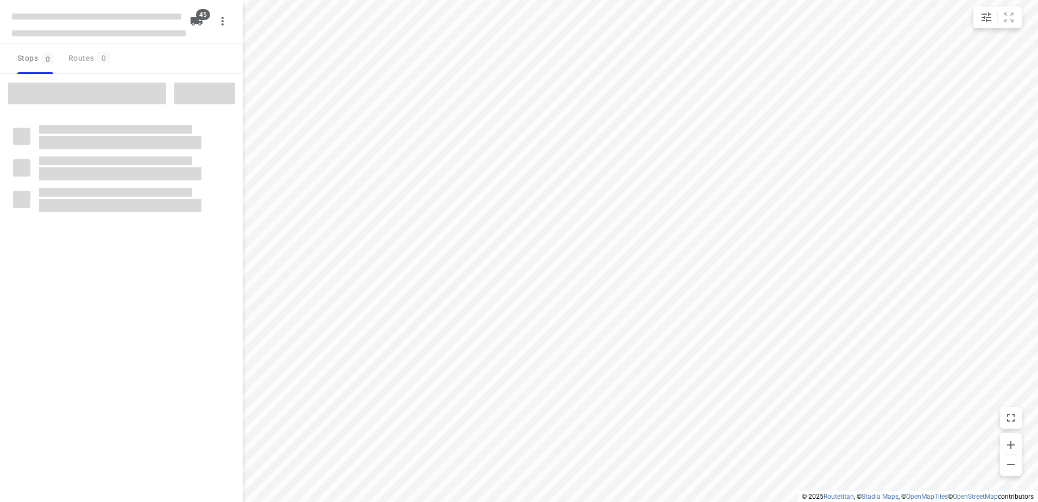
checkbox input "true"
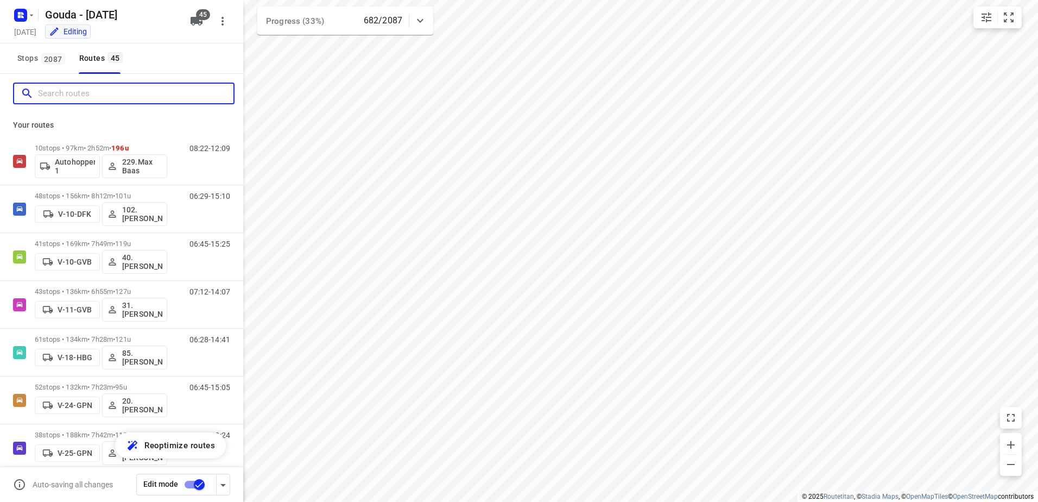
click at [89, 87] on input "Search routes" at bounding box center [136, 93] width 196 height 17
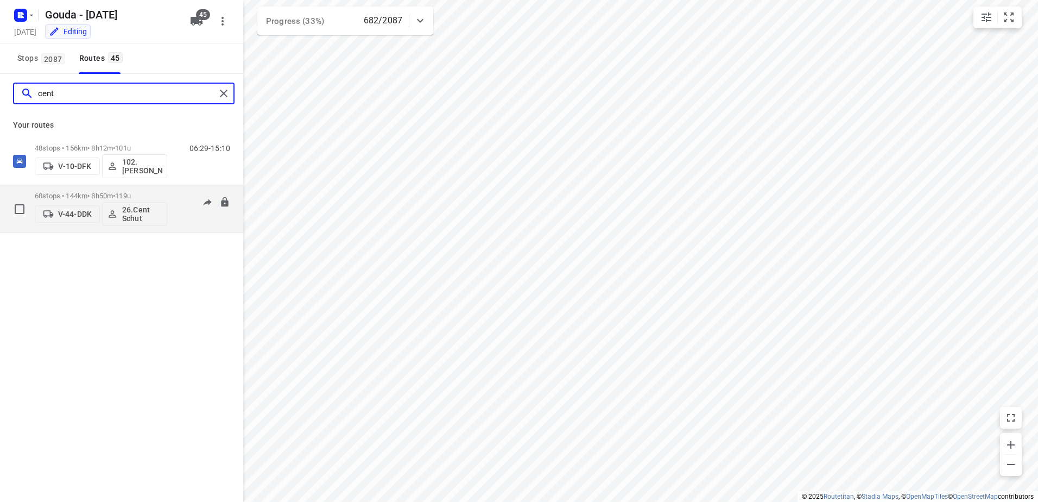
type input "cent"
click at [91, 192] on p "60 stops • 144km • 8h50m • 119u" at bounding box center [101, 196] width 133 height 8
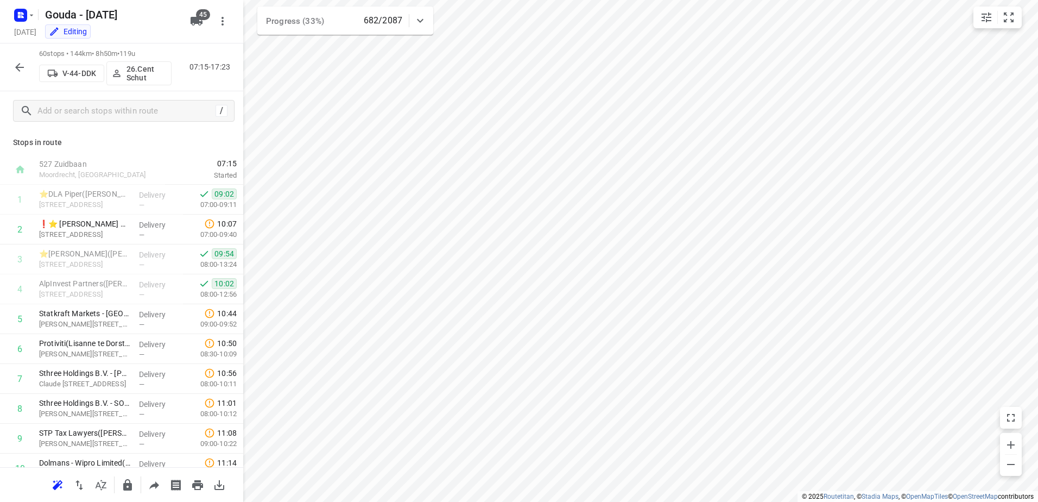
click at [153, 488] on icon "button" at bounding box center [154, 484] width 13 height 13
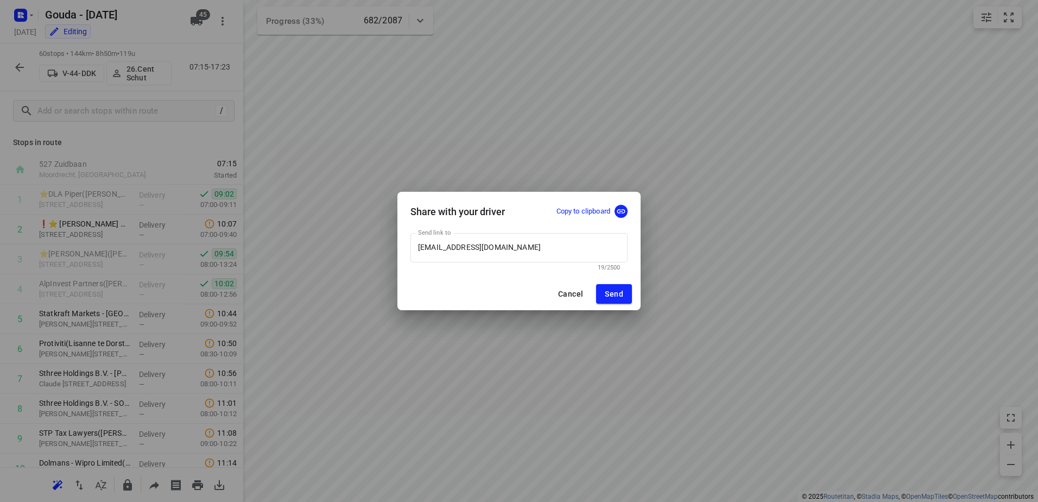
drag, startPoint x: 621, startPoint y: 212, endPoint x: 631, endPoint y: 75, distance: 137.2
click at [622, 212] on icon "button" at bounding box center [621, 211] width 10 height 10
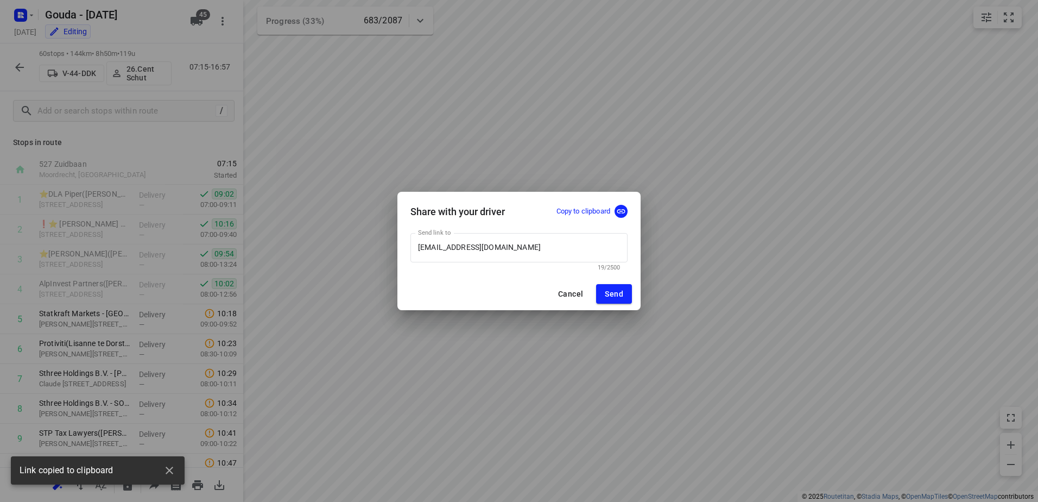
click at [566, 292] on span "Cancel" at bounding box center [570, 293] width 25 height 9
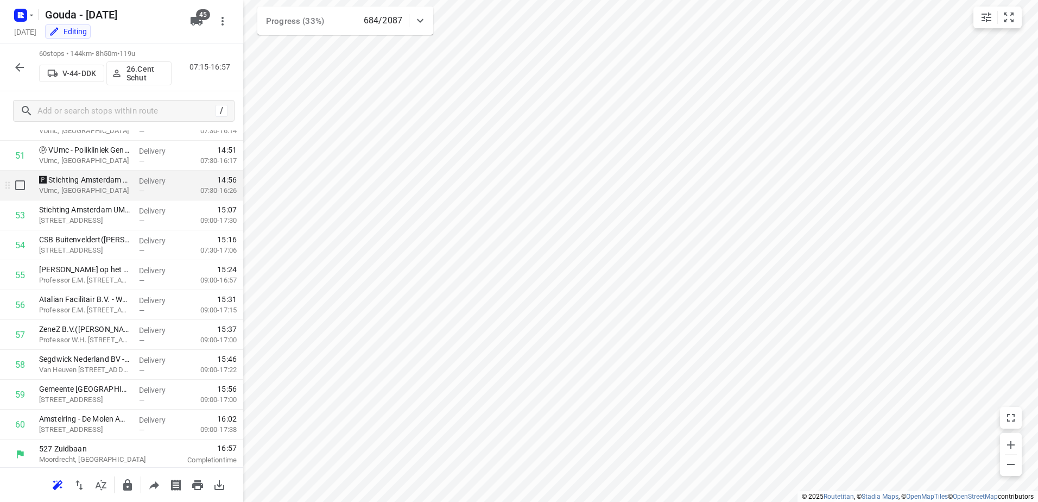
scroll to position [1540, 0]
click at [16, 68] on icon "button" at bounding box center [19, 67] width 9 height 9
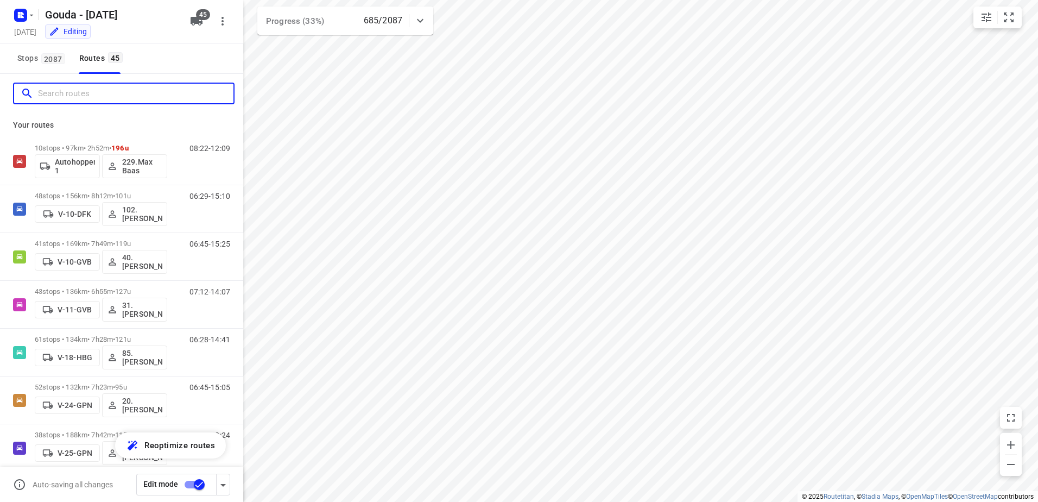
click at [75, 92] on input "Search routes" at bounding box center [136, 93] width 196 height 17
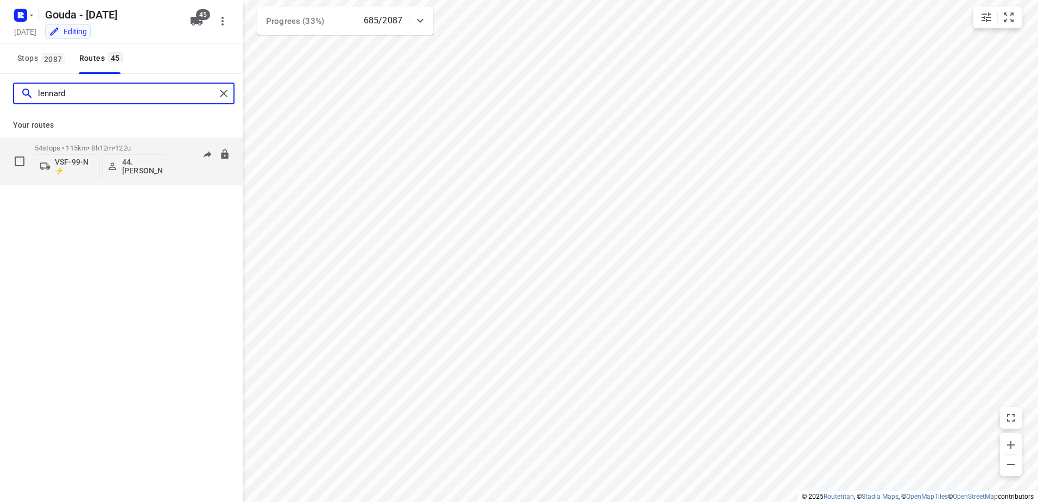
type input "lennard"
click at [98, 144] on p "54 stops • 115km • 8h12m • 122u" at bounding box center [101, 148] width 133 height 8
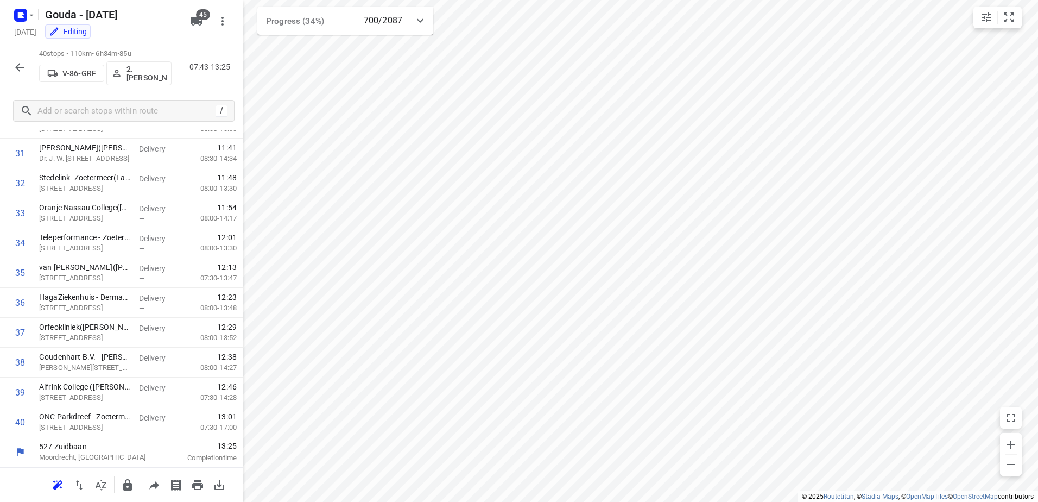
scroll to position [942, 0]
click at [24, 69] on icon "button" at bounding box center [19, 67] width 13 height 13
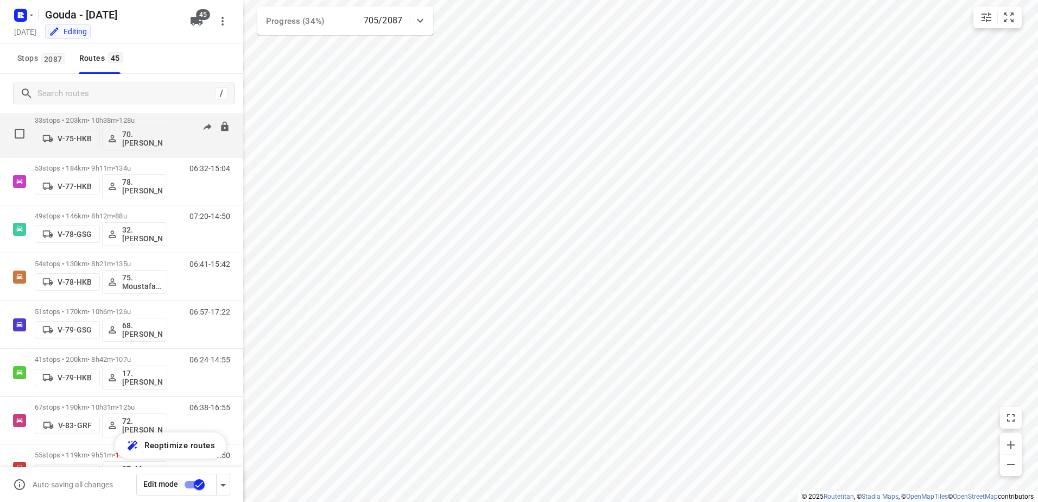
scroll to position [1032, 0]
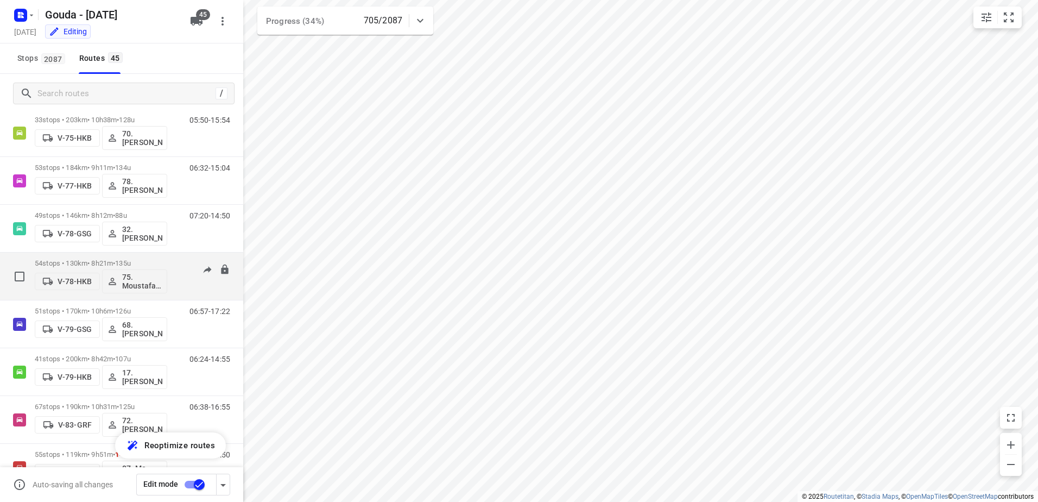
click at [96, 253] on div "54 stops • 130km • 8h21m • 135u V-78-HKB 75. Moustafa Shhadeh 06:41-15:42" at bounding box center [121, 277] width 243 height 48
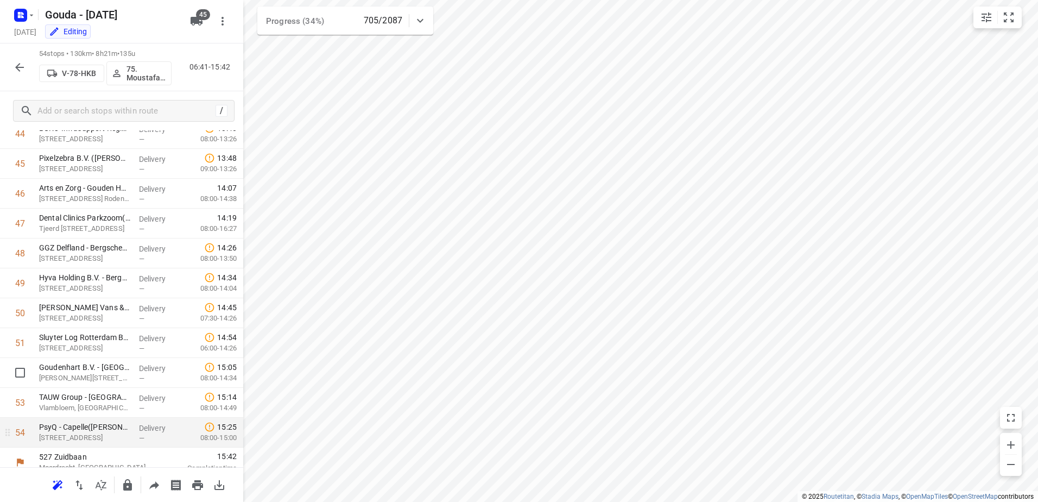
scroll to position [1361, 0]
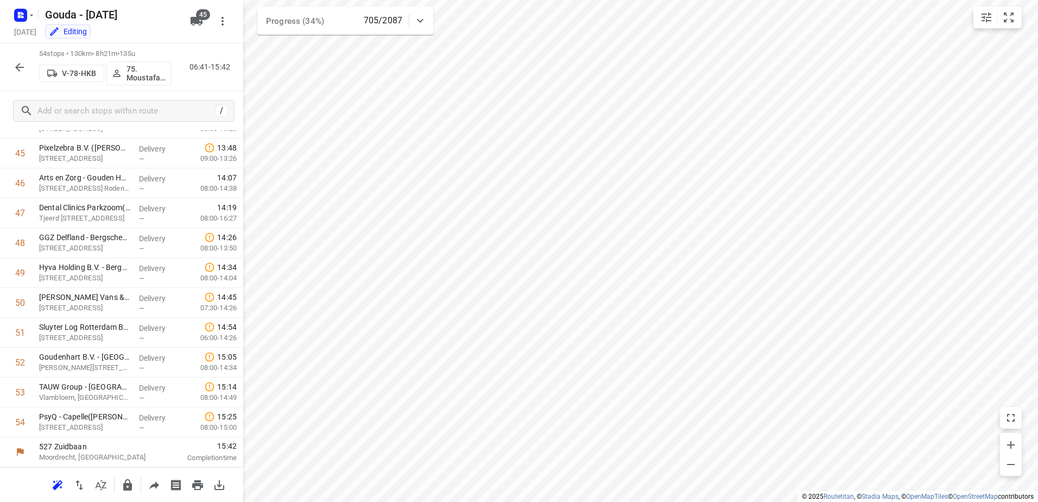
click at [20, 68] on icon "button" at bounding box center [19, 67] width 13 height 13
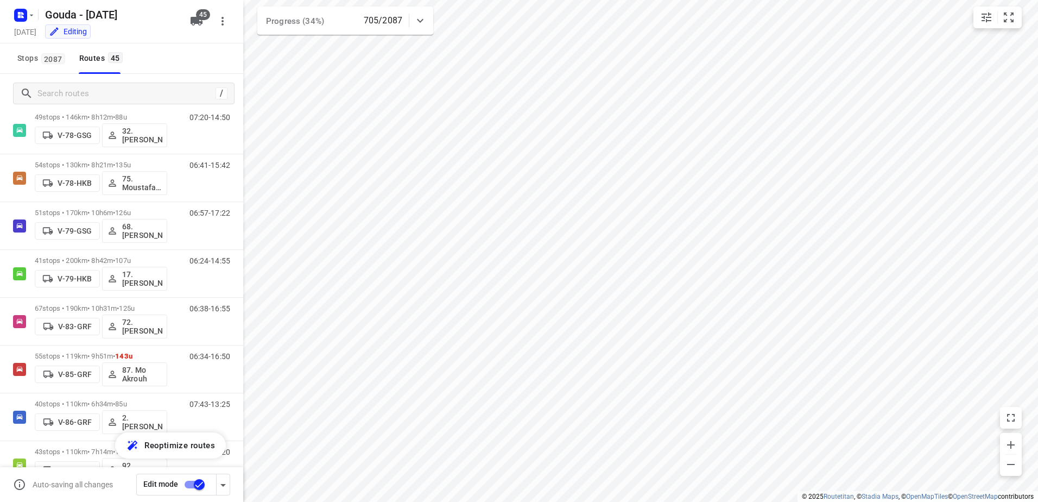
scroll to position [1141, 0]
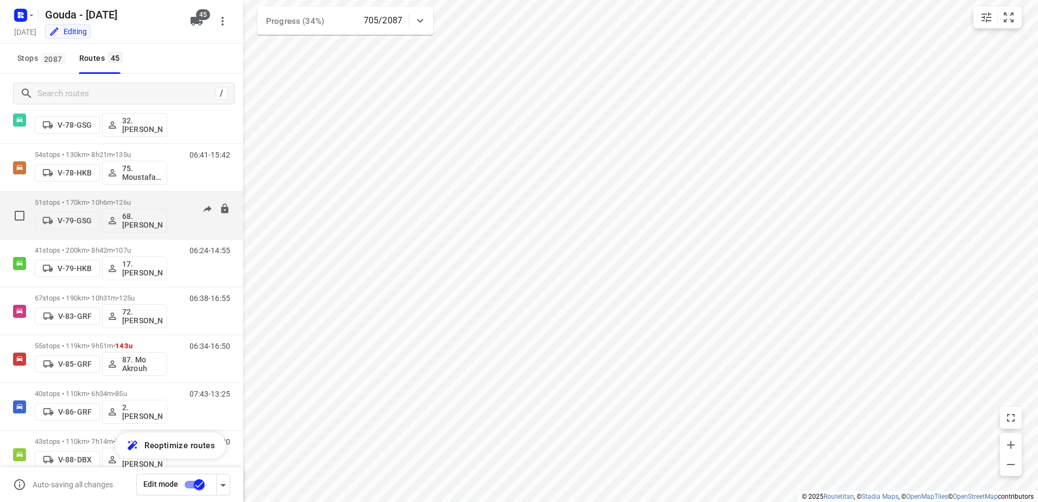
click at [147, 203] on p "51 stops • 170km • 10h6m • 126u" at bounding box center [101, 202] width 133 height 8
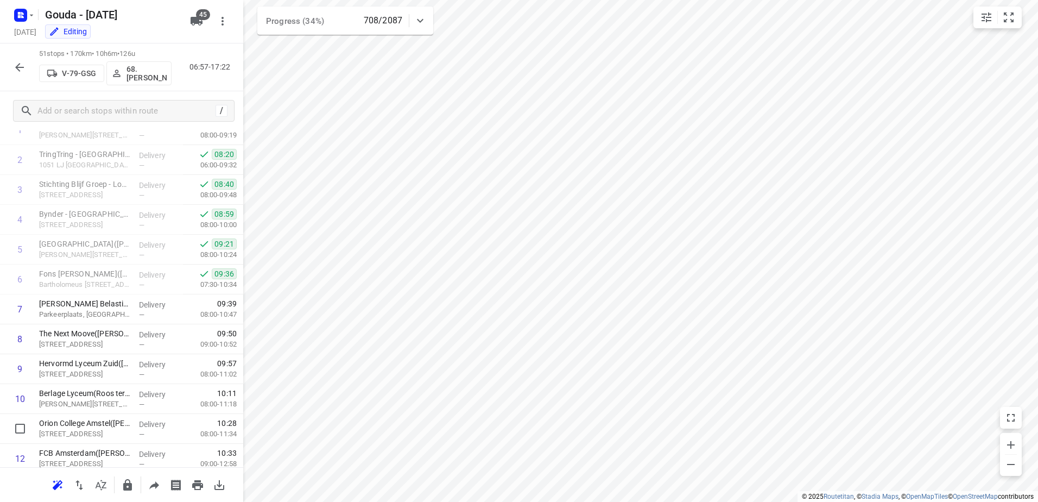
scroll to position [0, 0]
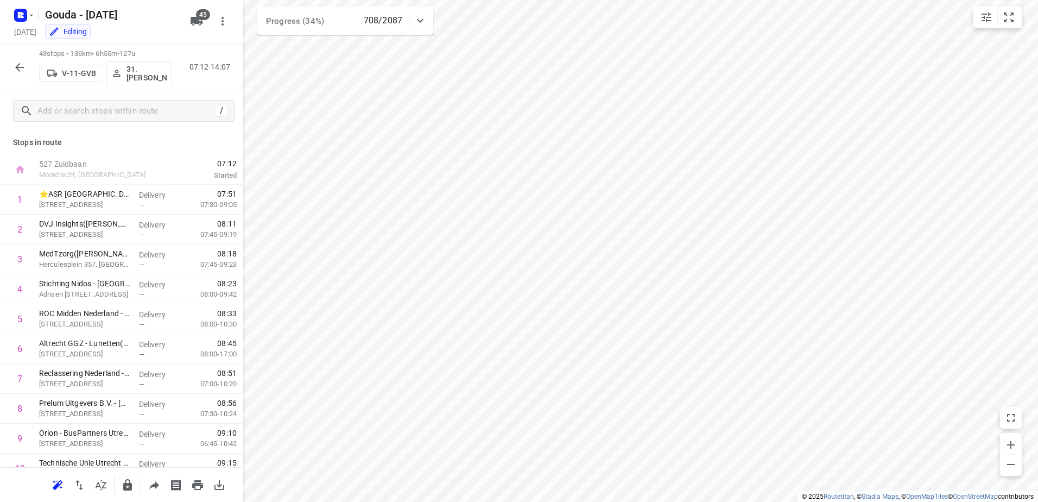
click at [16, 65] on icon "button" at bounding box center [19, 67] width 13 height 13
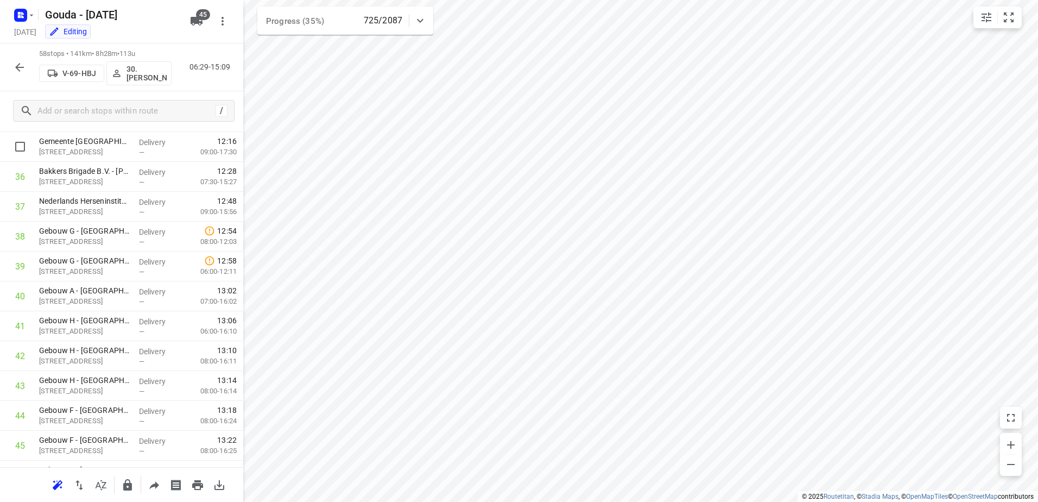
scroll to position [1100, 0]
click at [22, 65] on icon "button" at bounding box center [19, 67] width 13 height 13
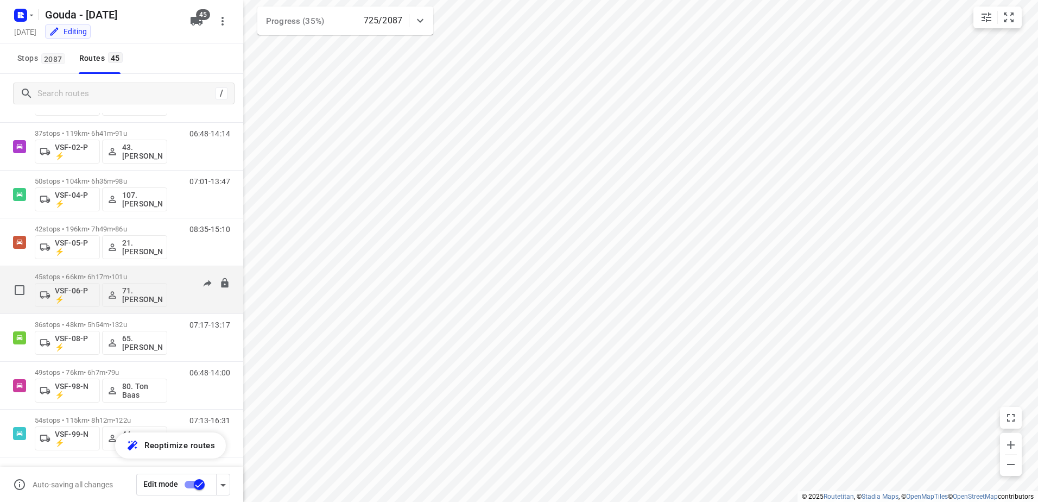
scroll to position [1832, 0]
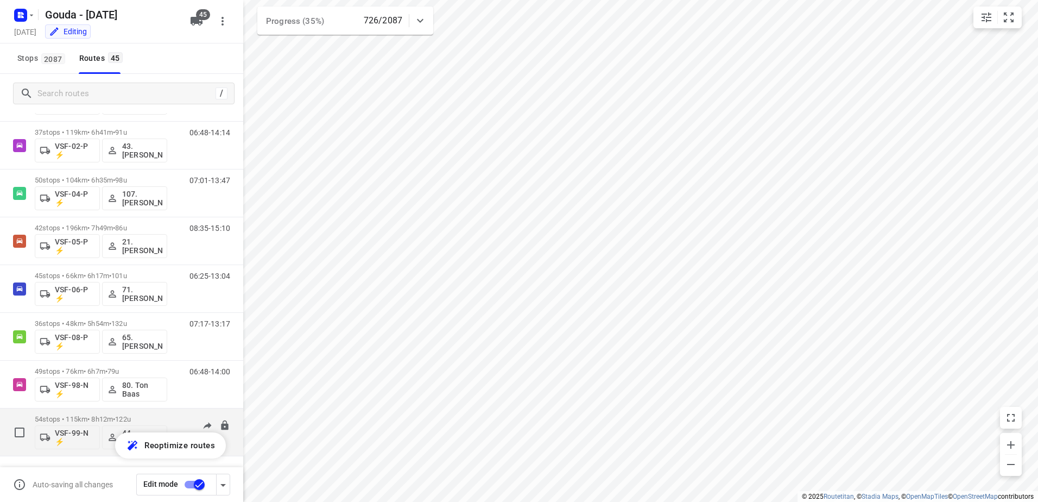
click at [74, 418] on p "54 stops • 115km • 8h12m • 122u" at bounding box center [101, 419] width 133 height 8
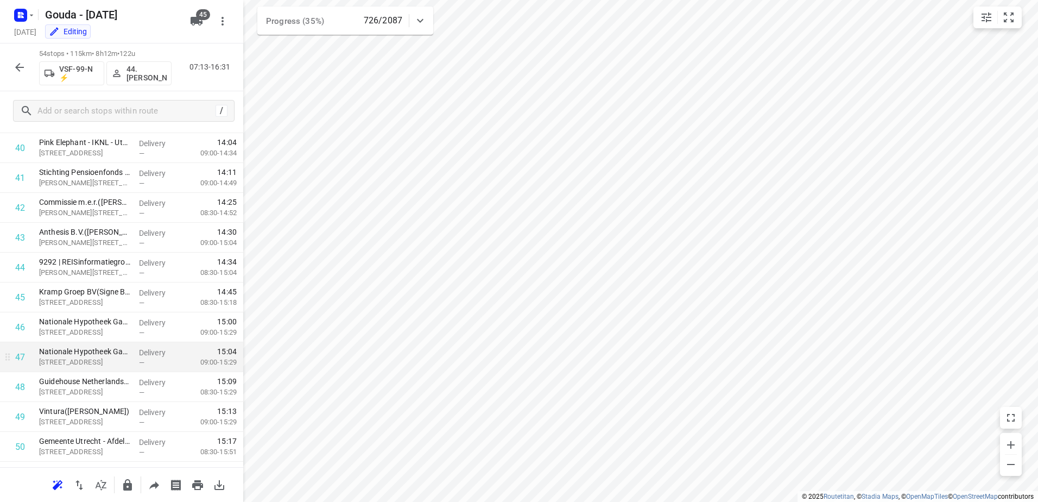
scroll to position [1143, 0]
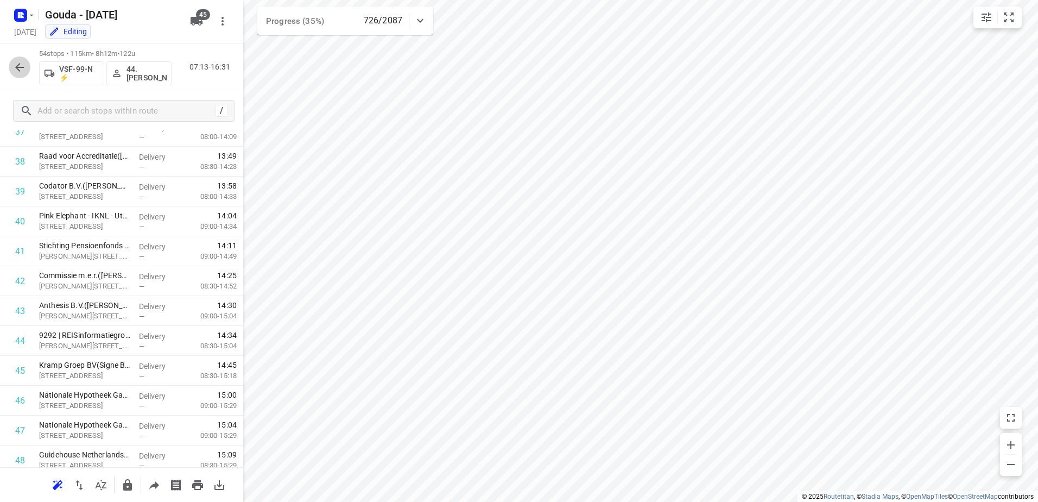
click at [25, 70] on icon "button" at bounding box center [19, 67] width 13 height 13
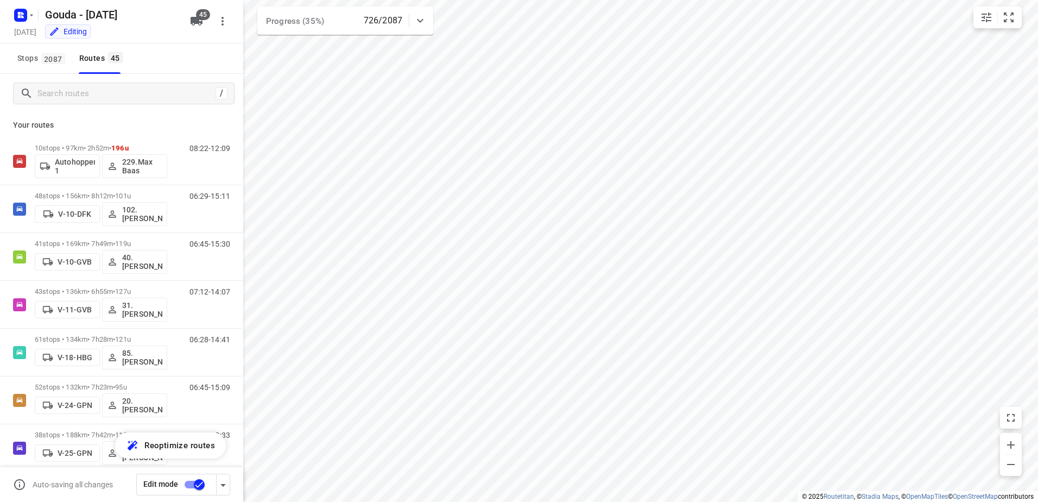
click at [47, 52] on span "Stops 2087" at bounding box center [42, 59] width 51 height 14
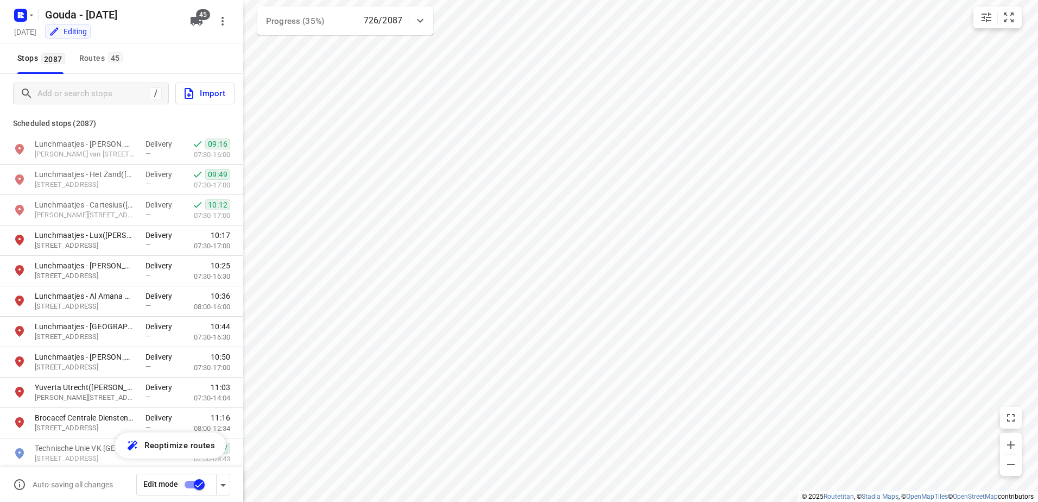
click at [75, 75] on div "/ Import" at bounding box center [121, 93] width 243 height 39
click at [80, 92] on input "Add or search stops" at bounding box center [136, 93] width 196 height 17
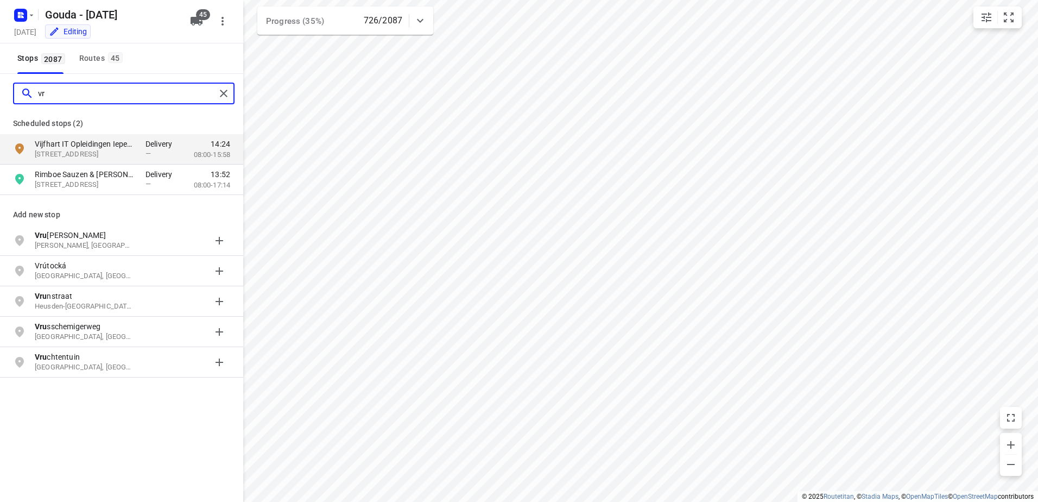
type input "v"
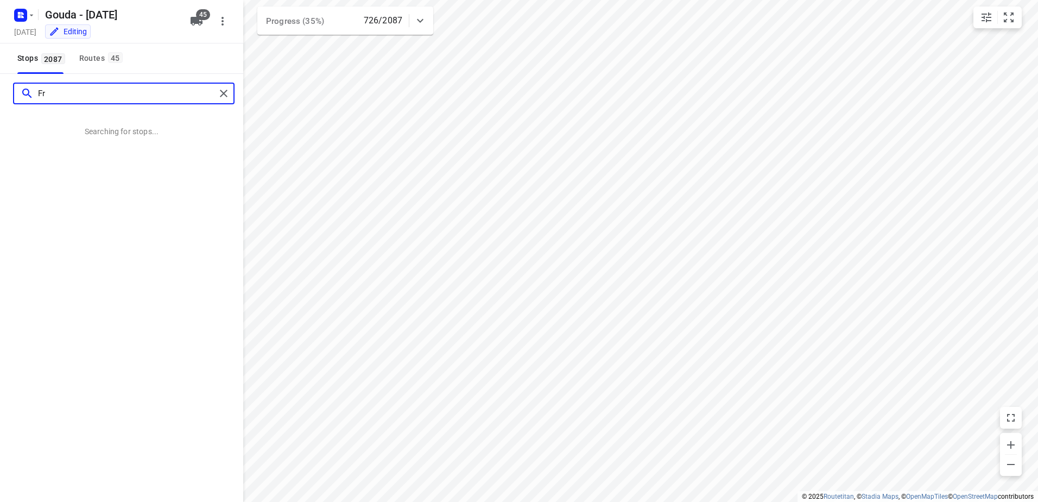
type input "F"
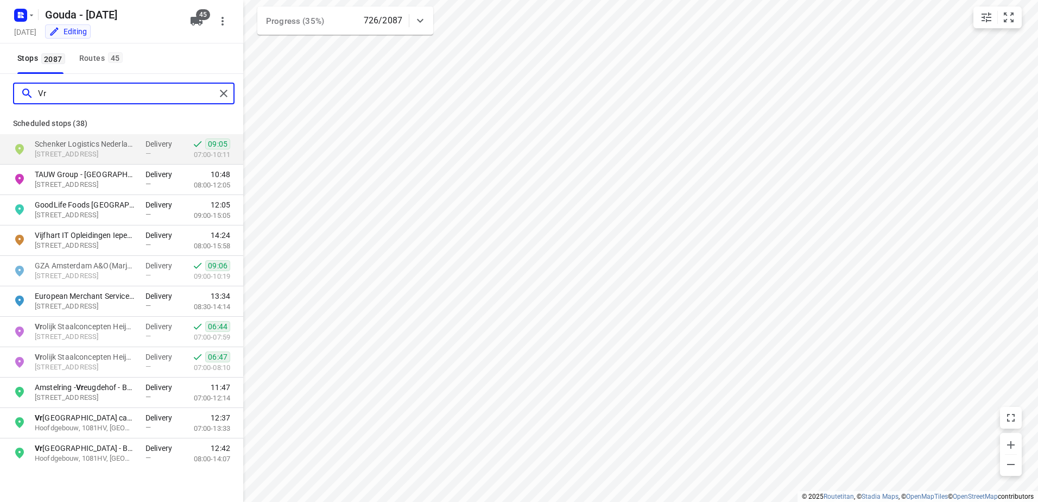
type input "Vru"
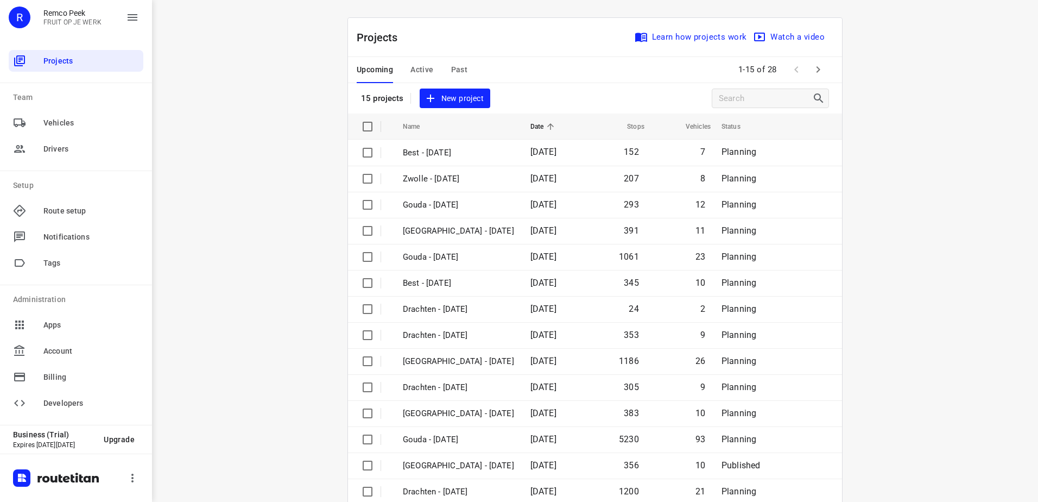
click at [413, 65] on span "Active" at bounding box center [422, 70] width 23 height 14
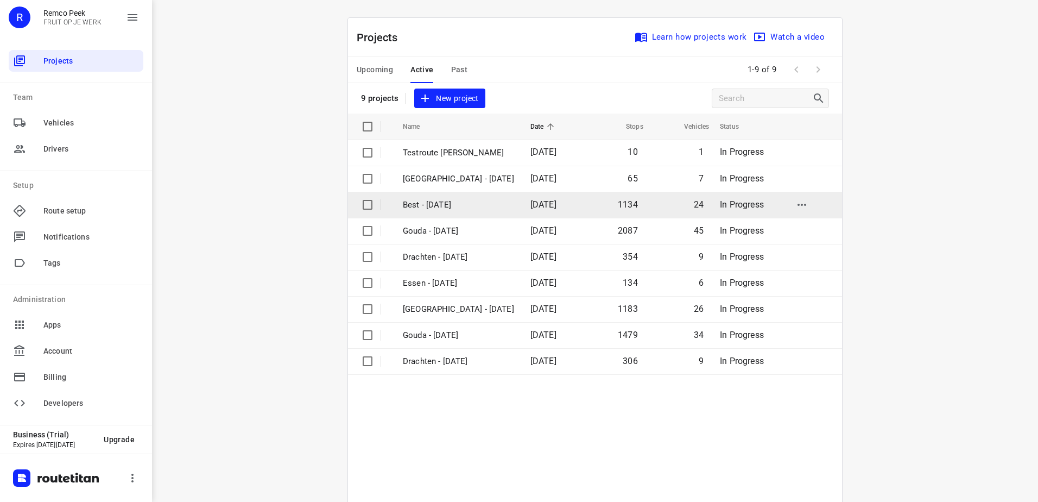
click at [446, 204] on p "Best - [DATE]" at bounding box center [458, 205] width 111 height 12
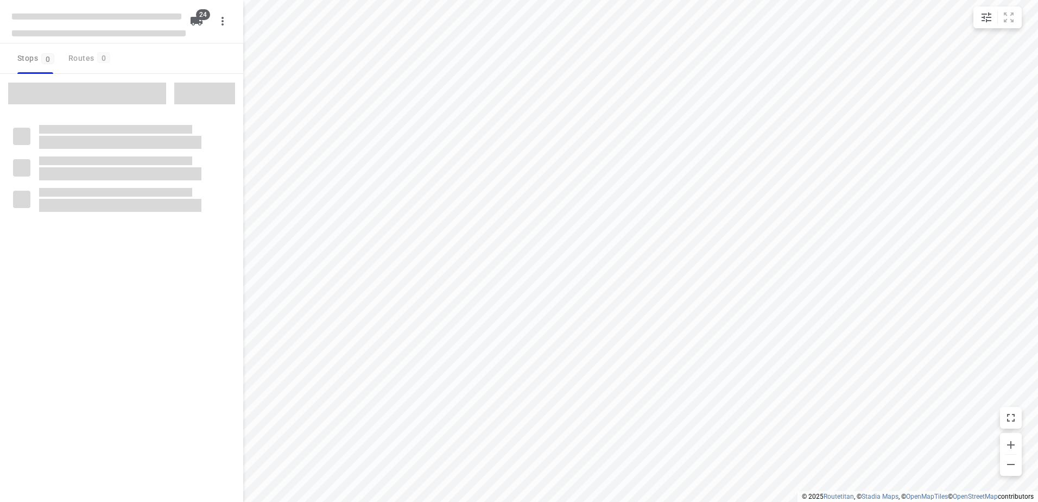
checkbox input "true"
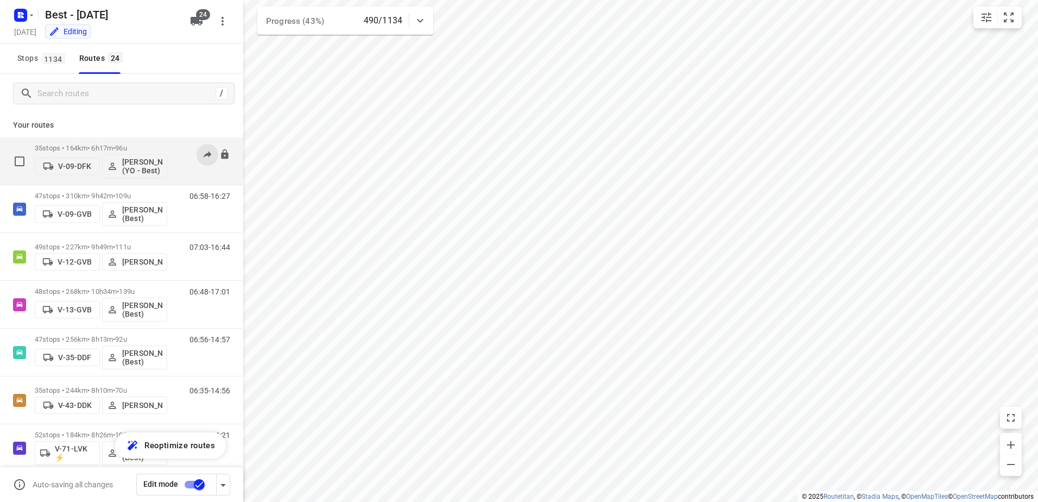
scroll to position [54, 0]
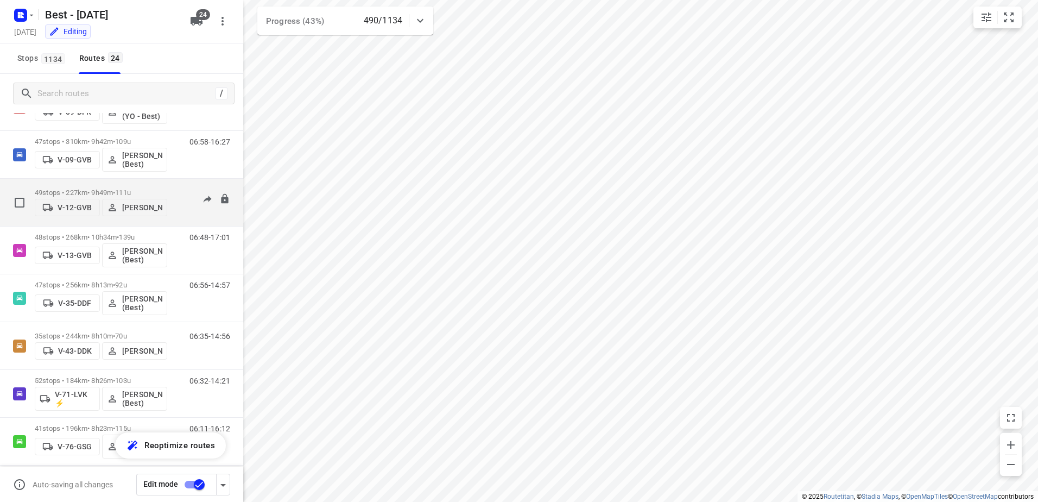
click at [66, 188] on p "49 stops • 227km • 9h49m • 111u" at bounding box center [101, 192] width 133 height 8
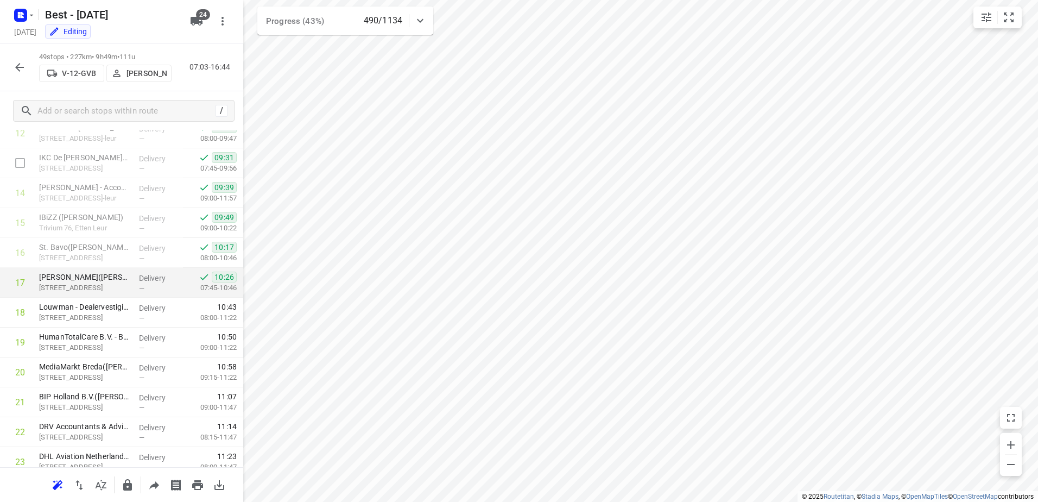
scroll to position [342, 0]
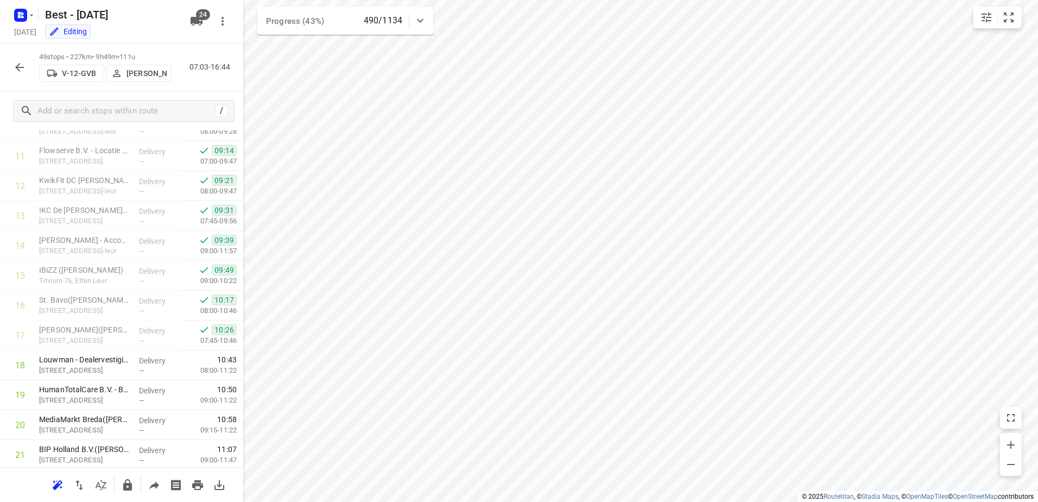
click at [26, 72] on icon "button" at bounding box center [19, 67] width 13 height 13
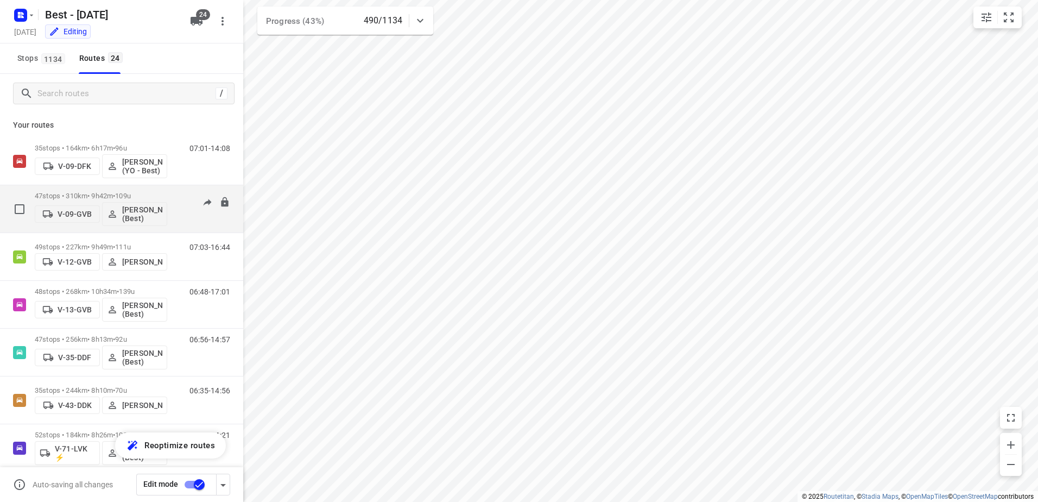
click at [115, 199] on span "•" at bounding box center [114, 196] width 2 height 8
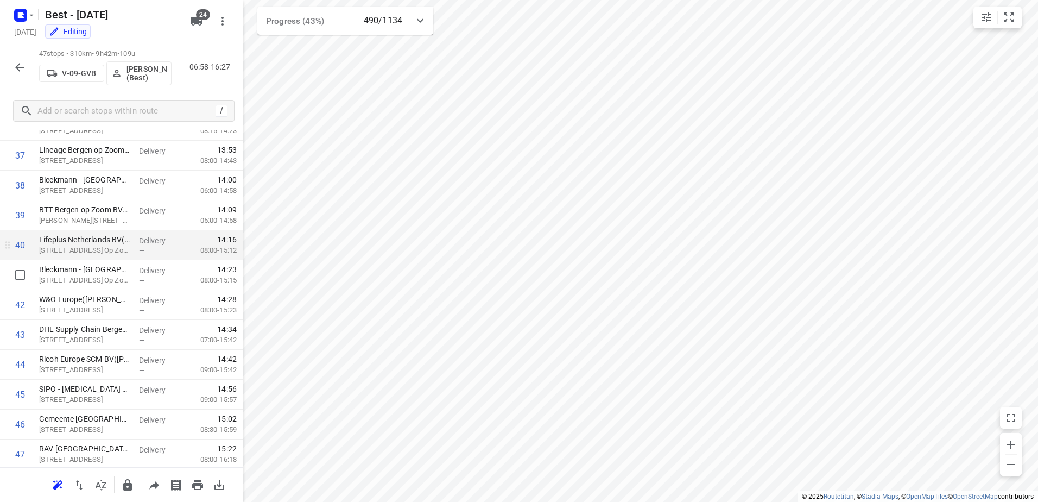
scroll to position [1151, 0]
click at [20, 69] on icon "button" at bounding box center [19, 67] width 13 height 13
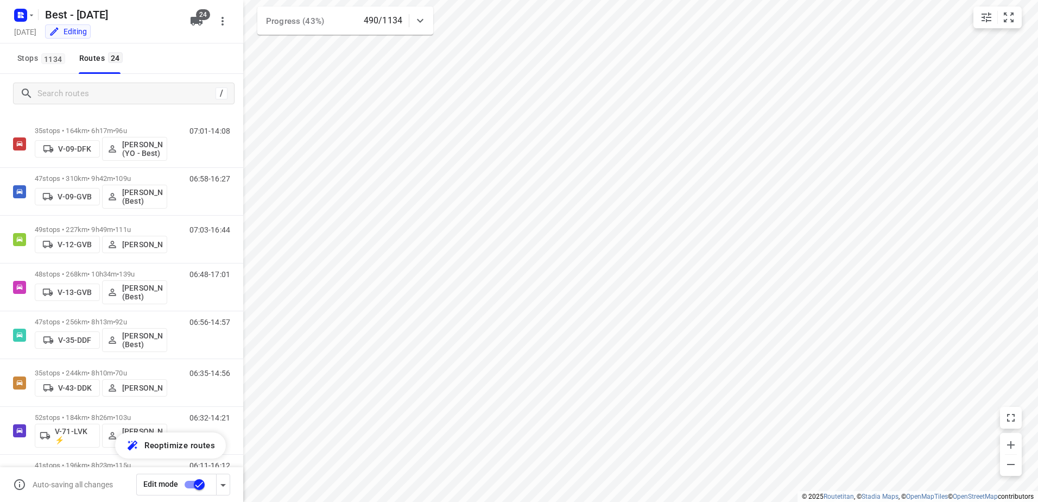
scroll to position [0, 0]
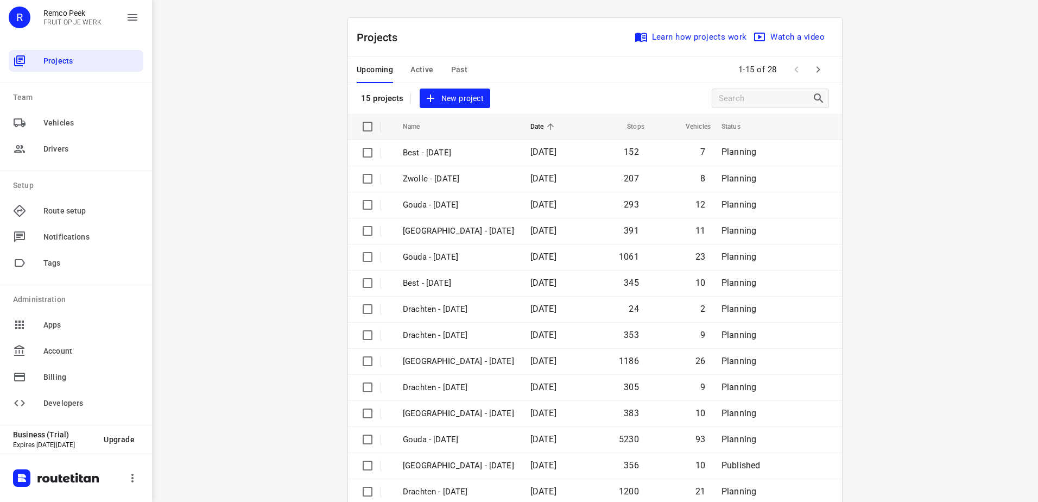
click at [419, 68] on span "Active" at bounding box center [422, 70] width 23 height 14
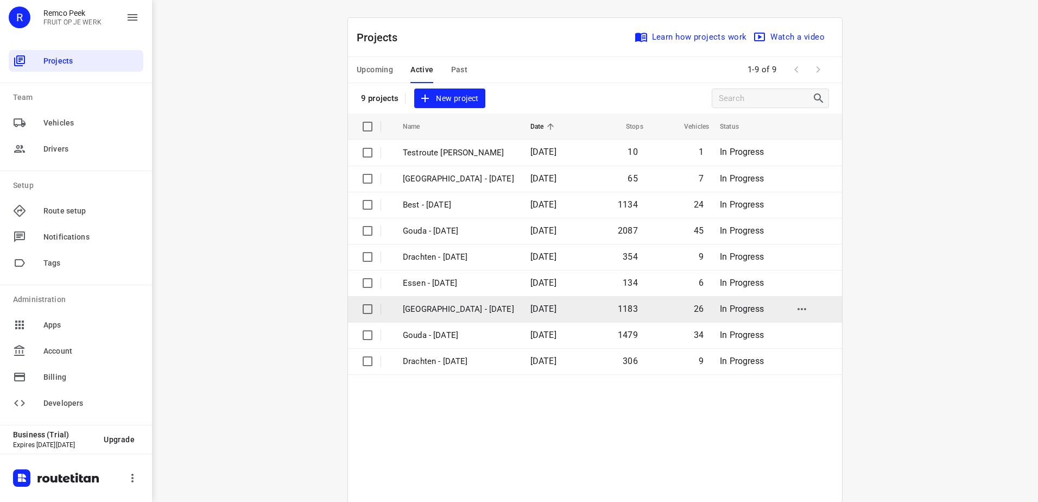
click at [467, 302] on td "[GEOGRAPHIC_DATA] - [DATE]" at bounding box center [457, 309] width 130 height 26
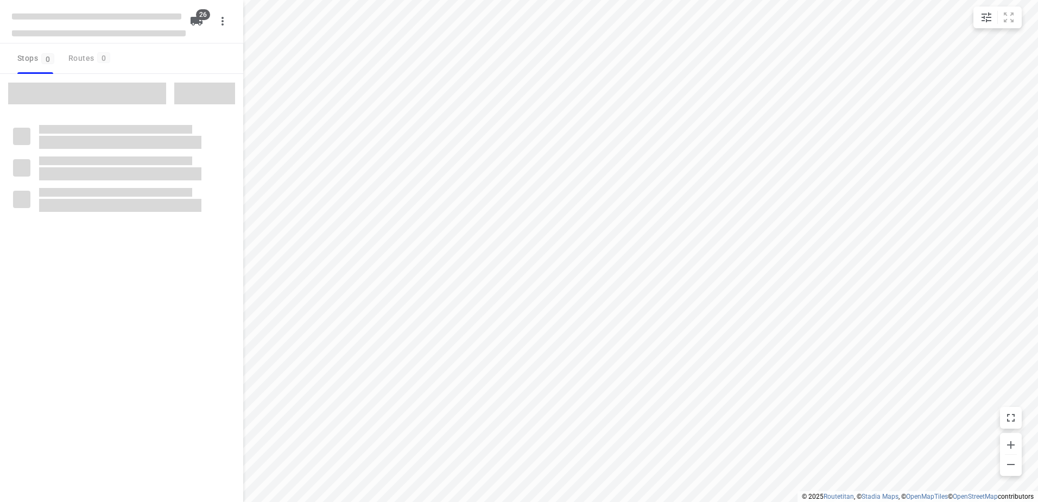
checkbox input "true"
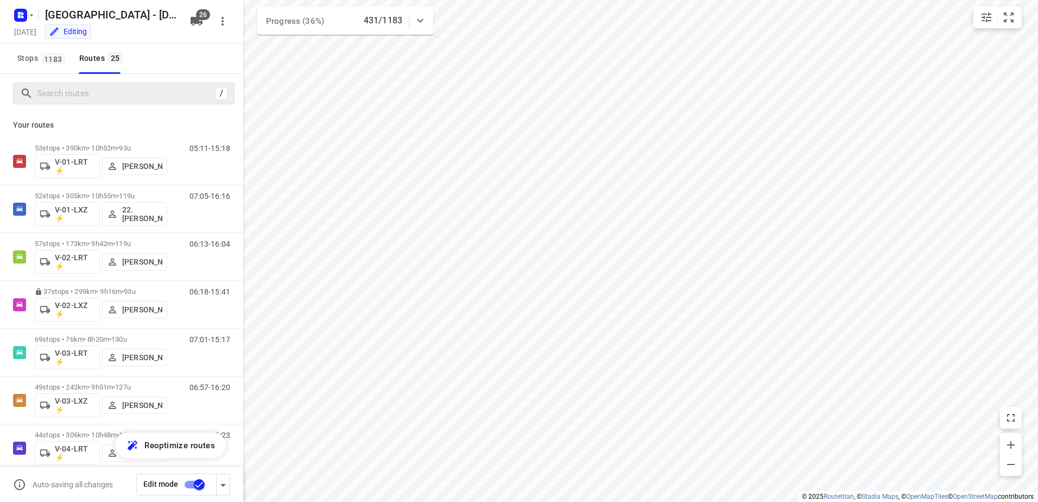
click at [106, 103] on div "/" at bounding box center [124, 94] width 222 height 22
click at [109, 92] on input "Search routes" at bounding box center [126, 93] width 177 height 17
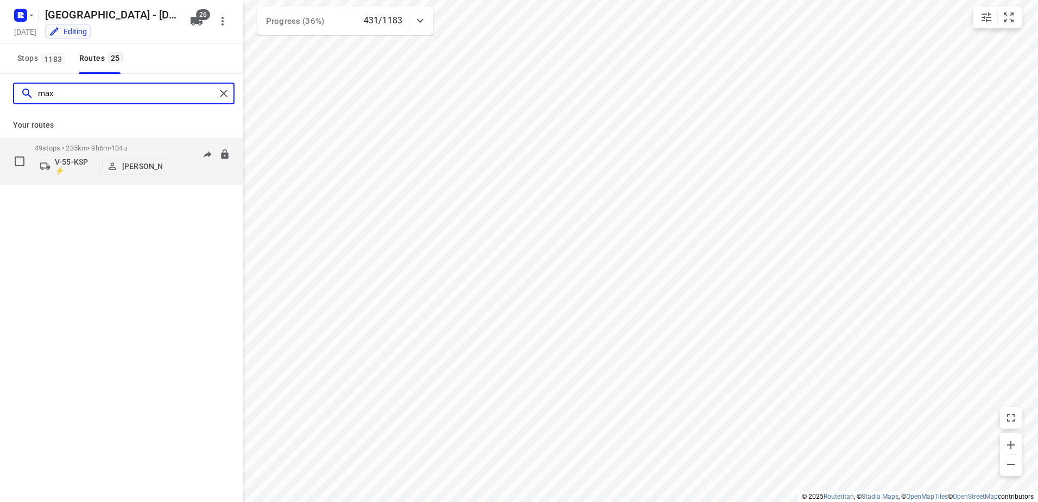
type input "max"
click at [108, 144] on p "49 stops • 235km • 9h6m • 104u" at bounding box center [101, 148] width 133 height 8
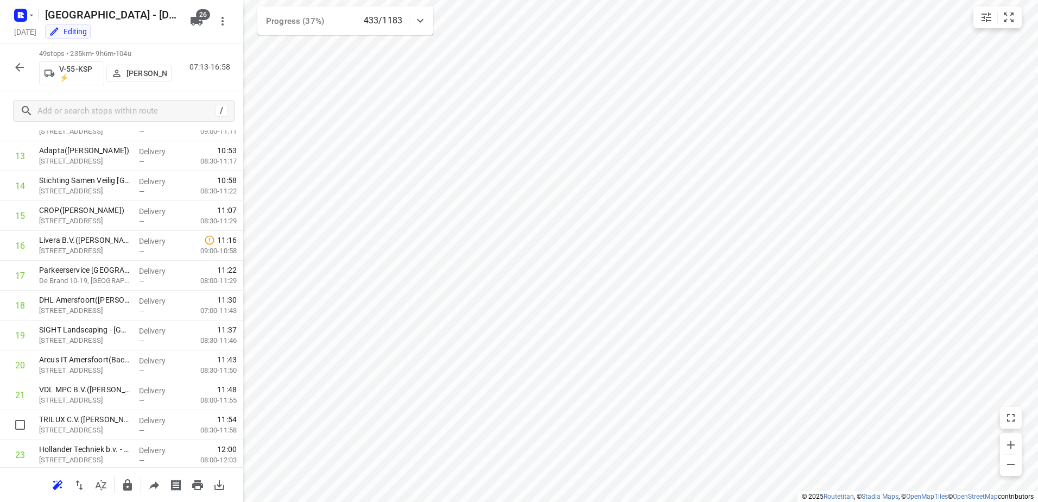
scroll to position [179, 0]
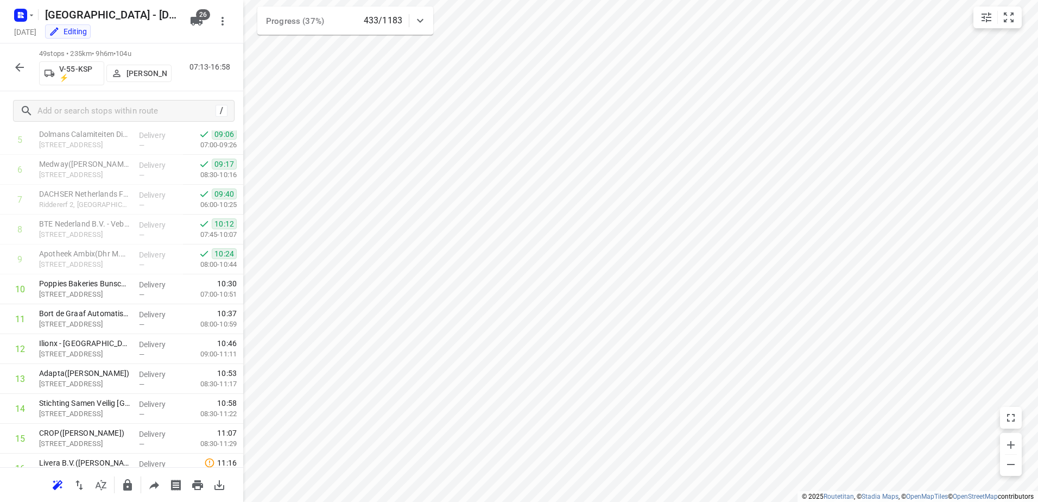
click at [22, 59] on button "button" at bounding box center [20, 67] width 22 height 22
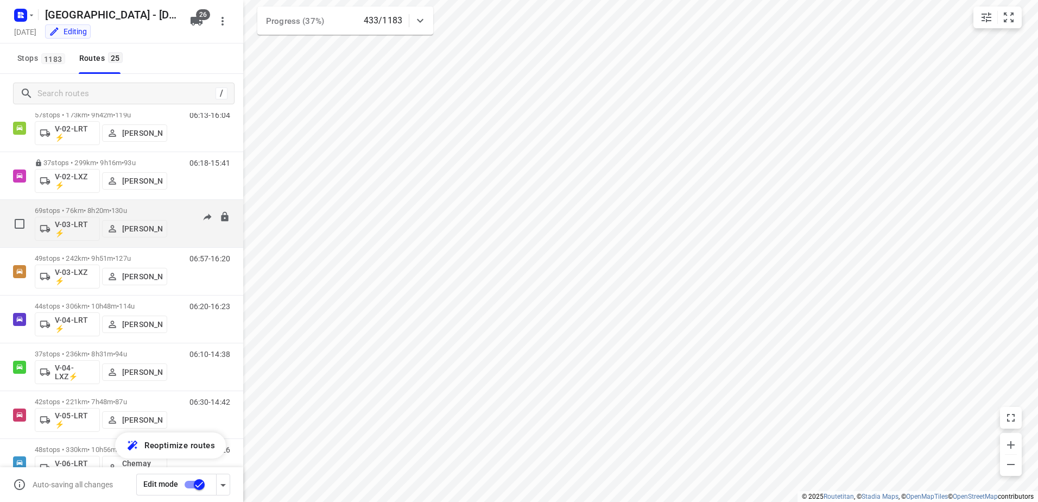
scroll to position [163, 0]
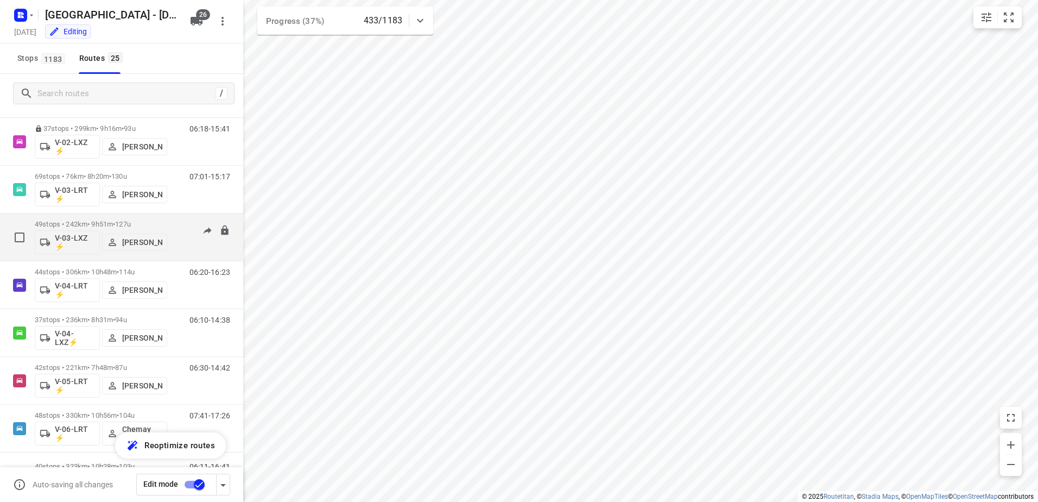
click at [84, 221] on p "49 stops • 242km • 9h51m • 127u" at bounding box center [101, 224] width 133 height 8
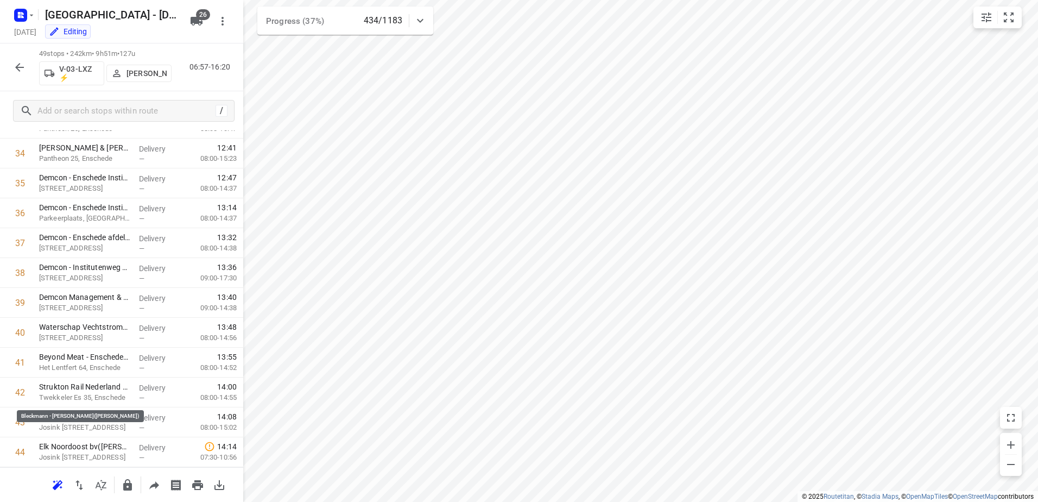
scroll to position [1211, 0]
click at [14, 67] on icon "button" at bounding box center [19, 67] width 13 height 13
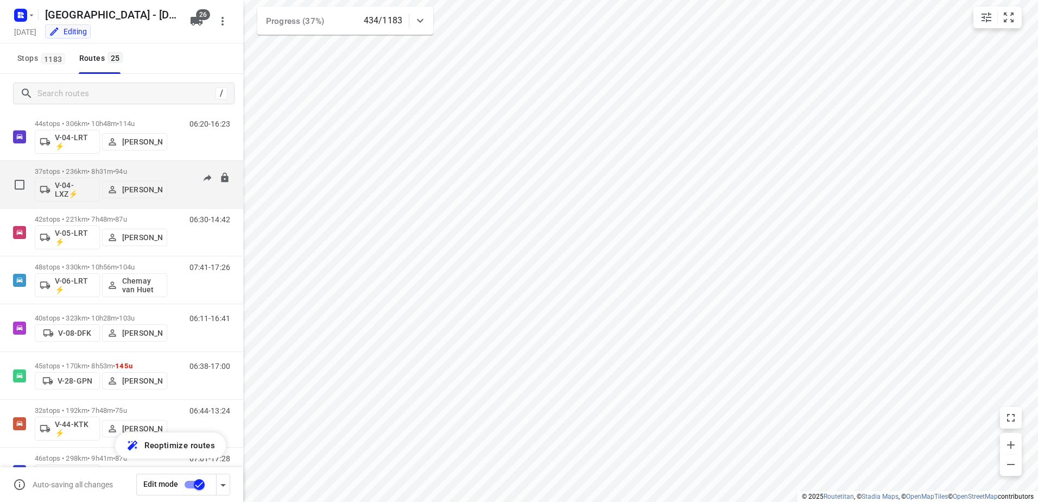
scroll to position [326, 0]
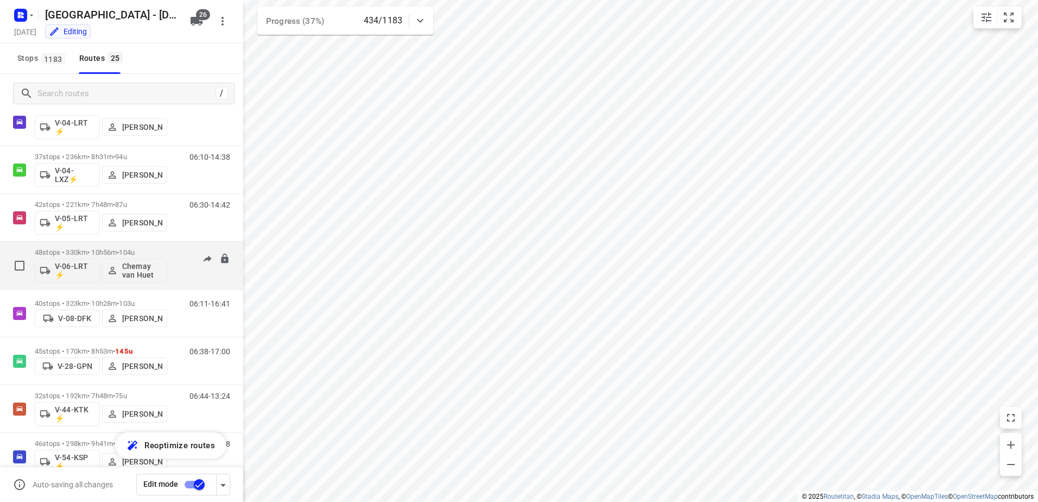
click at [84, 251] on p "48 stops • 330km • 10h56m • 104u" at bounding box center [101, 252] width 133 height 8
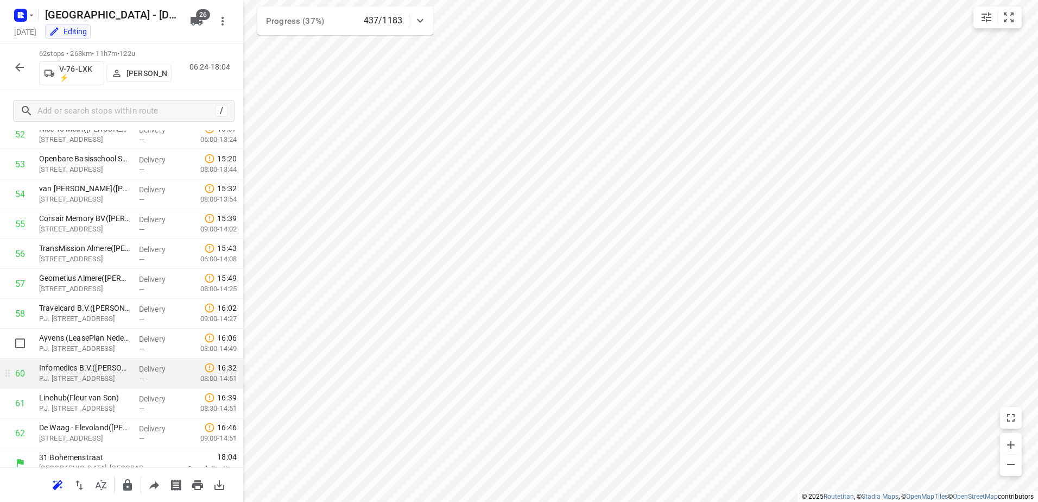
scroll to position [1600, 0]
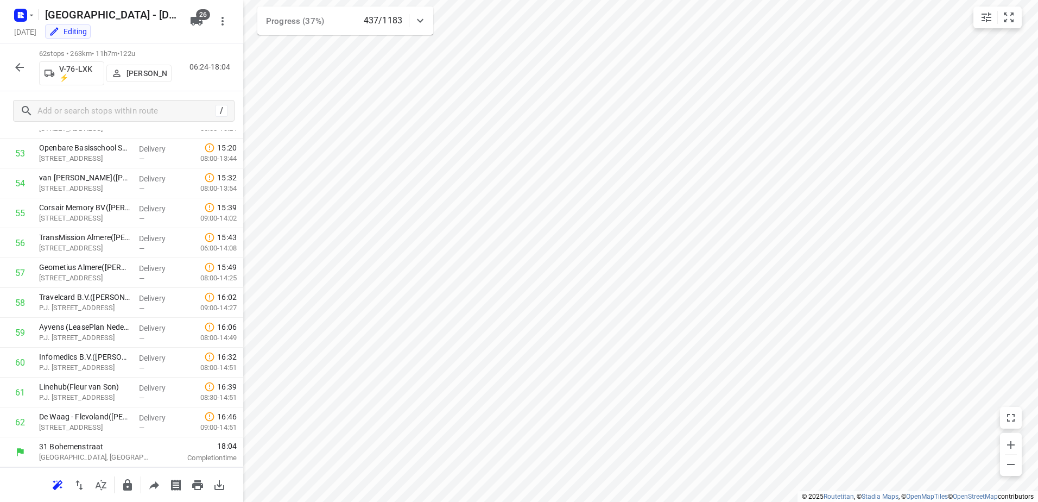
click at [14, 61] on icon "button" at bounding box center [19, 67] width 13 height 13
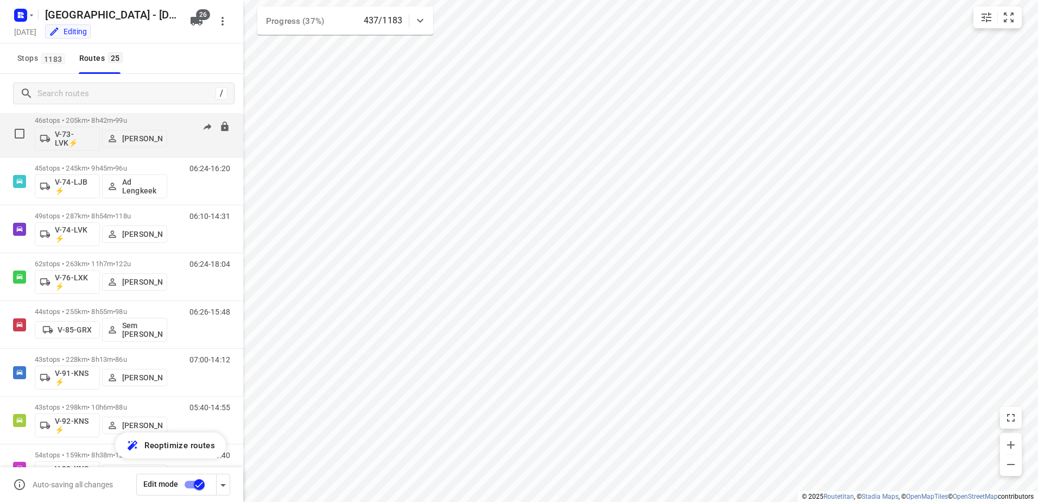
scroll to position [760, 0]
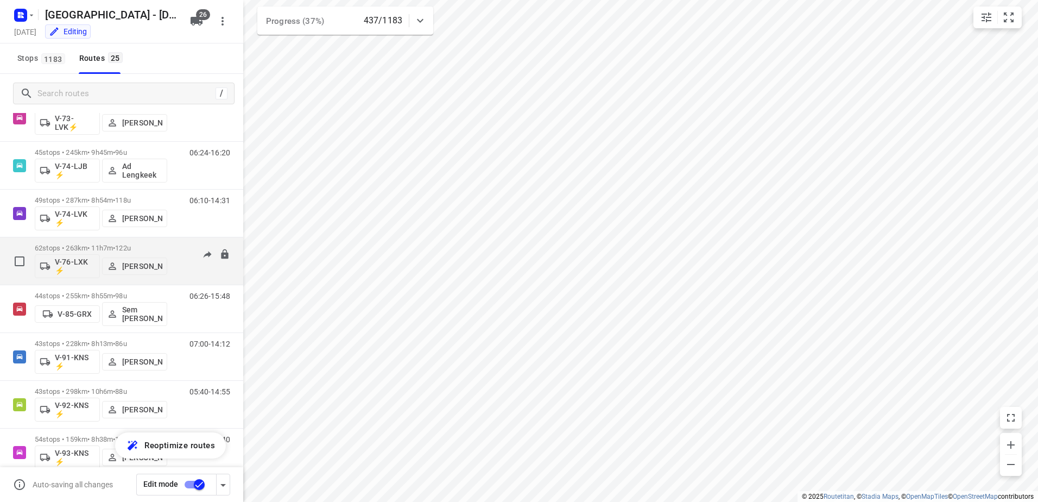
click at [61, 247] on p "62 stops • 263km • 11h7m • 122u" at bounding box center [101, 248] width 133 height 8
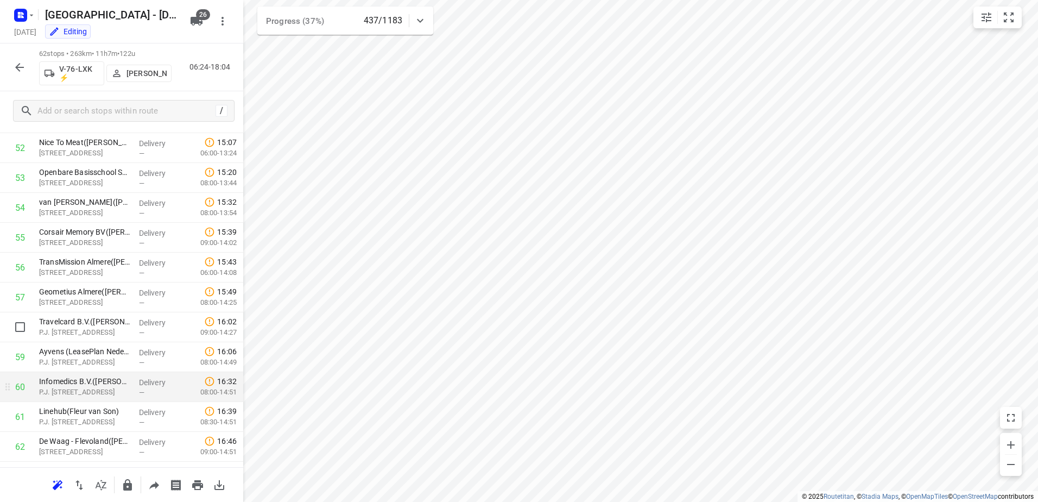
scroll to position [1600, 0]
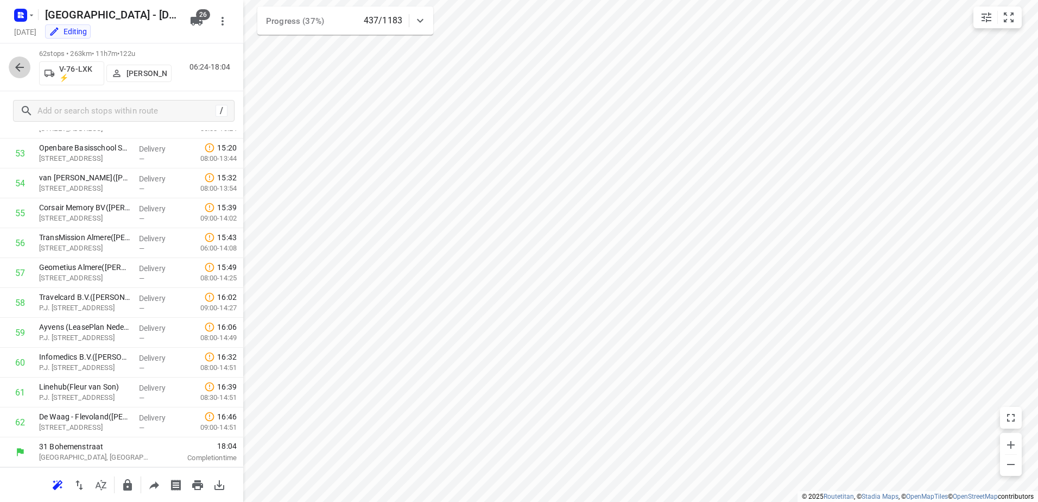
click at [15, 77] on button "button" at bounding box center [20, 67] width 22 height 22
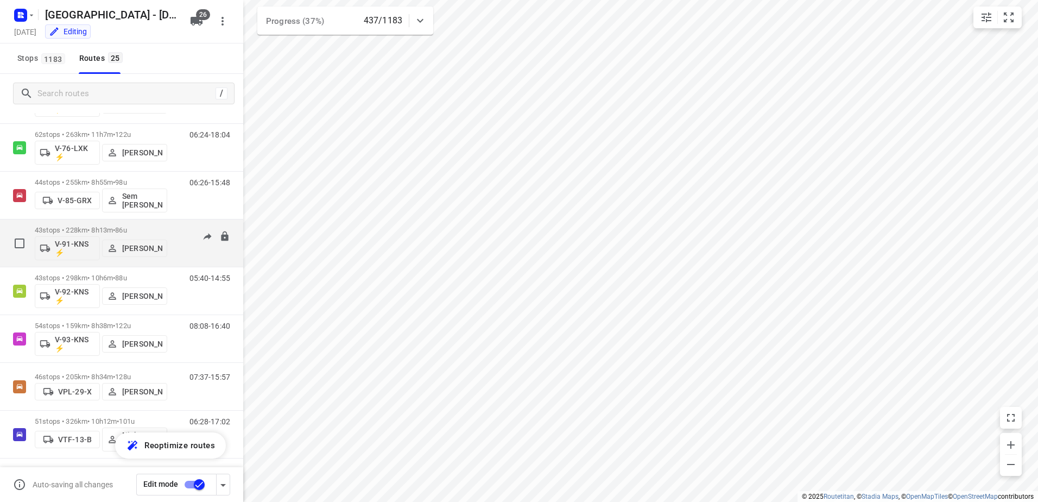
scroll to position [876, 0]
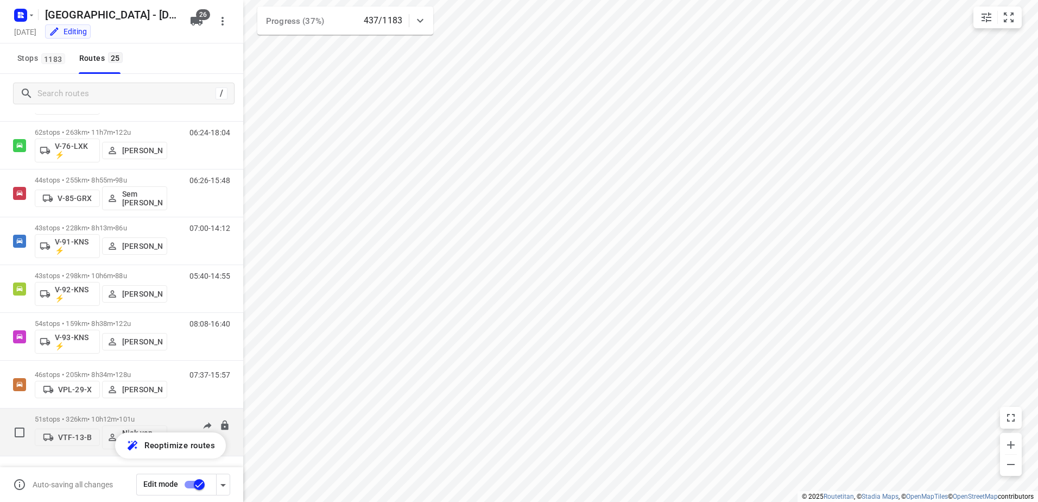
click at [68, 420] on p "51 stops • 326km • 10h12m • 101u" at bounding box center [101, 419] width 133 height 8
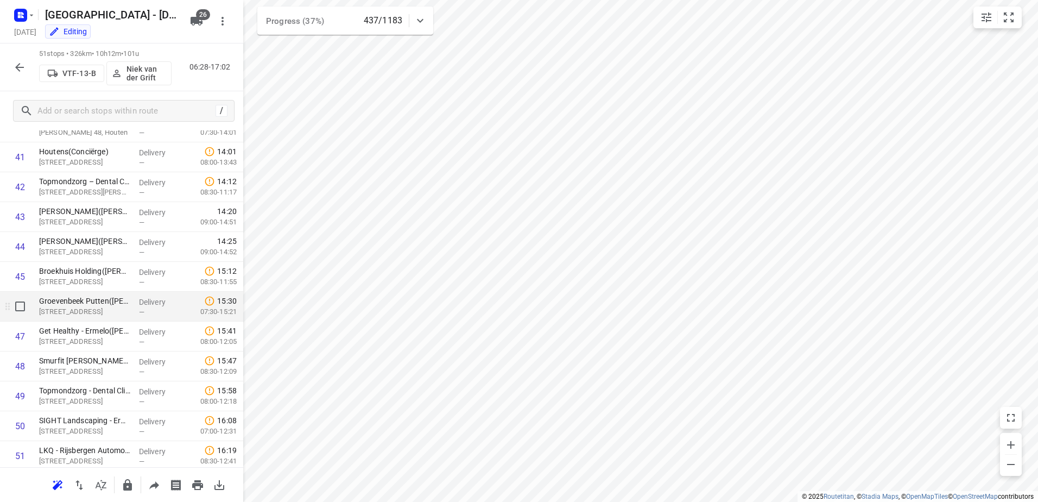
scroll to position [1271, 0]
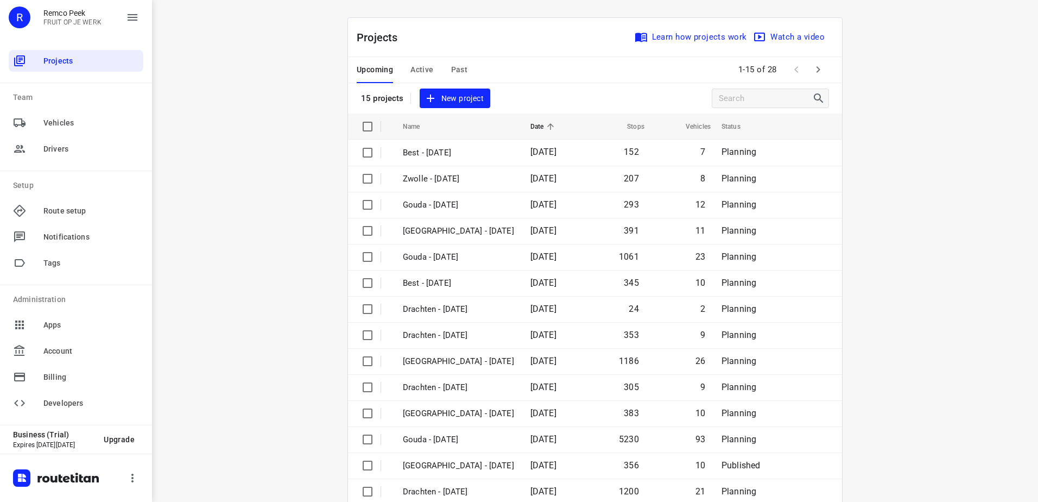
click at [454, 66] on span "Past" at bounding box center [459, 70] width 17 height 14
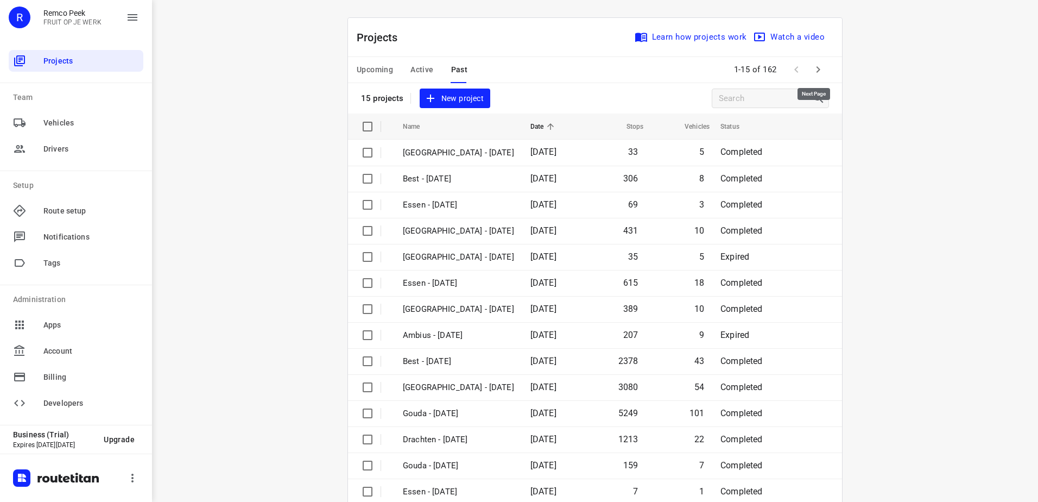
click at [817, 68] on icon "button" at bounding box center [818, 69] width 13 height 13
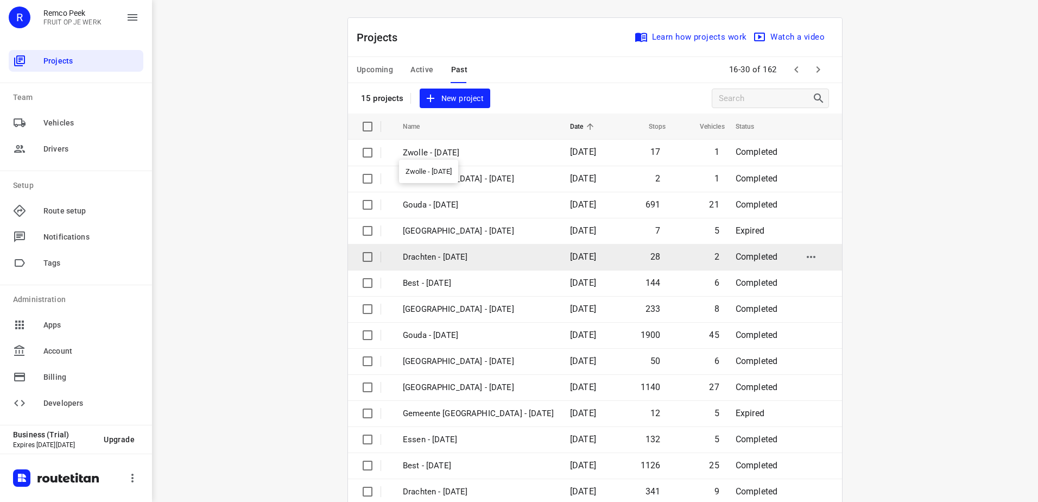
scroll to position [47, 0]
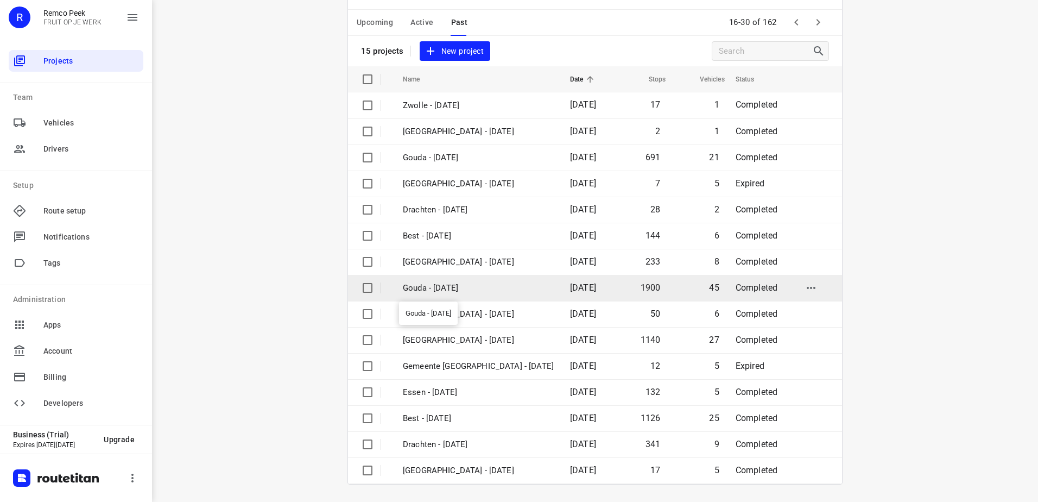
click at [455, 289] on p "Gouda - [DATE]" at bounding box center [478, 288] width 151 height 12
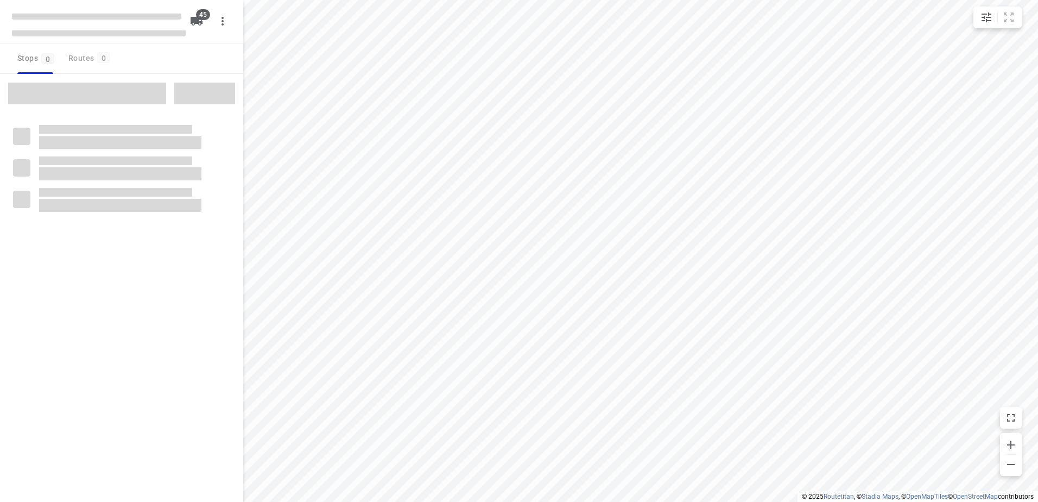
checkbox input "true"
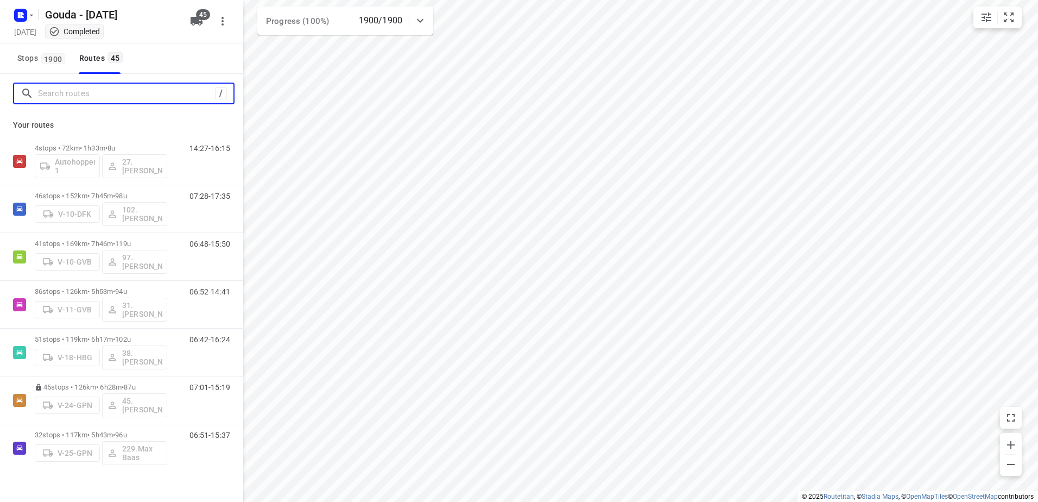
drag, startPoint x: 121, startPoint y: 91, endPoint x: 148, endPoint y: 98, distance: 28.2
click at [119, 90] on input "Search routes" at bounding box center [126, 93] width 177 height 17
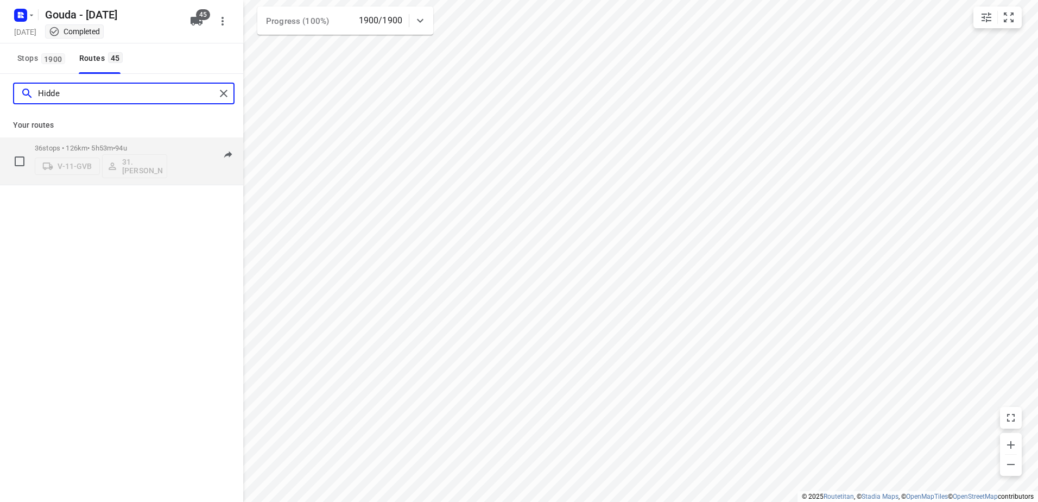
type input "Hidde"
click at [74, 148] on p "36 stops • 126km • 5h53m • 94u" at bounding box center [101, 148] width 133 height 8
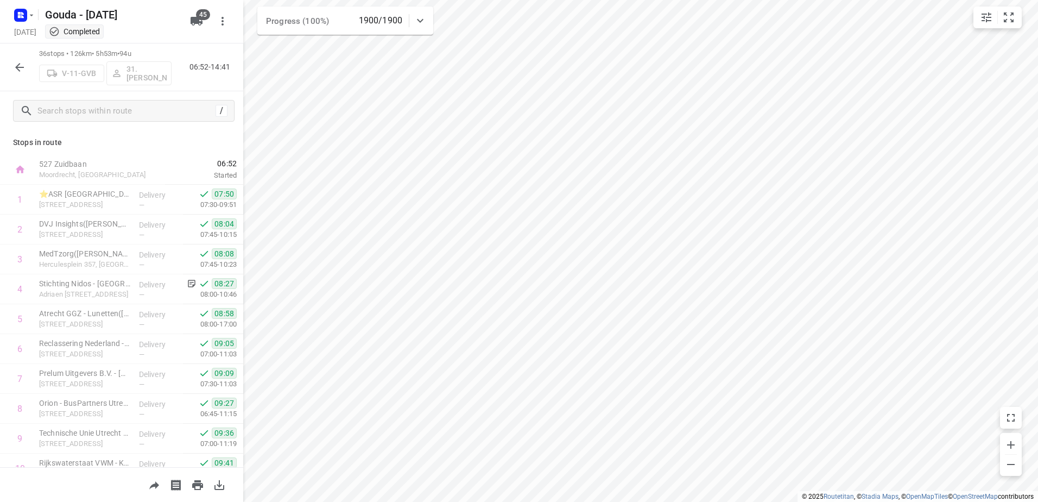
click at [22, 68] on icon "button" at bounding box center [19, 67] width 13 height 13
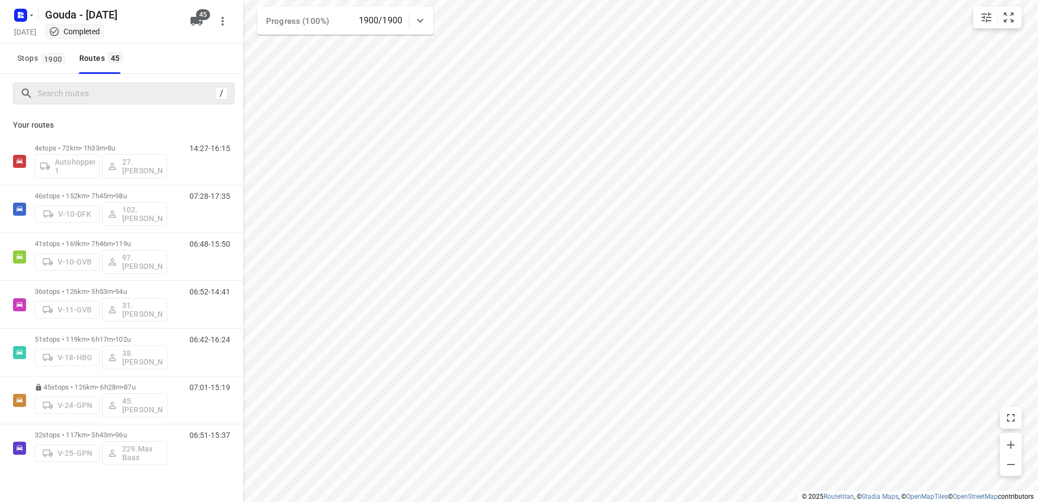
click at [114, 104] on div "/" at bounding box center [124, 94] width 222 height 22
click at [130, 95] on input "Search routes" at bounding box center [136, 93] width 196 height 17
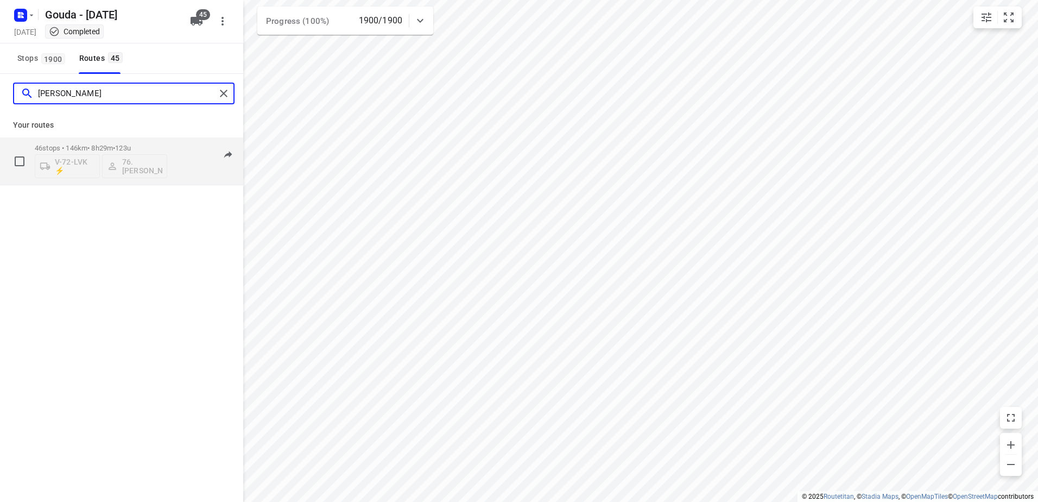
type input "Ibrahim"
click at [105, 140] on div "46 stops • 146km • 8h29m • 123u V-72-LVK ⚡ 76. Ibrahim Cete" at bounding box center [101, 160] width 133 height 45
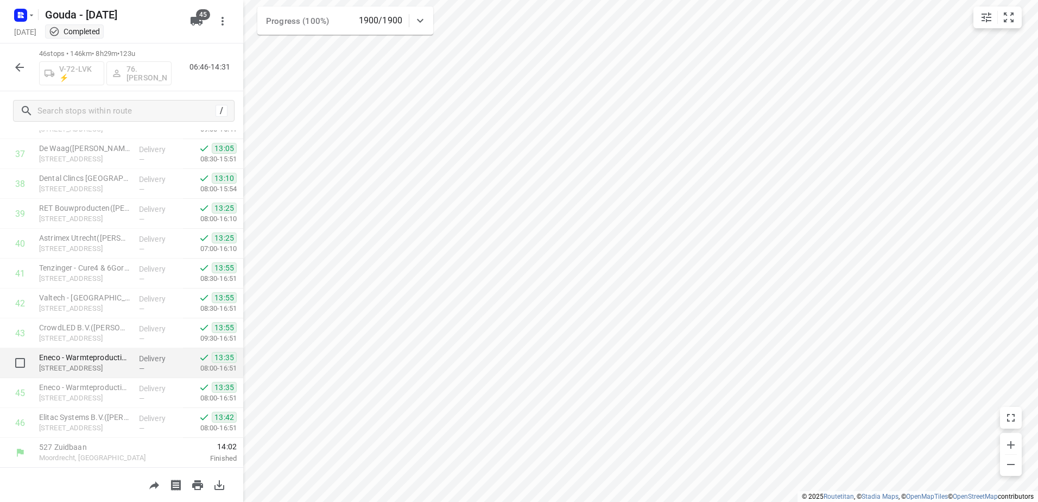
scroll to position [1122, 0]
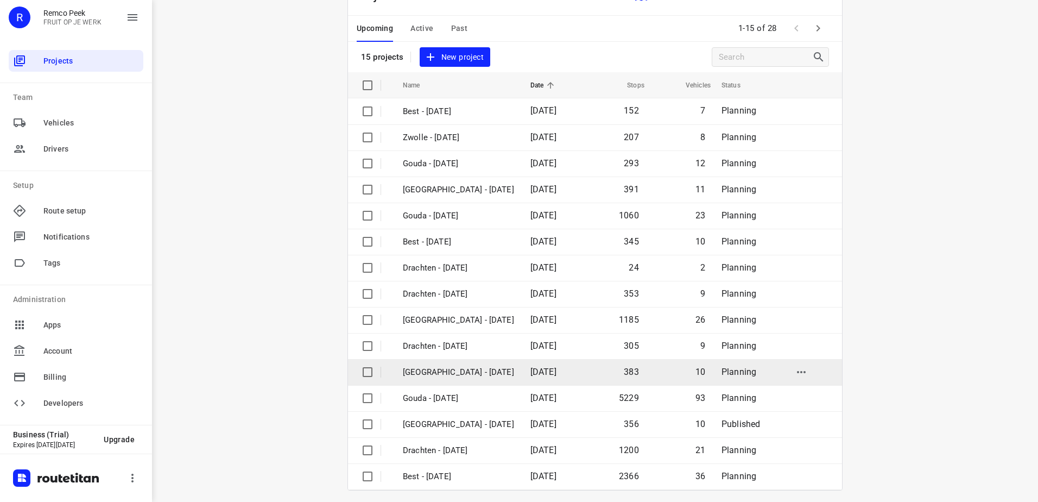
scroll to position [47, 0]
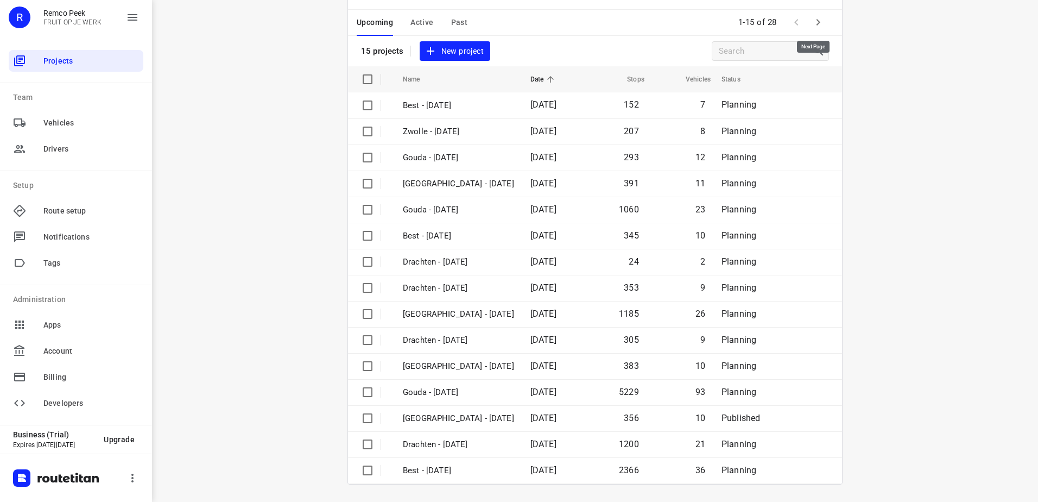
click at [816, 23] on icon "button" at bounding box center [818, 22] width 13 height 13
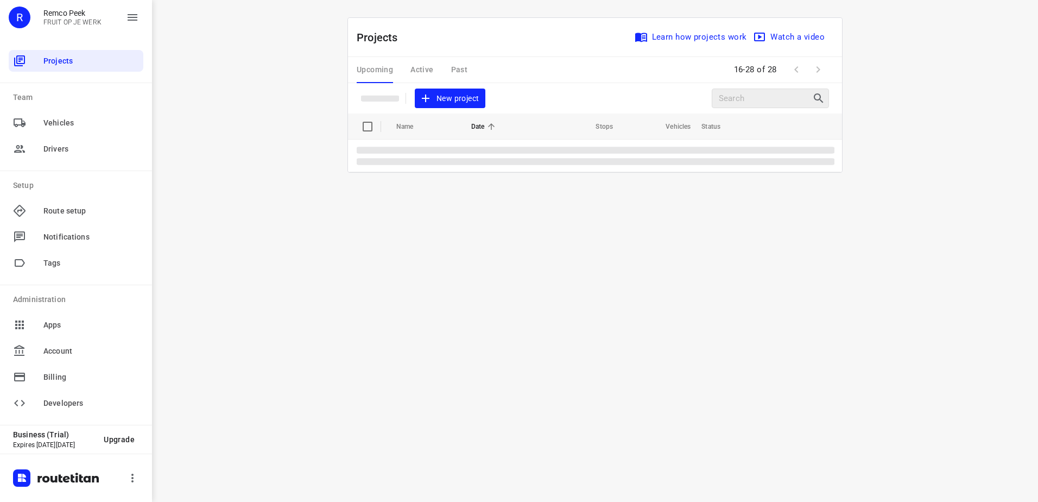
scroll to position [0, 0]
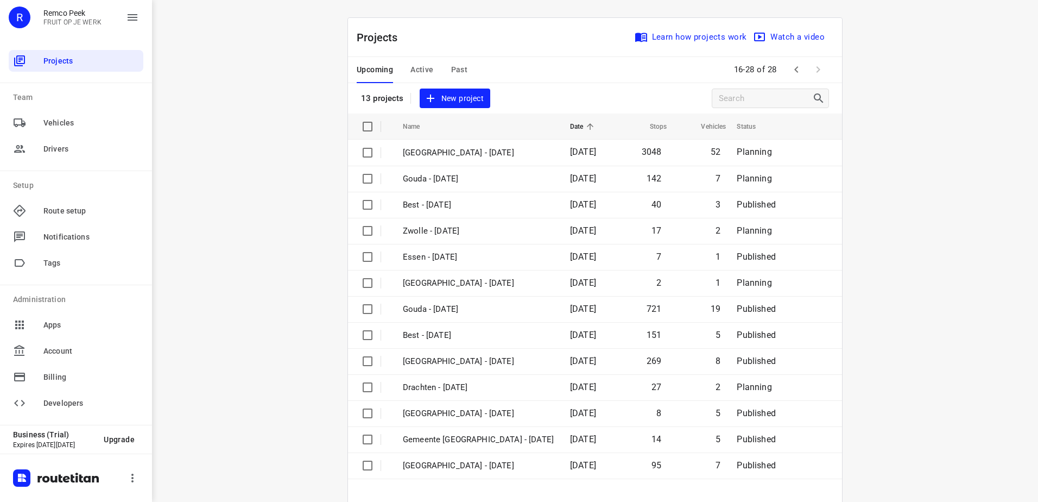
click at [793, 65] on icon "button" at bounding box center [796, 69] width 13 height 13
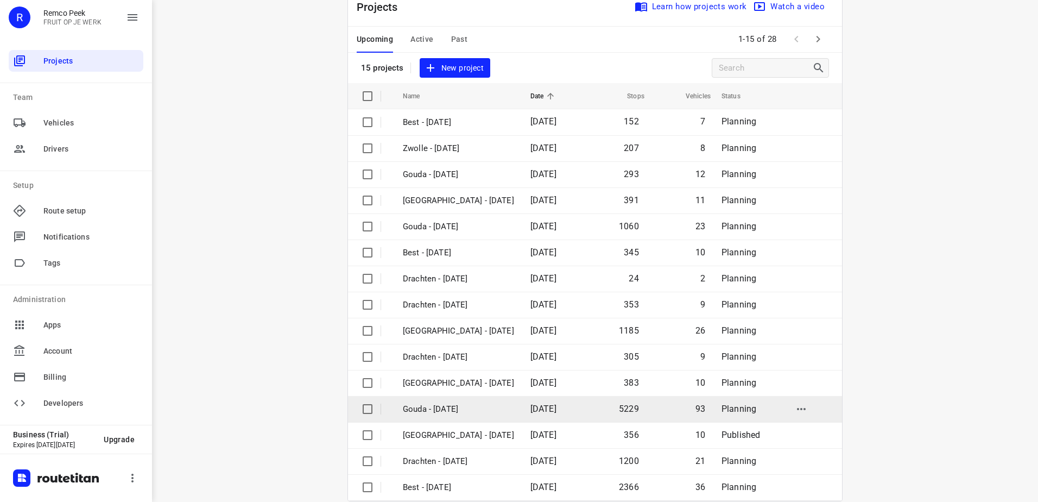
scroll to position [47, 0]
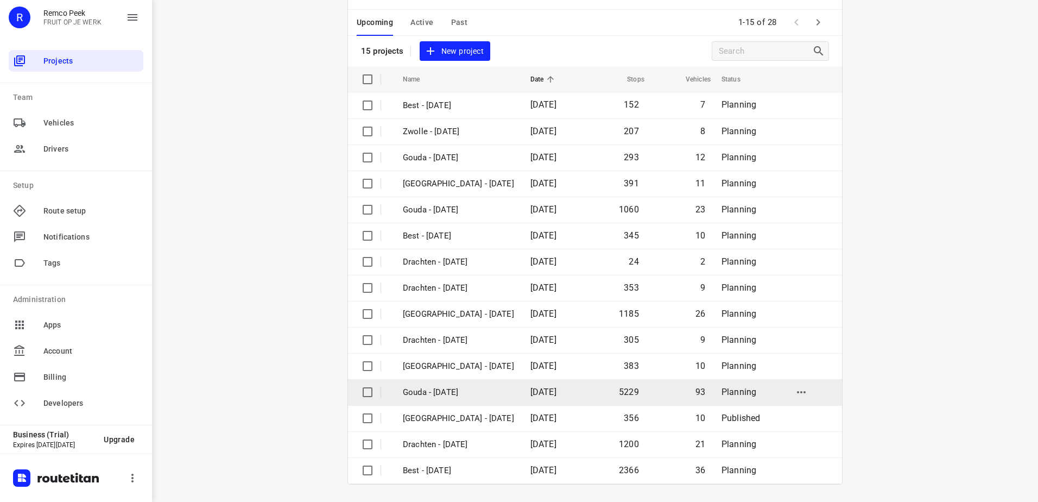
click at [449, 391] on p "Gouda - [DATE]" at bounding box center [458, 392] width 111 height 12
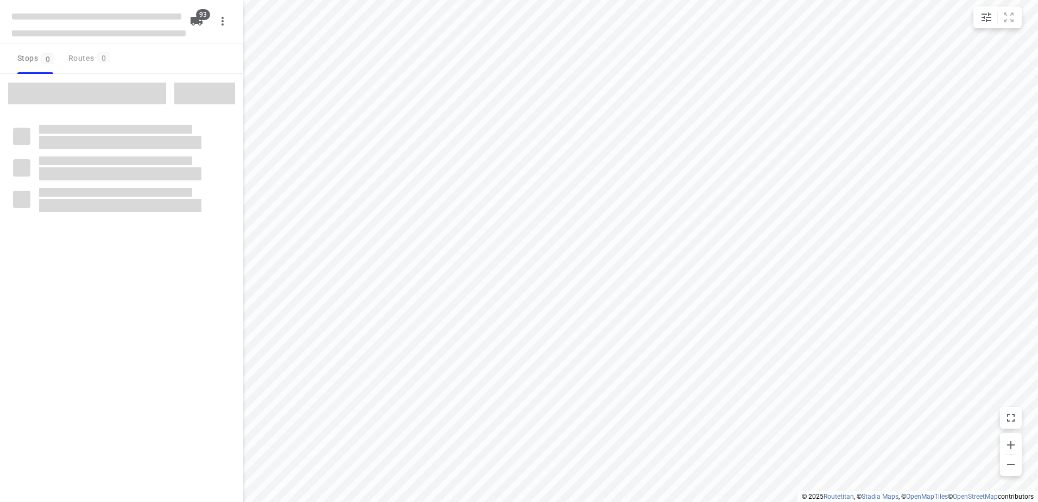
checkbox input "true"
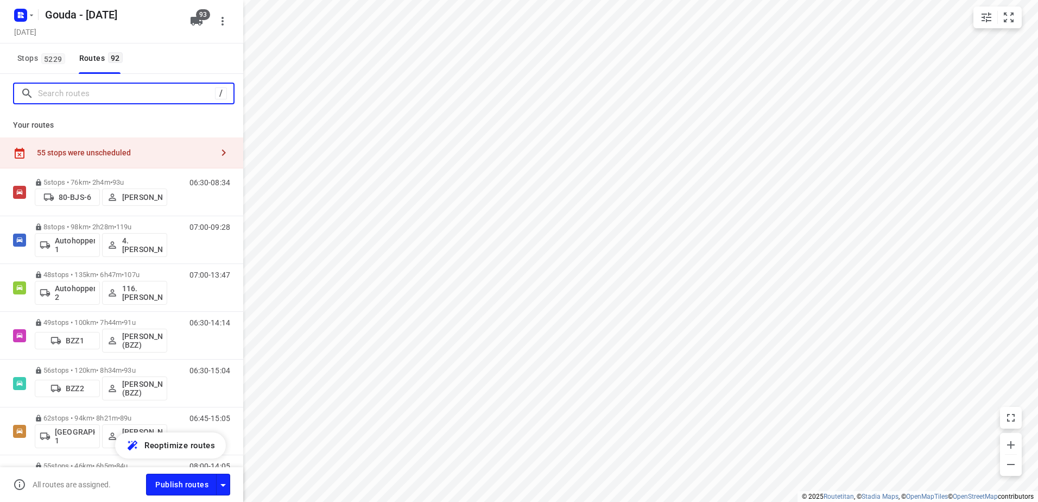
click at [112, 95] on input "Search routes" at bounding box center [126, 93] width 177 height 17
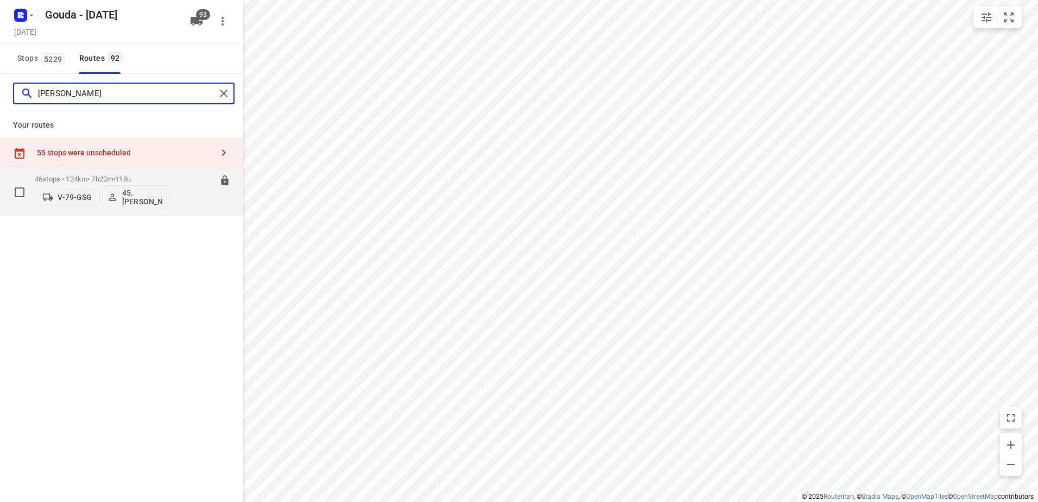
type input "[PERSON_NAME]"
click at [95, 177] on p "46 stops • 124km • 7h22m • 118u" at bounding box center [101, 179] width 133 height 8
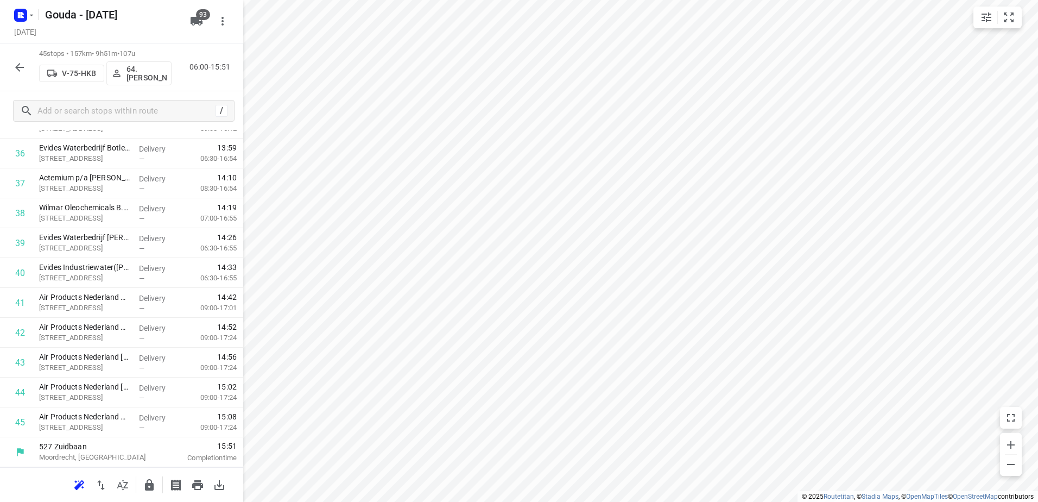
scroll to position [1123, 0]
click at [27, 58] on div at bounding box center [20, 67] width 22 height 22
click at [17, 68] on icon "button" at bounding box center [19, 67] width 9 height 9
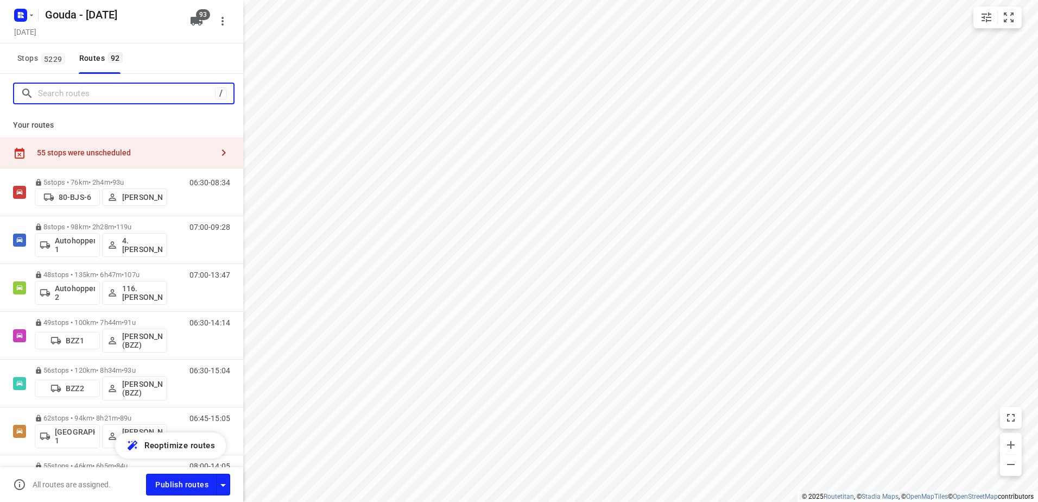
click at [90, 90] on input "Search routes" at bounding box center [126, 93] width 177 height 17
type input "l"
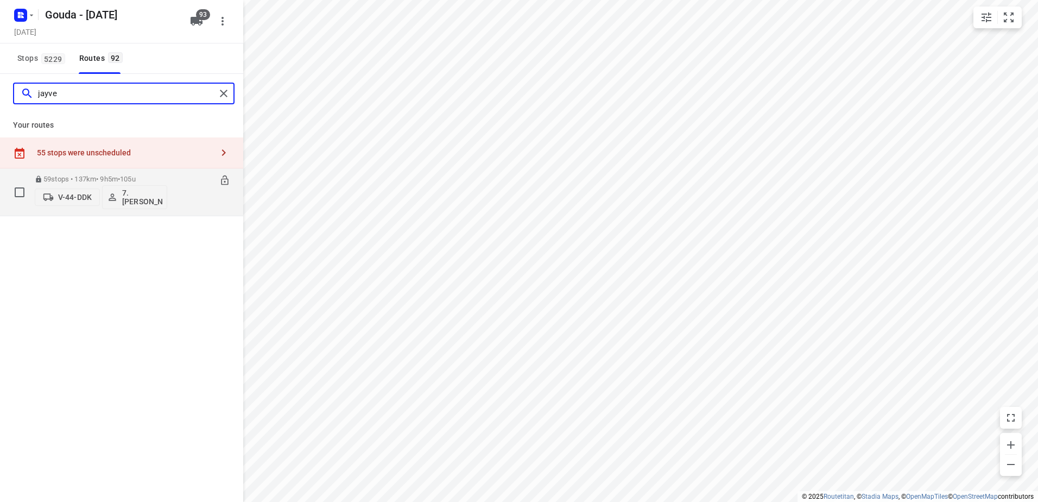
type input "jayve"
click at [59, 177] on p "59 stops • 137km • 9h5m • 105u" at bounding box center [101, 179] width 133 height 8
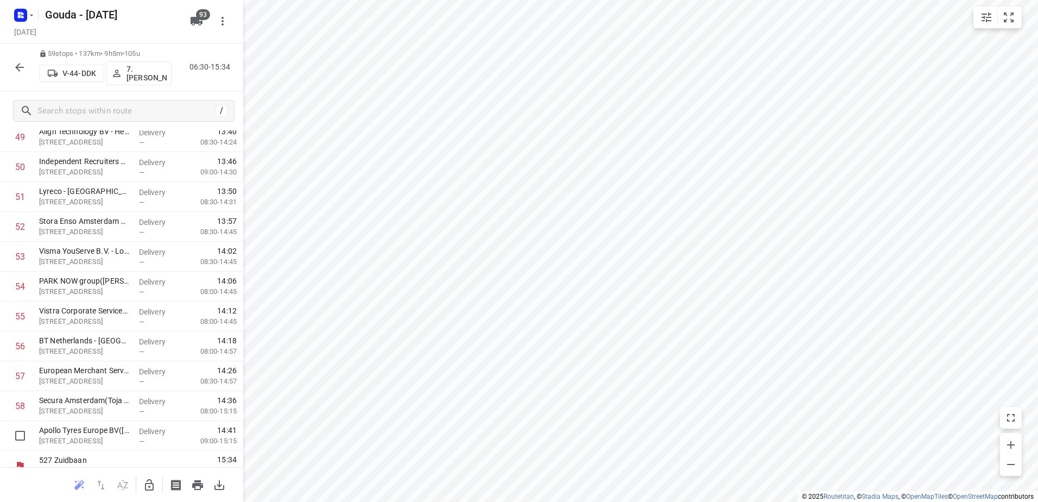
scroll to position [1541, 0]
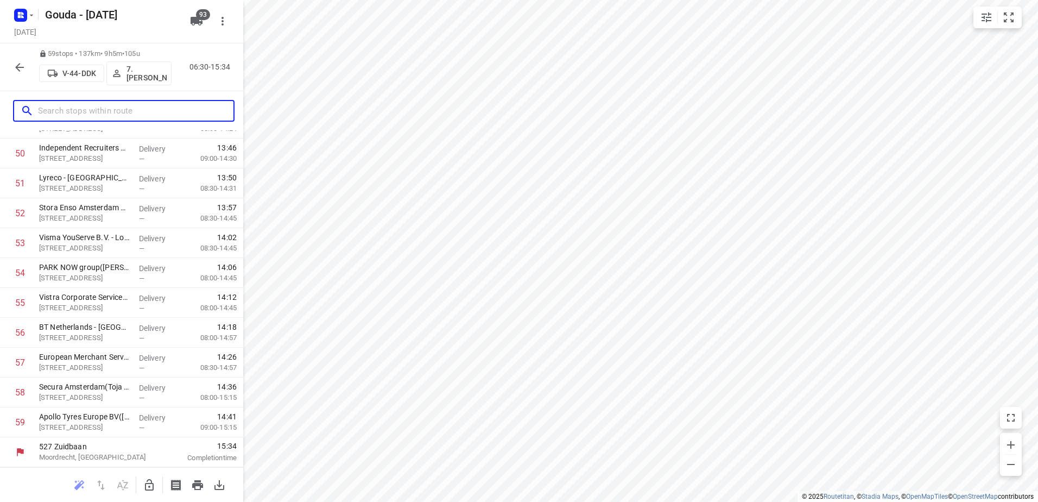
click at [71, 114] on input "text" at bounding box center [136, 111] width 196 height 17
click at [14, 67] on icon "button" at bounding box center [19, 67] width 13 height 13
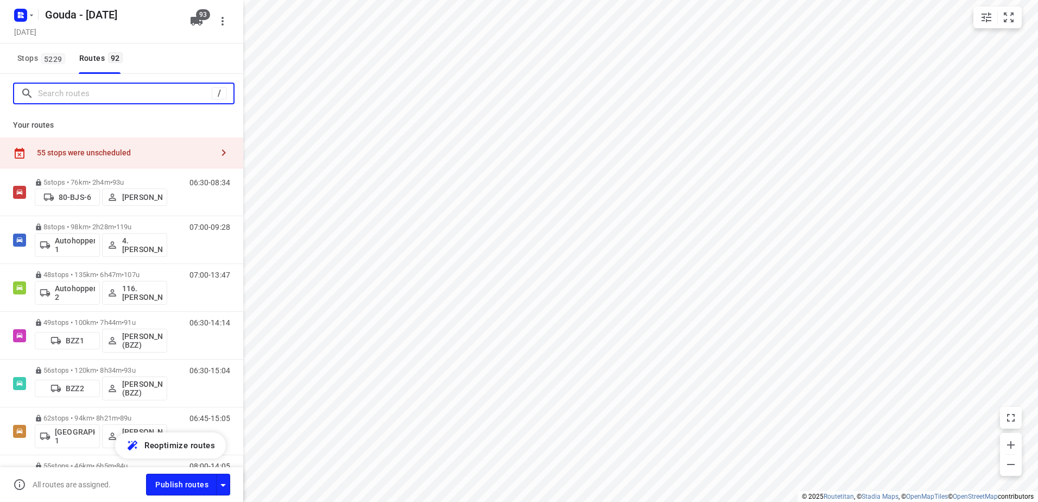
click at [76, 98] on input "Search routes" at bounding box center [125, 93] width 174 height 17
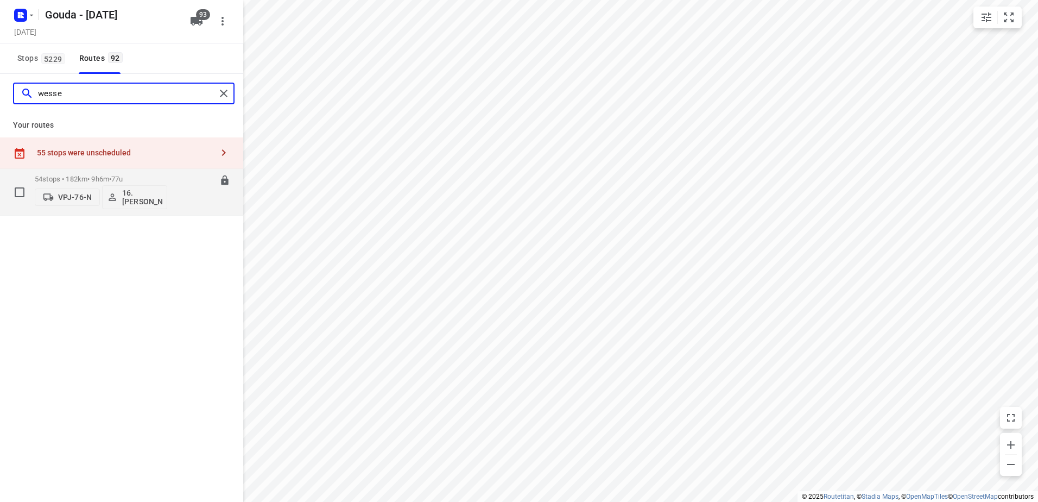
type input "wesse"
click at [92, 177] on p "54 stops • 182km • 9h6m • 77u" at bounding box center [101, 179] width 133 height 8
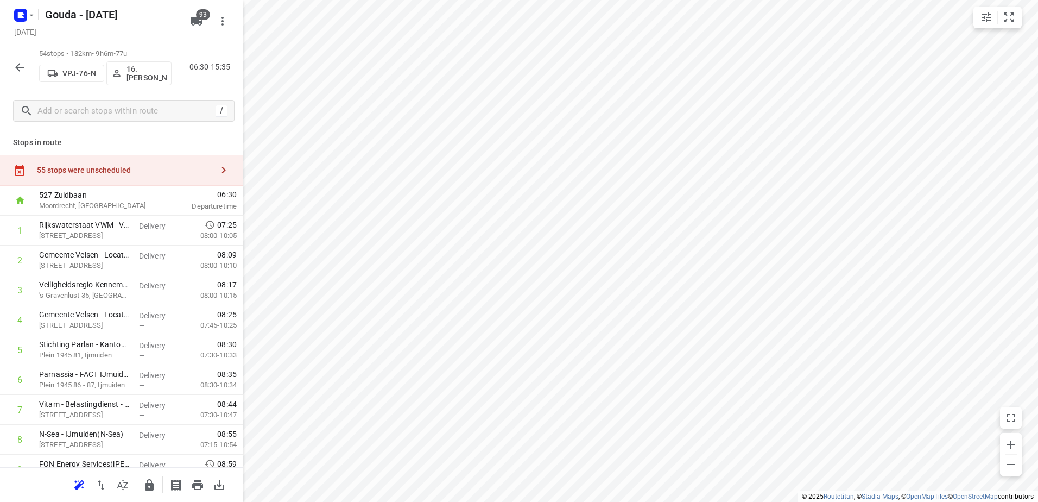
click at [23, 63] on icon "button" at bounding box center [19, 67] width 13 height 13
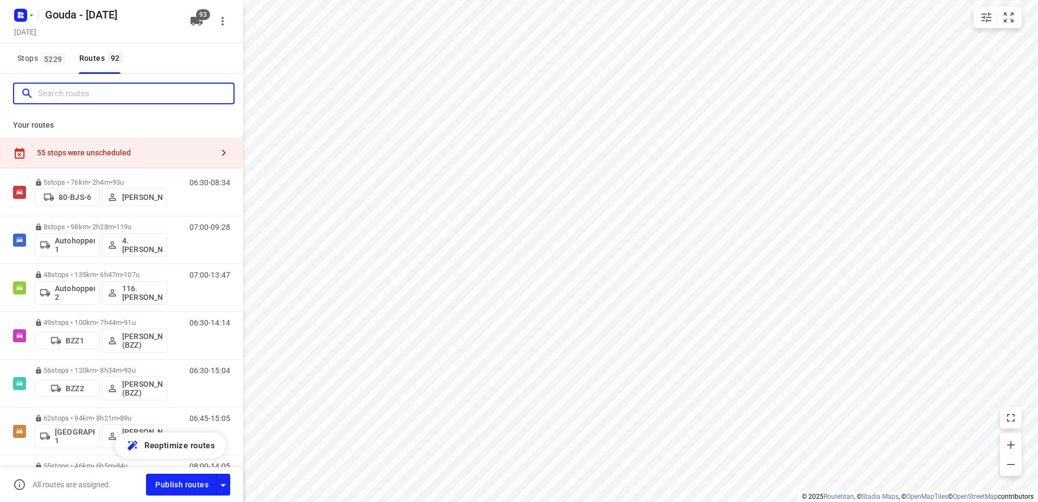
drag, startPoint x: 79, startPoint y: 90, endPoint x: 95, endPoint y: 99, distance: 17.5
click at [80, 90] on input "Search routes" at bounding box center [136, 93] width 196 height 17
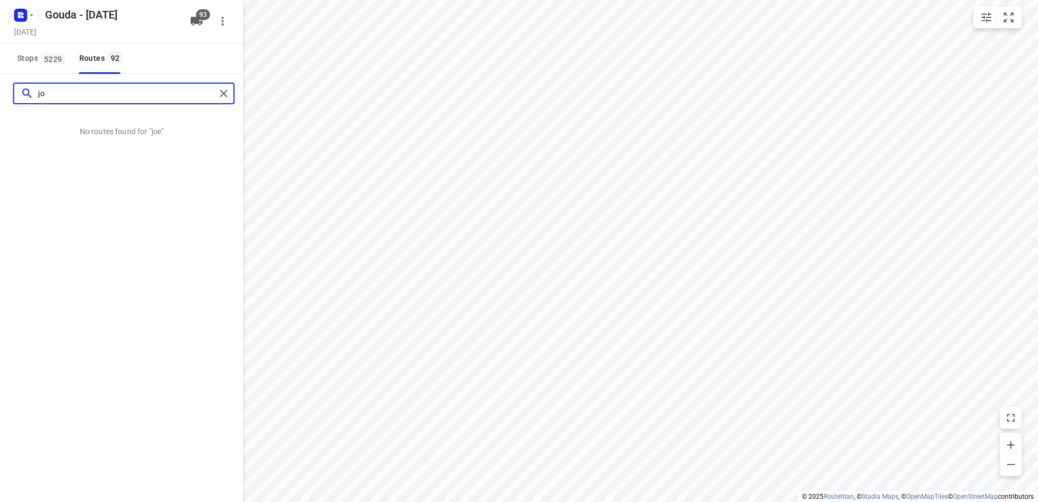
type input "j"
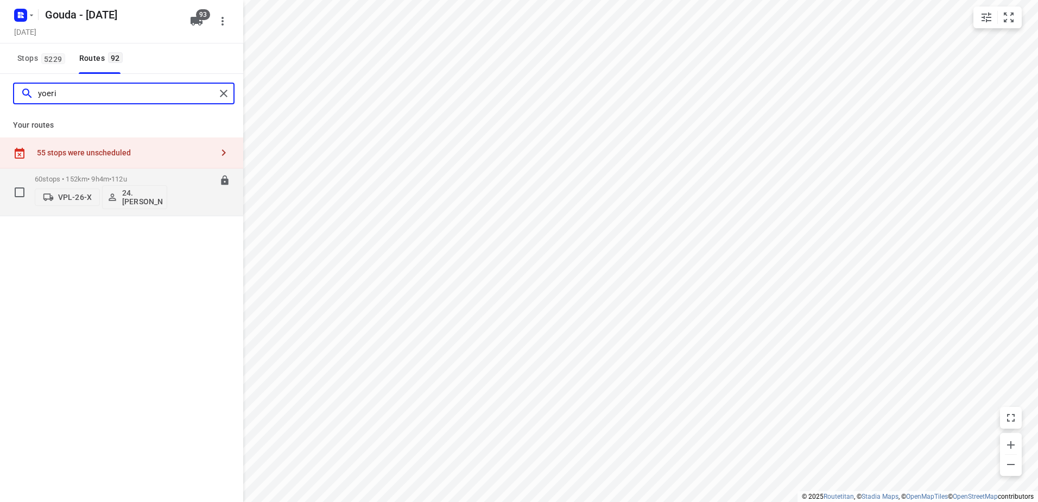
type input "yoeri"
click at [84, 181] on p "60 stops • 152km • 9h4m • 112u" at bounding box center [101, 179] width 133 height 8
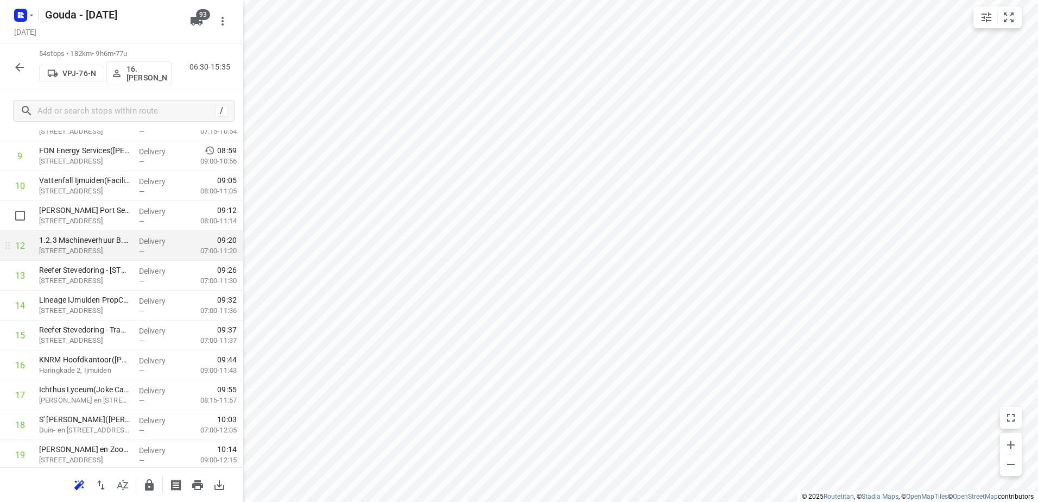
scroll to position [0, 0]
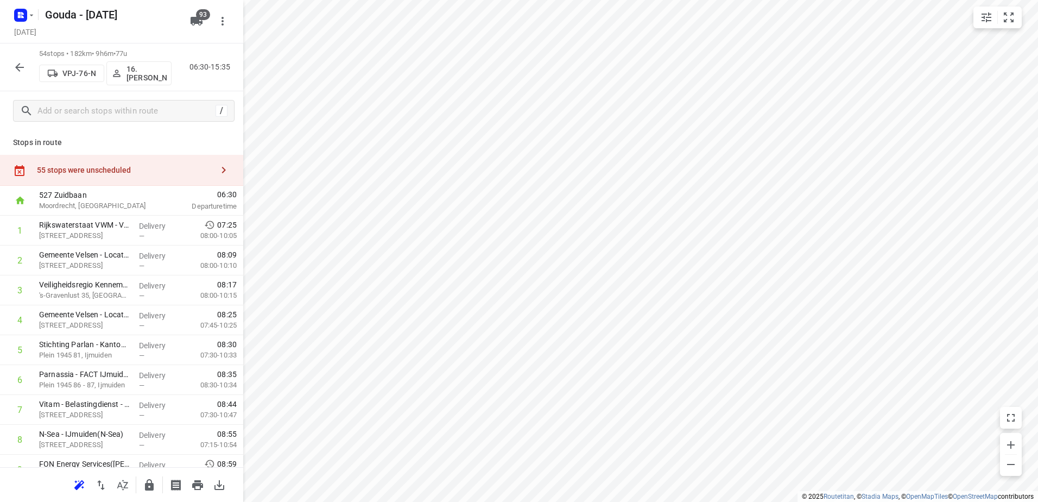
click at [33, 65] on div "54 stops • 182km • 9h6m • 77u VPJ-76-N 16.[PERSON_NAME] 06:30-15:35" at bounding box center [121, 67] width 243 height 48
click at [29, 65] on button "button" at bounding box center [20, 67] width 22 height 22
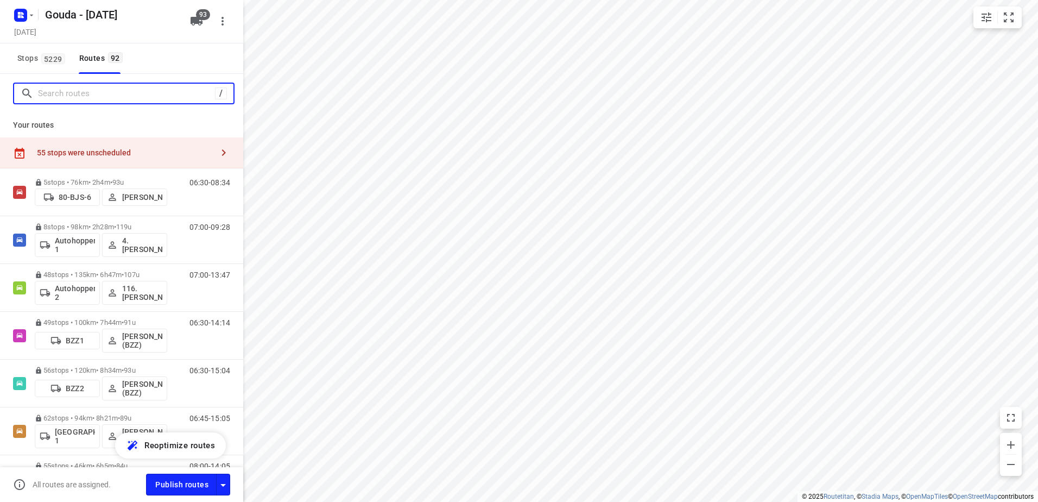
click at [93, 98] on input "Search routes" at bounding box center [126, 93] width 177 height 17
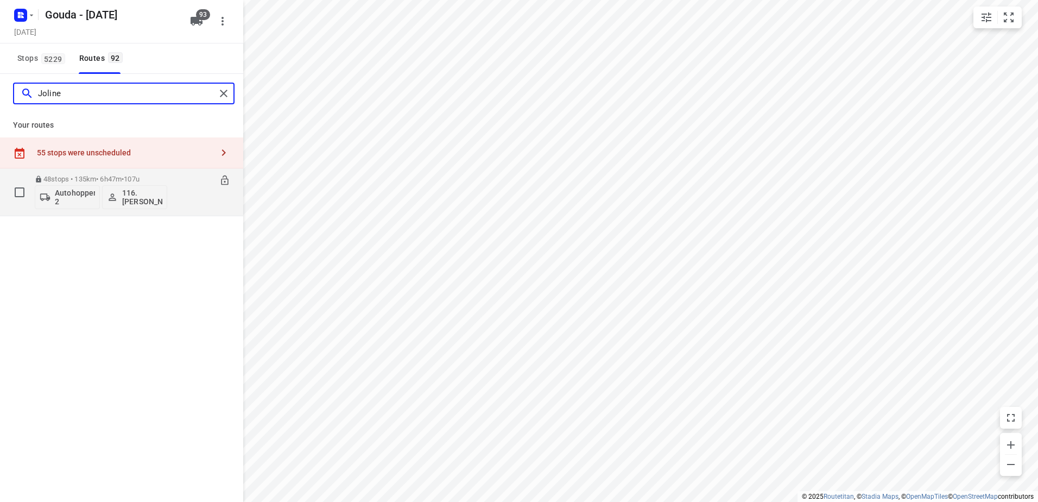
type input "Joline"
click at [92, 174] on div "48 stops • 135km • 6h47m • 107u Autohopper 2 116.[PERSON_NAME]" at bounding box center [101, 191] width 133 height 45
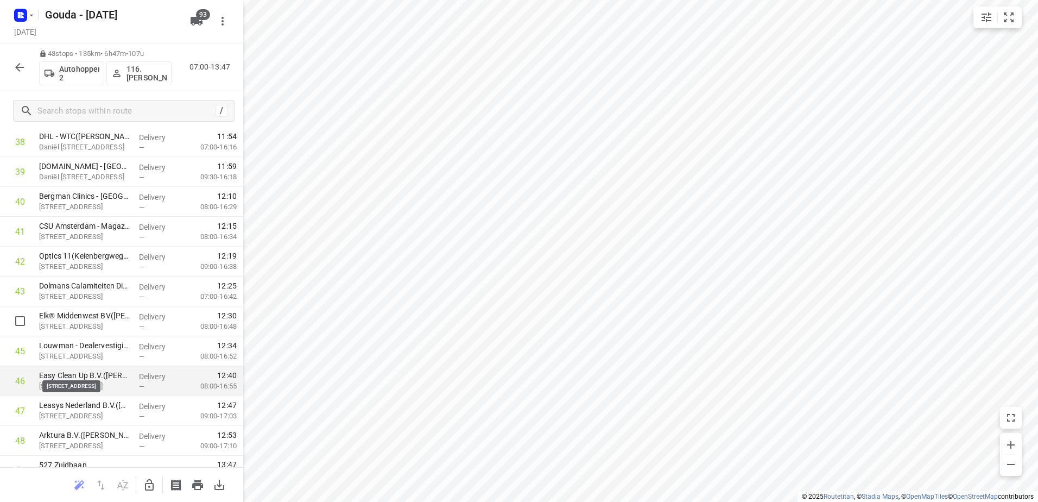
scroll to position [1212, 0]
